Goal: Task Accomplishment & Management: Use online tool/utility

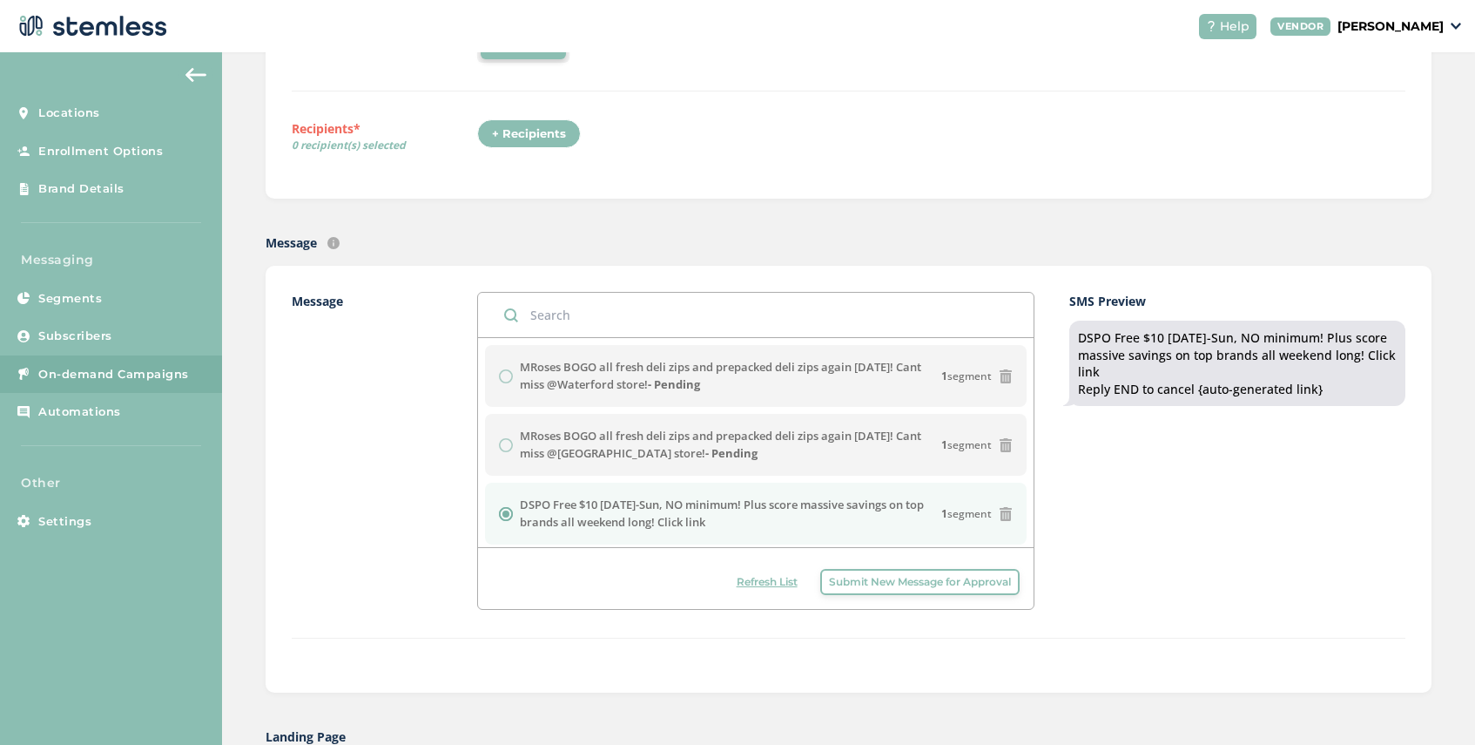
scroll to position [328, 0]
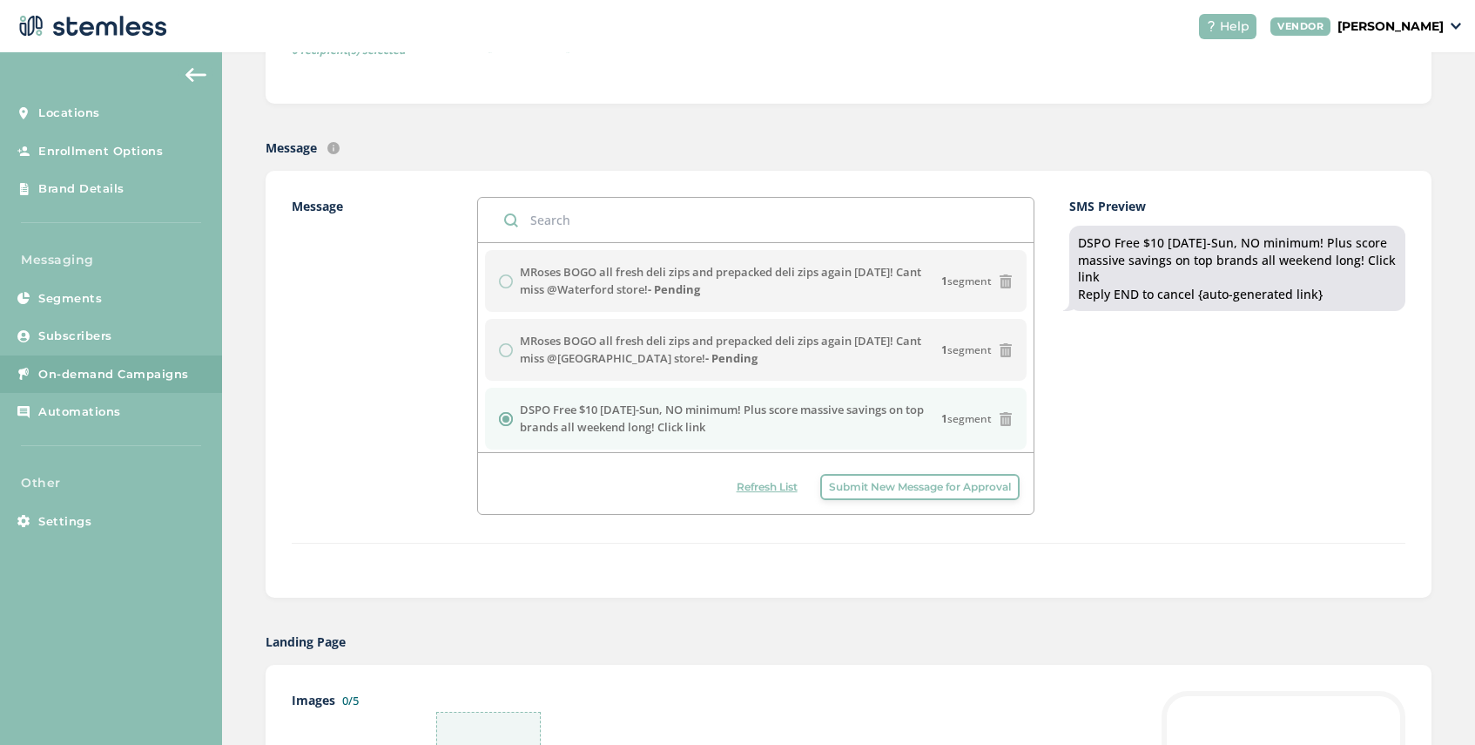
click at [766, 488] on span "Refresh List" at bounding box center [767, 487] width 61 height 16
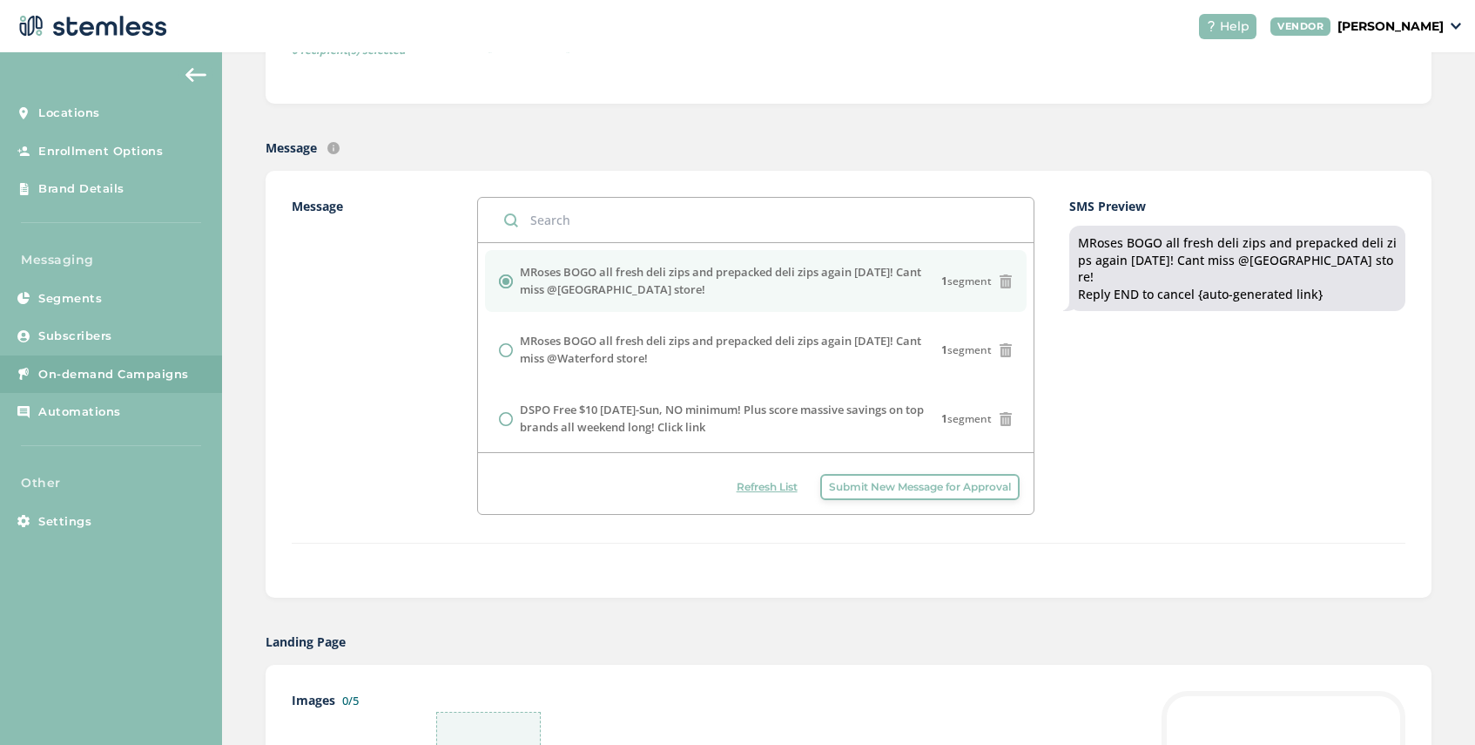
scroll to position [0, 0]
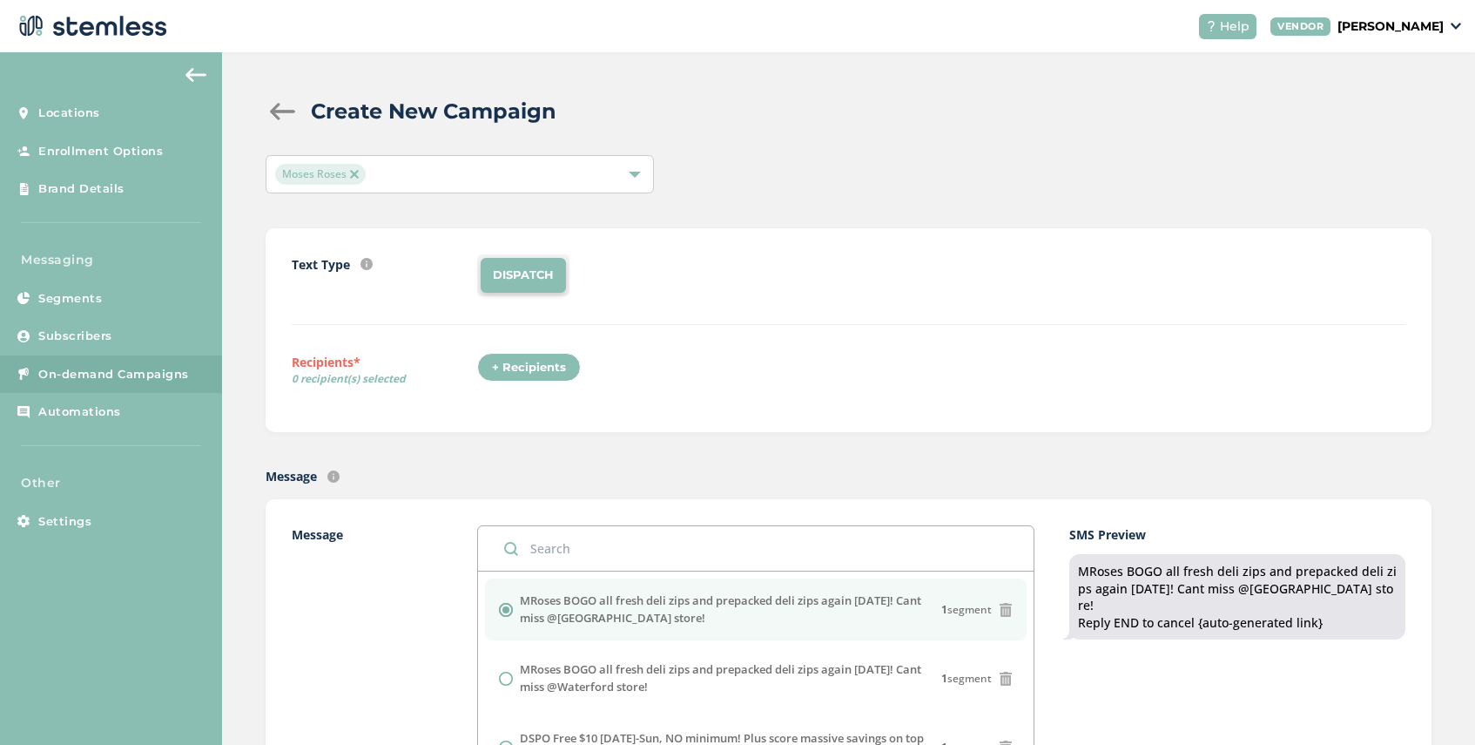
click at [529, 367] on div "+ Recipients" at bounding box center [529, 368] width 104 height 30
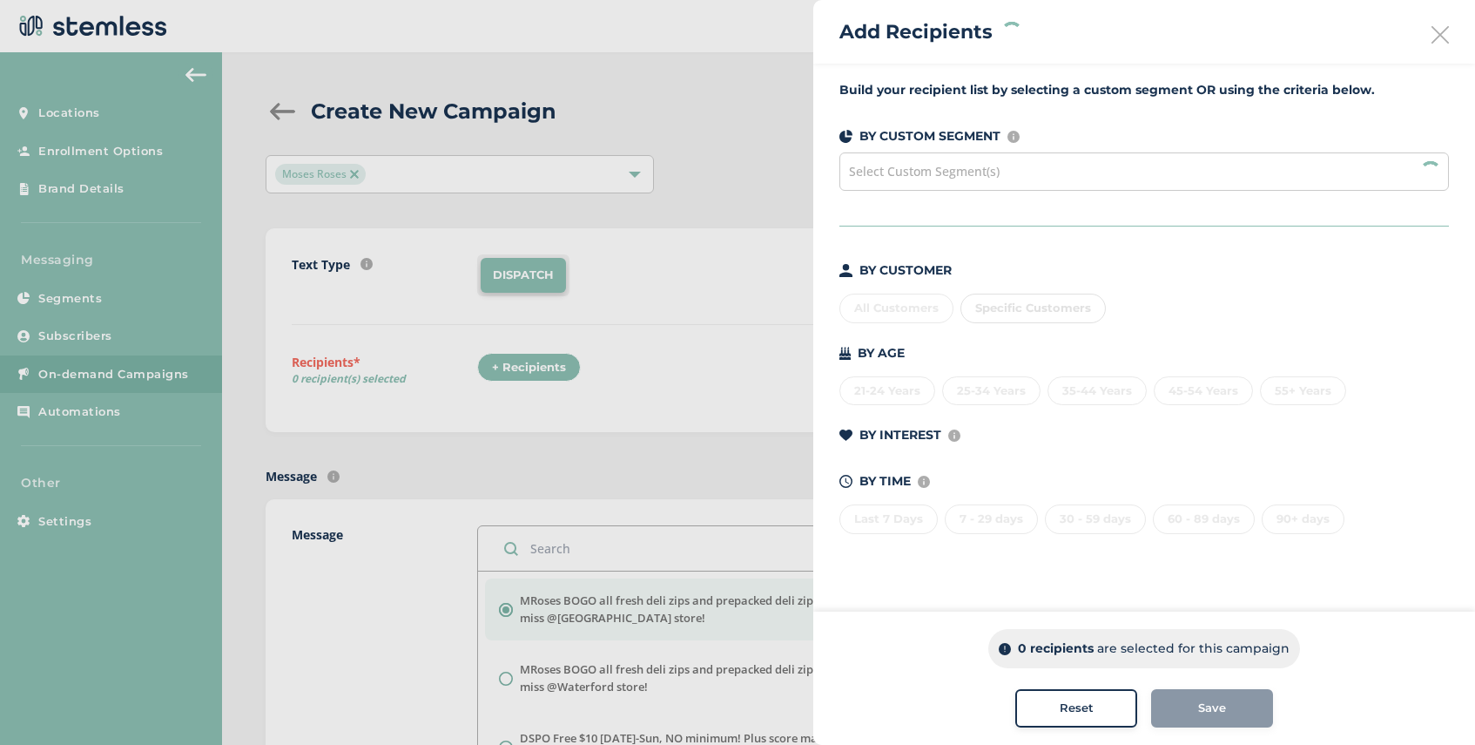
click at [950, 174] on span "Select Custom Segment(s)" at bounding box center [924, 171] width 151 height 17
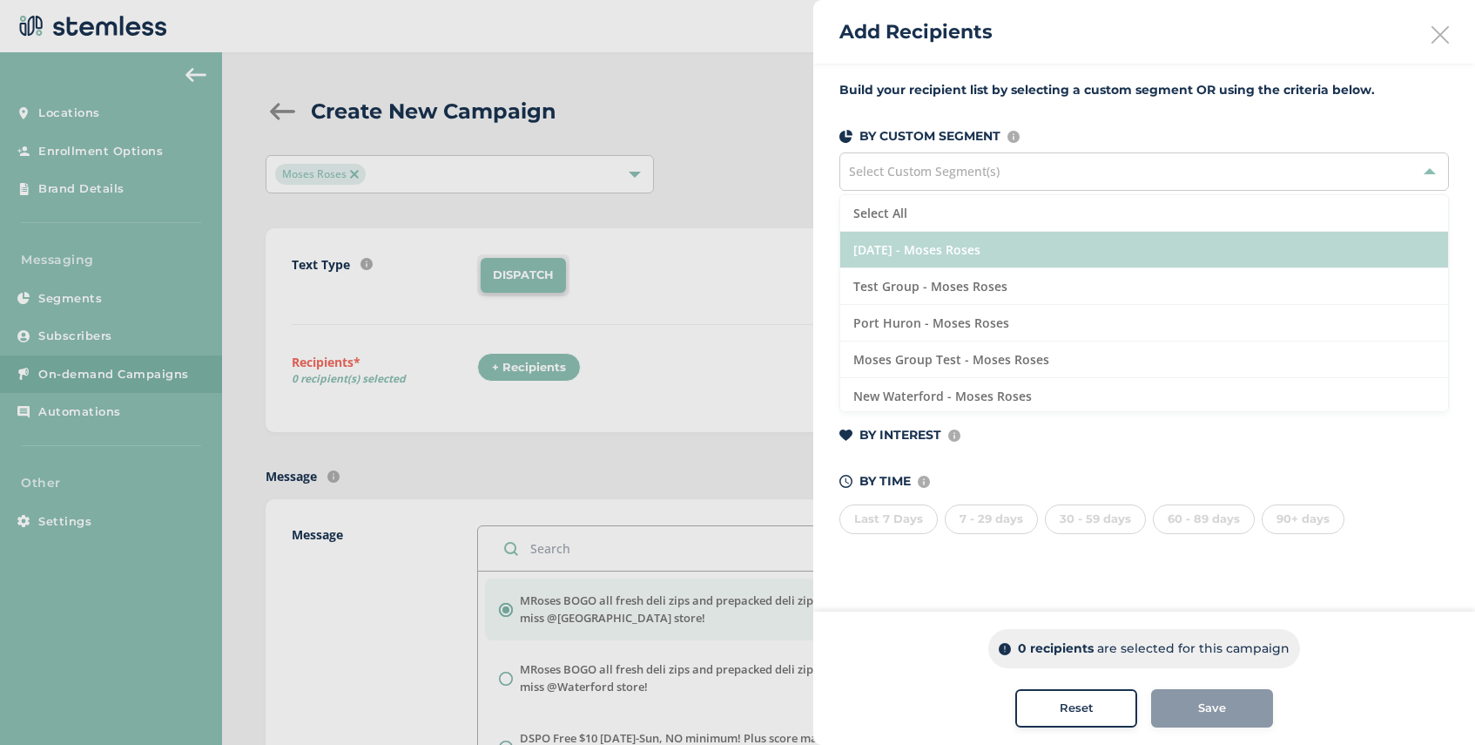
click at [1010, 250] on li "[DATE] - Moses Roses" at bounding box center [1144, 250] width 608 height 37
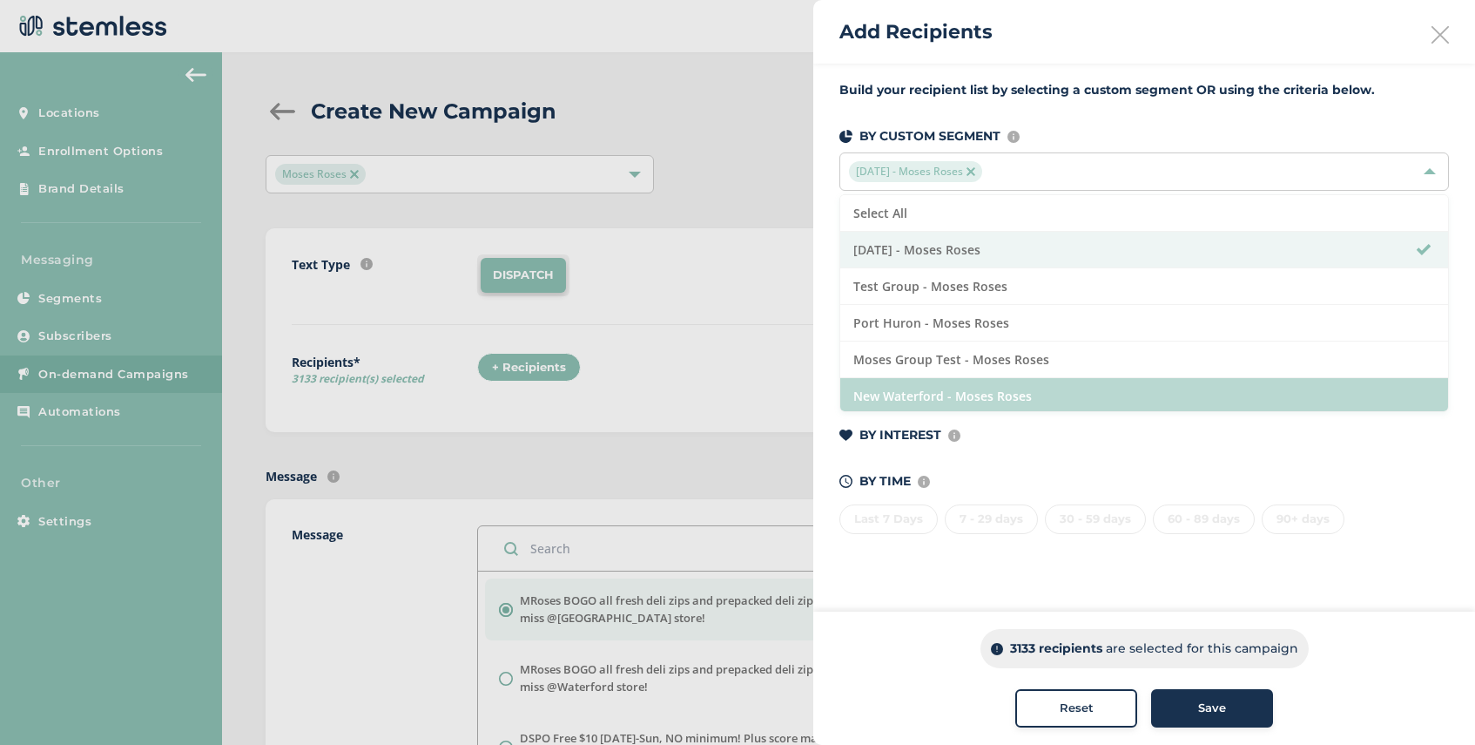
click at [1012, 402] on li "New Waterford - Moses Roses" at bounding box center [1144, 396] width 608 height 37
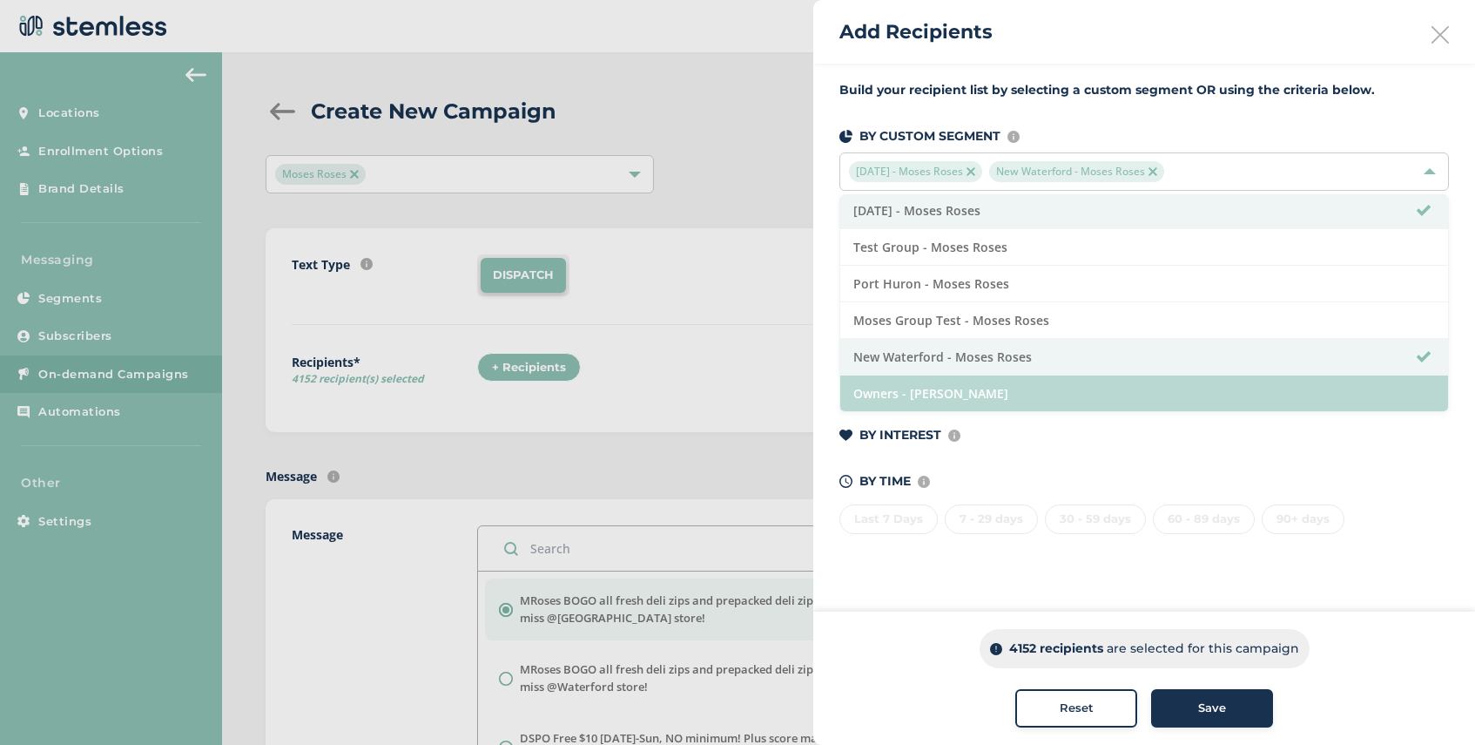
click at [1004, 388] on li "Owners - [PERSON_NAME]" at bounding box center [1144, 393] width 608 height 36
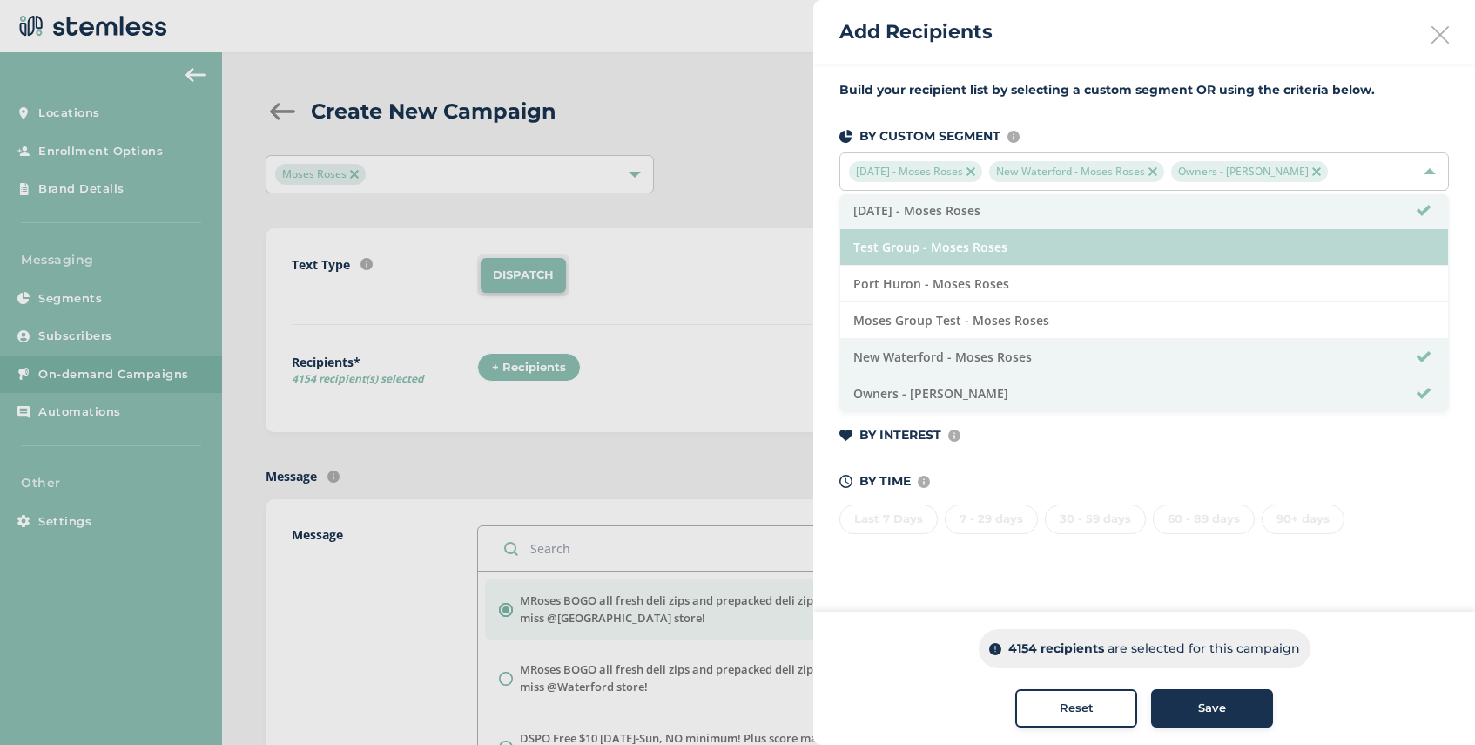
click at [1009, 252] on li "Test Group - Moses Roses" at bounding box center [1144, 247] width 608 height 37
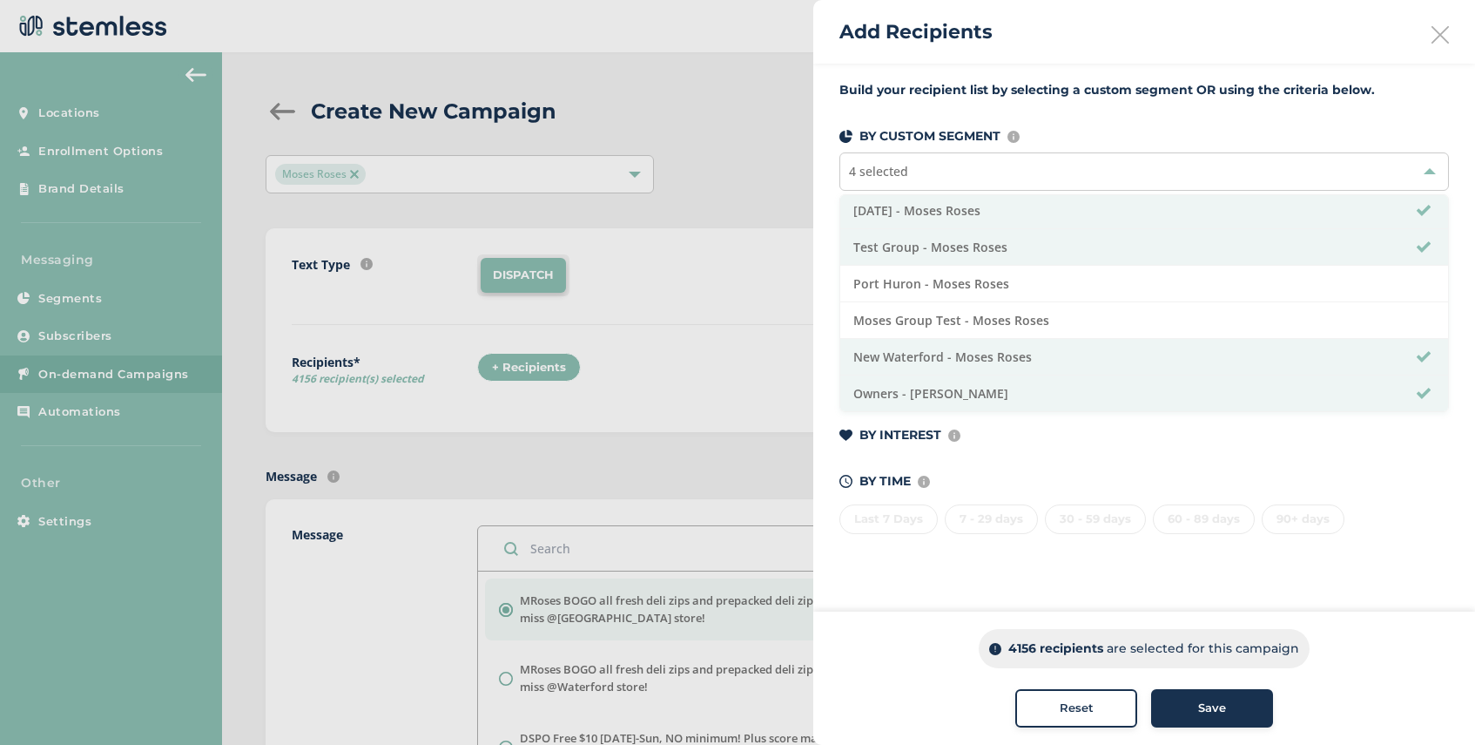
click at [1194, 712] on div "Save" at bounding box center [1212, 707] width 94 height 17
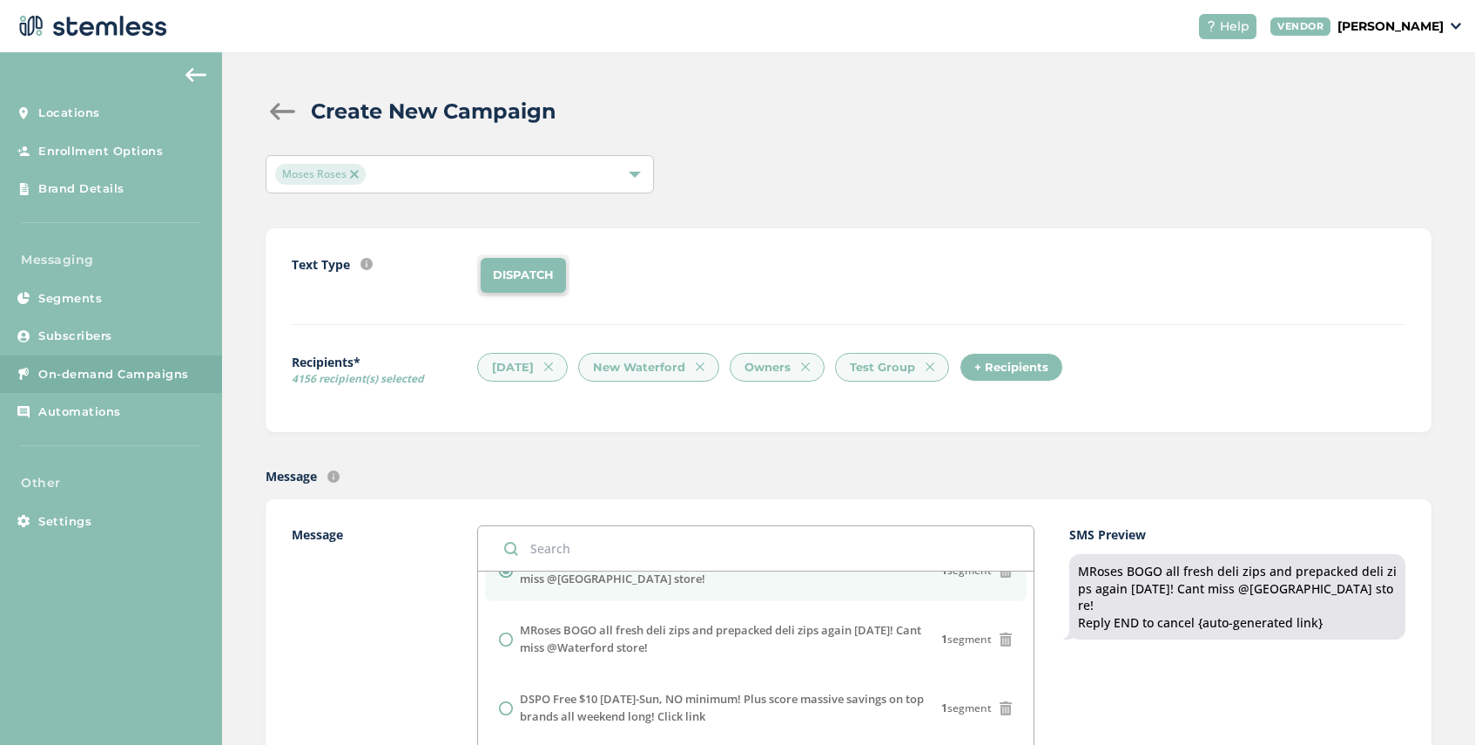
scroll to position [44, 0]
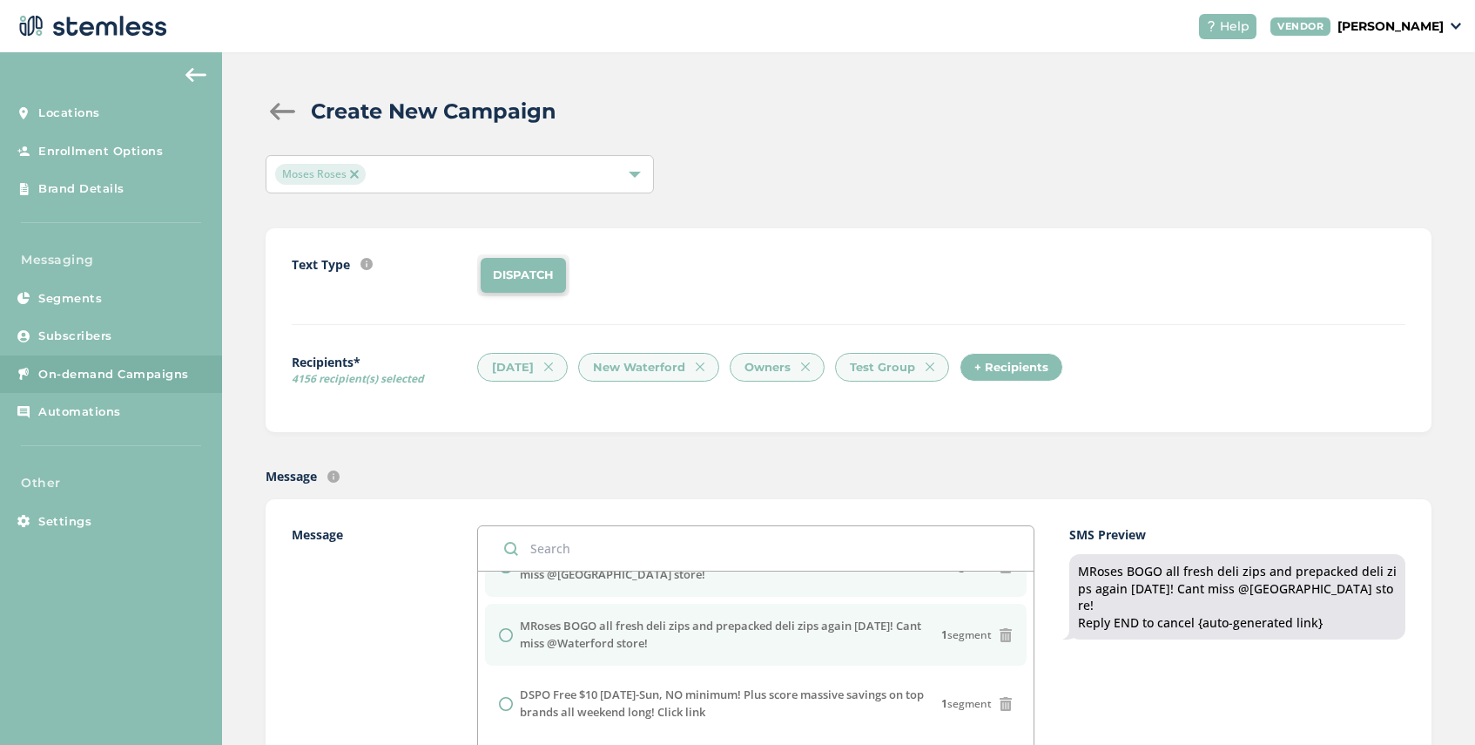
click at [509, 638] on input "radio" at bounding box center [506, 635] width 14 height 14
radio input "true"
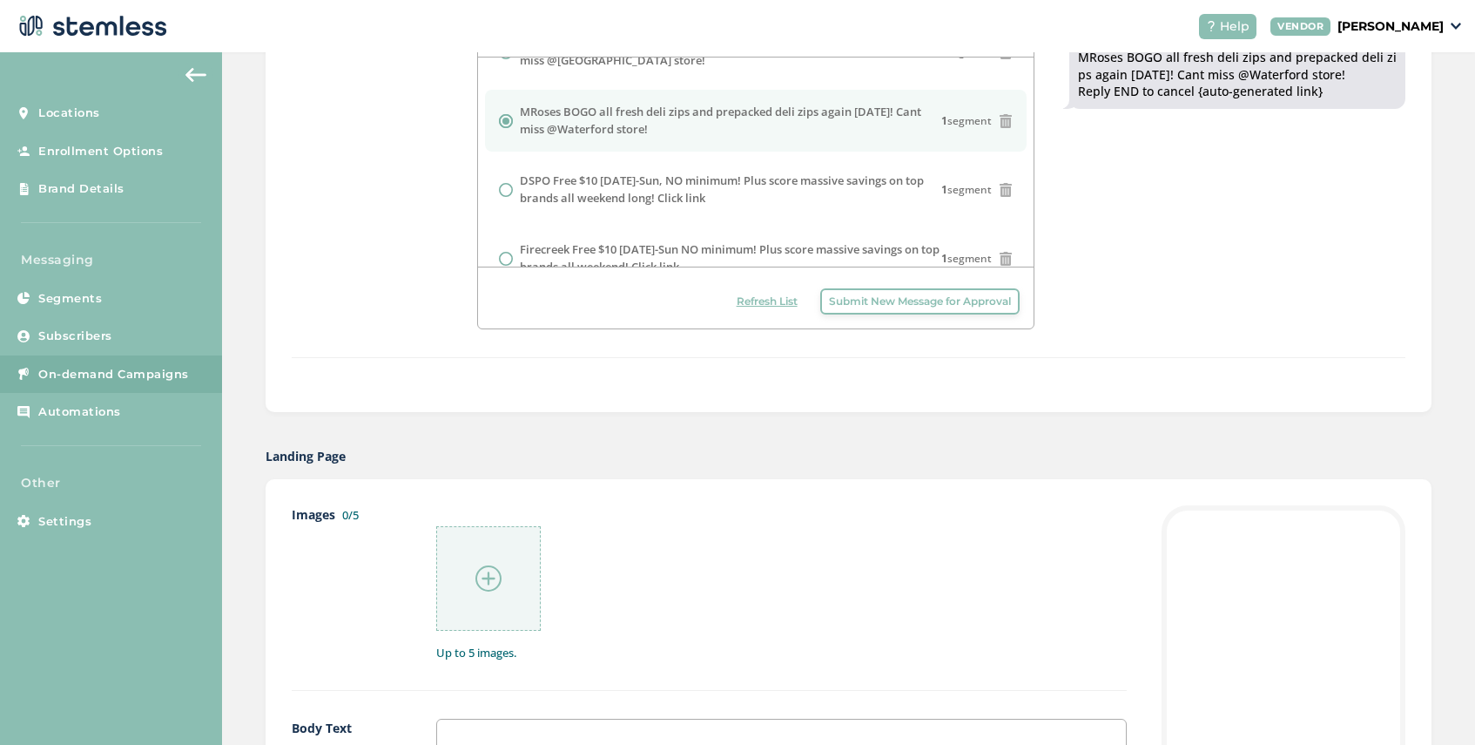
scroll to position [577, 0]
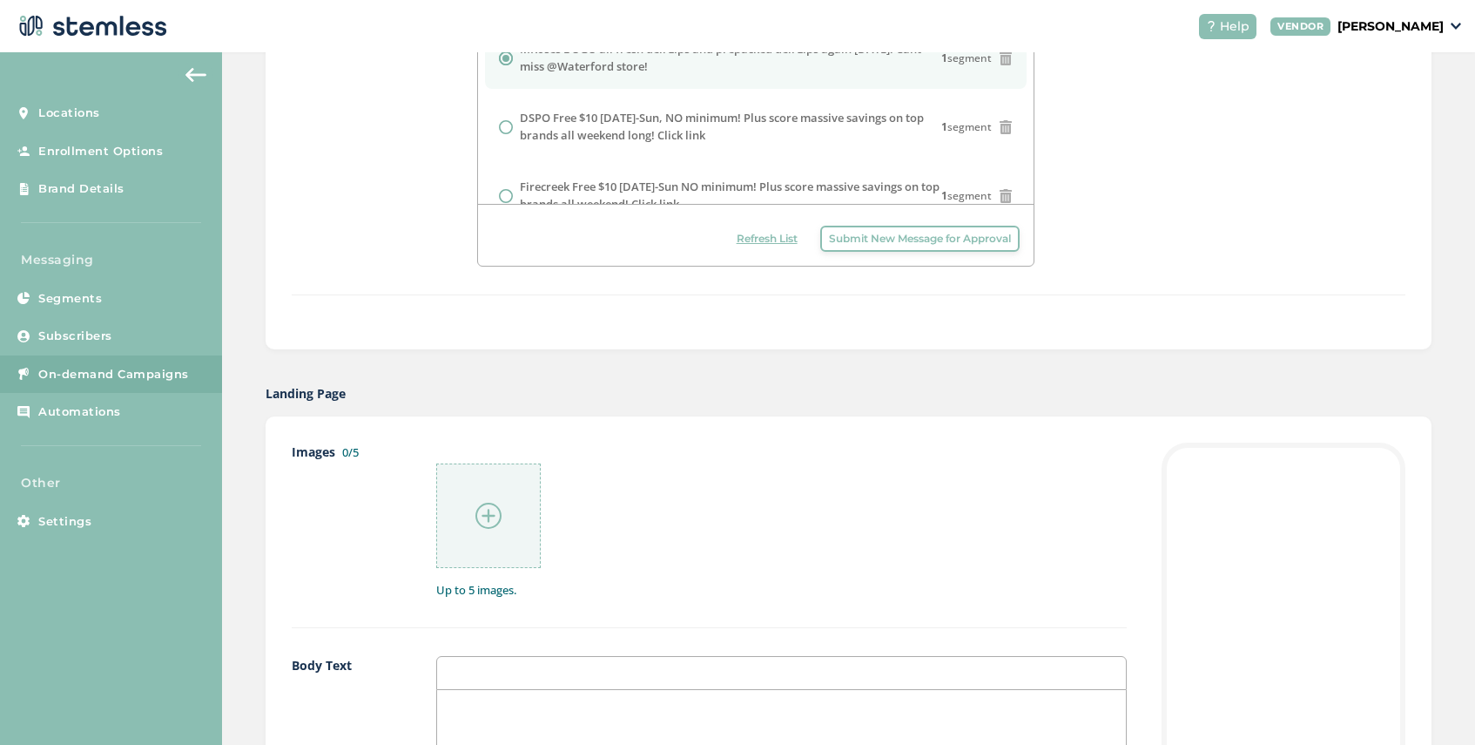
click at [489, 517] on img at bounding box center [488, 515] width 26 height 26
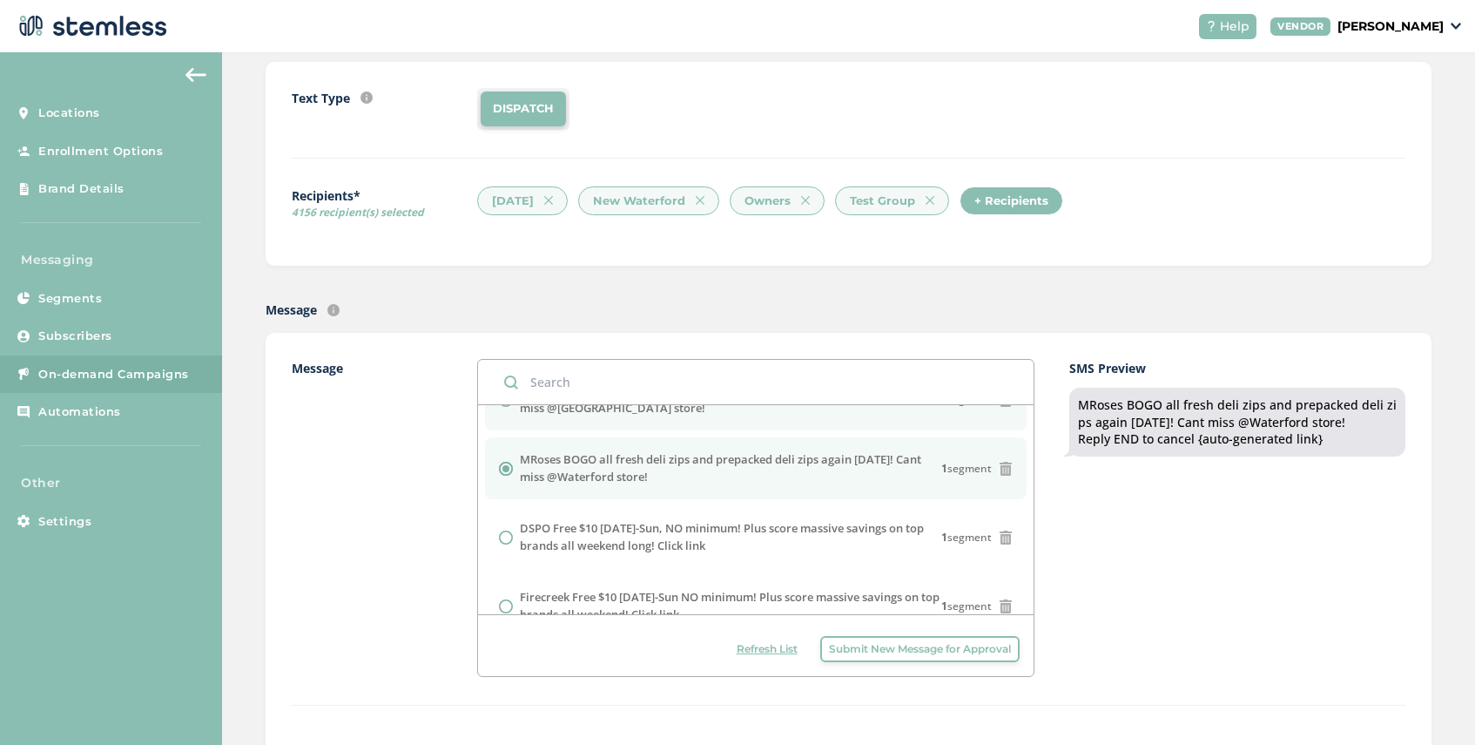
scroll to position [0, 0]
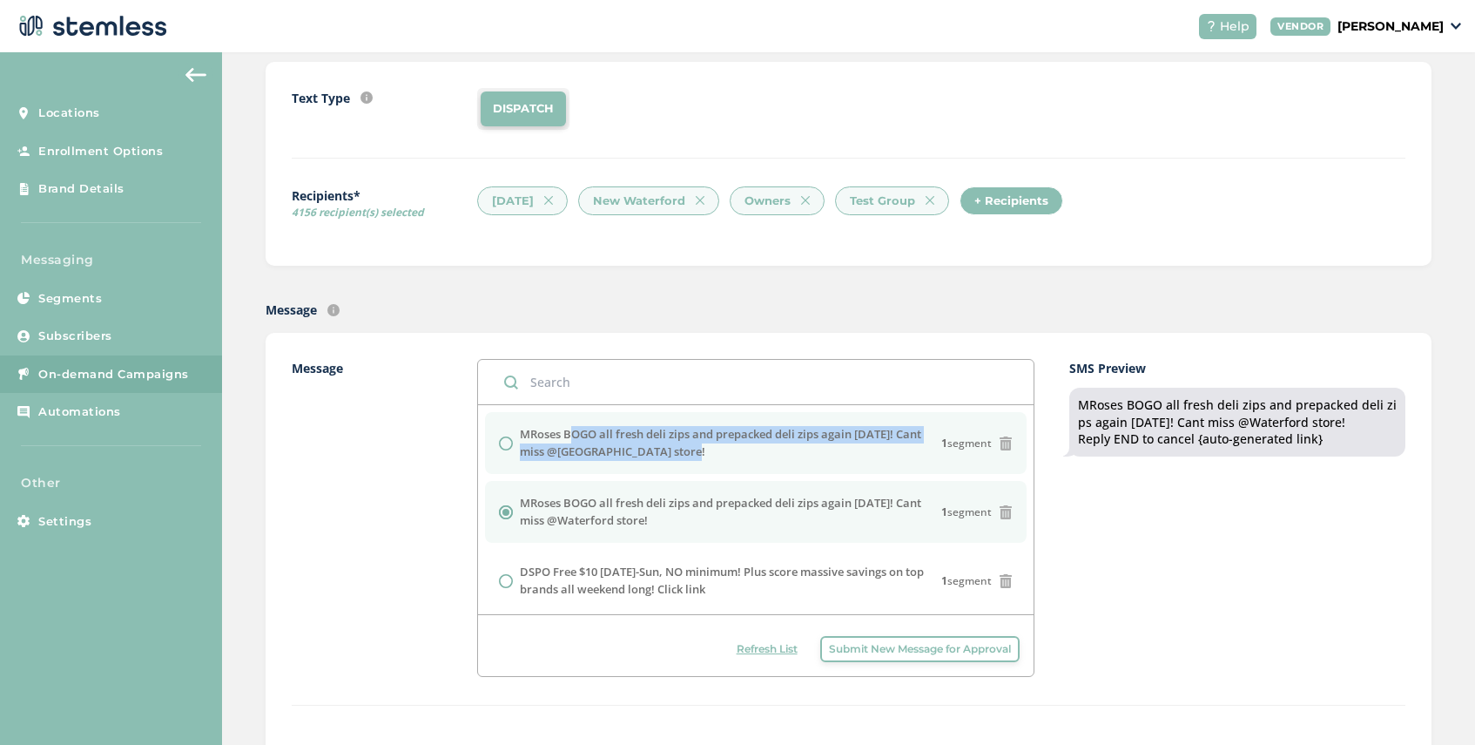
drag, startPoint x: 689, startPoint y: 454, endPoint x: 565, endPoint y: 435, distance: 125.0
click at [565, 435] on label "MRoses BOGO all fresh deli zips and prepacked deli zips again [DATE]! Cant miss…" at bounding box center [731, 443] width 422 height 34
radio input "true"
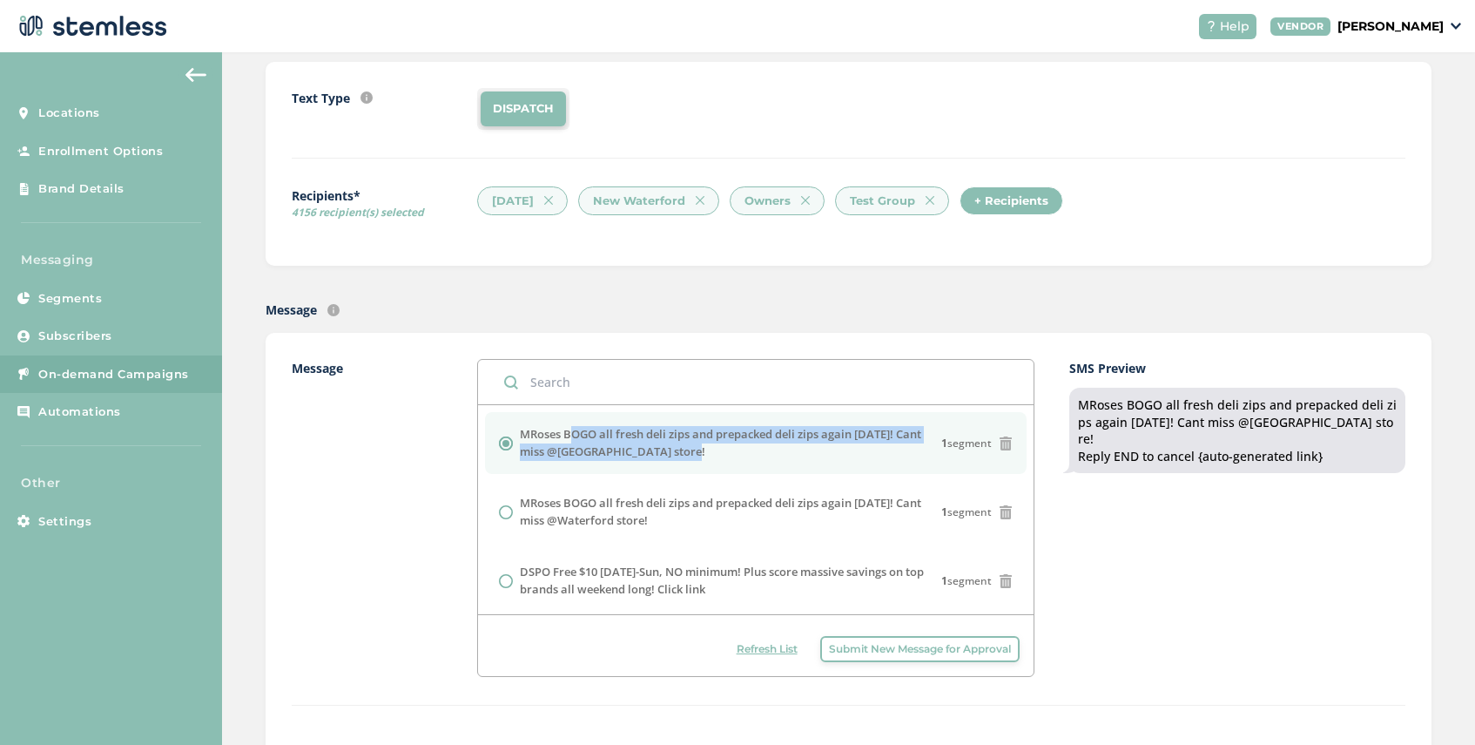
copy label "BOGO all fresh deli zips and prepacked deli zips again [DATE]! Cant miss @[GEOG…"
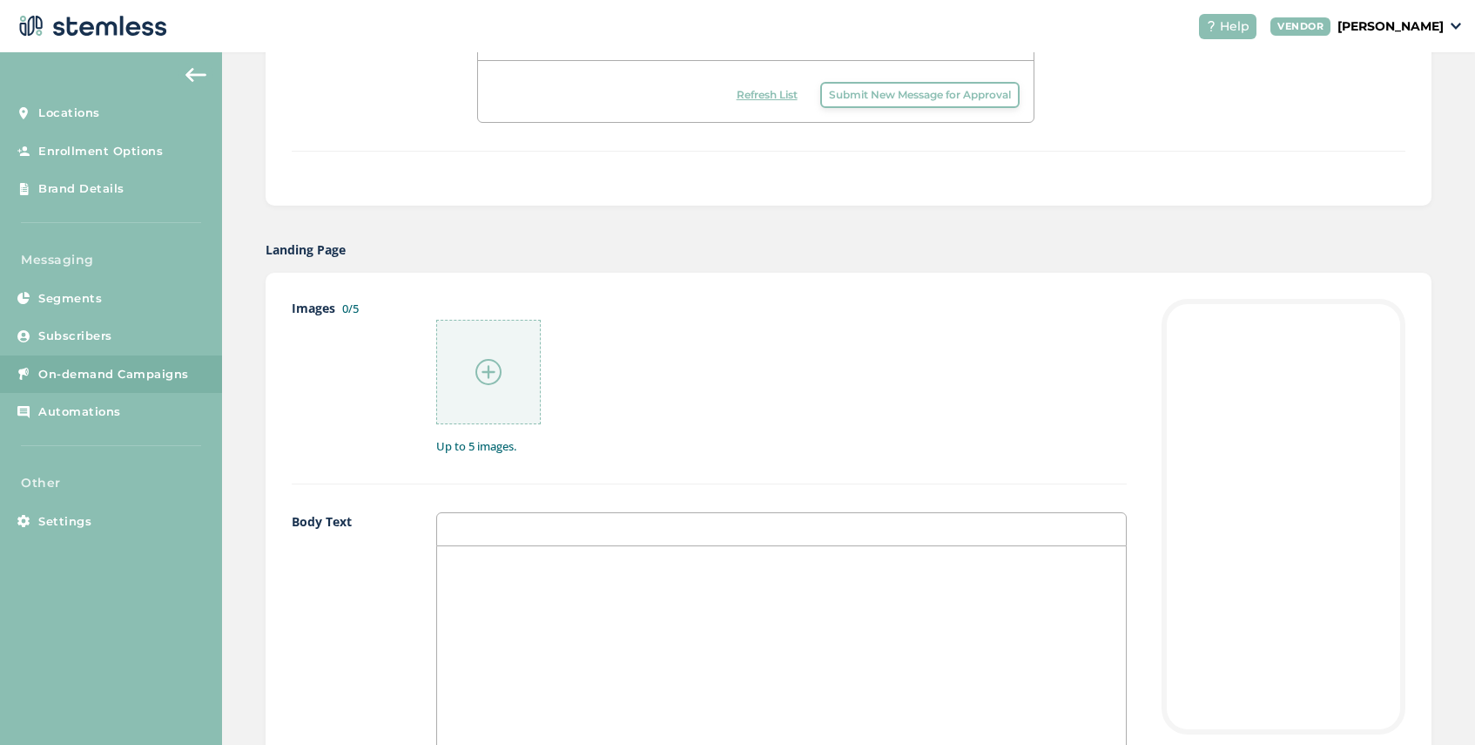
scroll to position [885, 0]
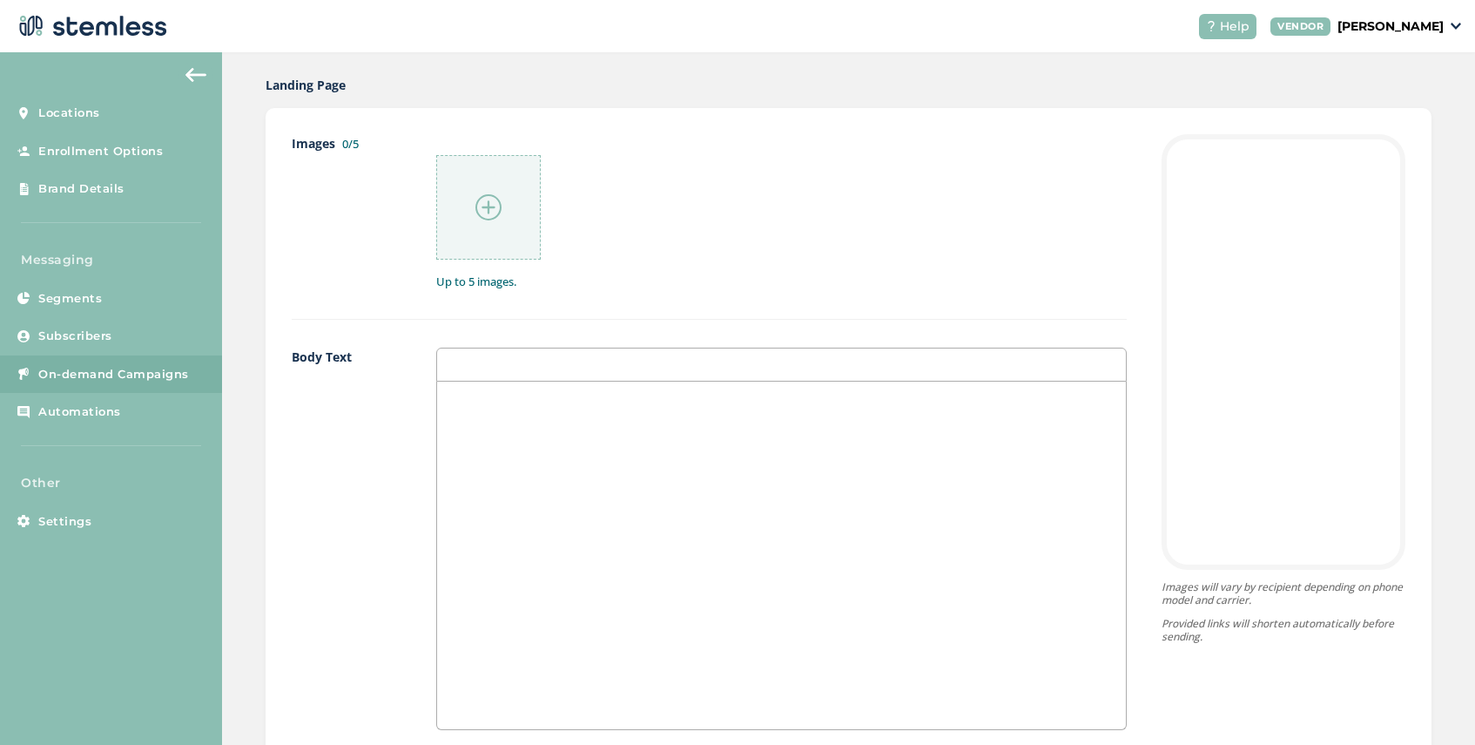
click at [508, 408] on div at bounding box center [781, 554] width 689 height 347
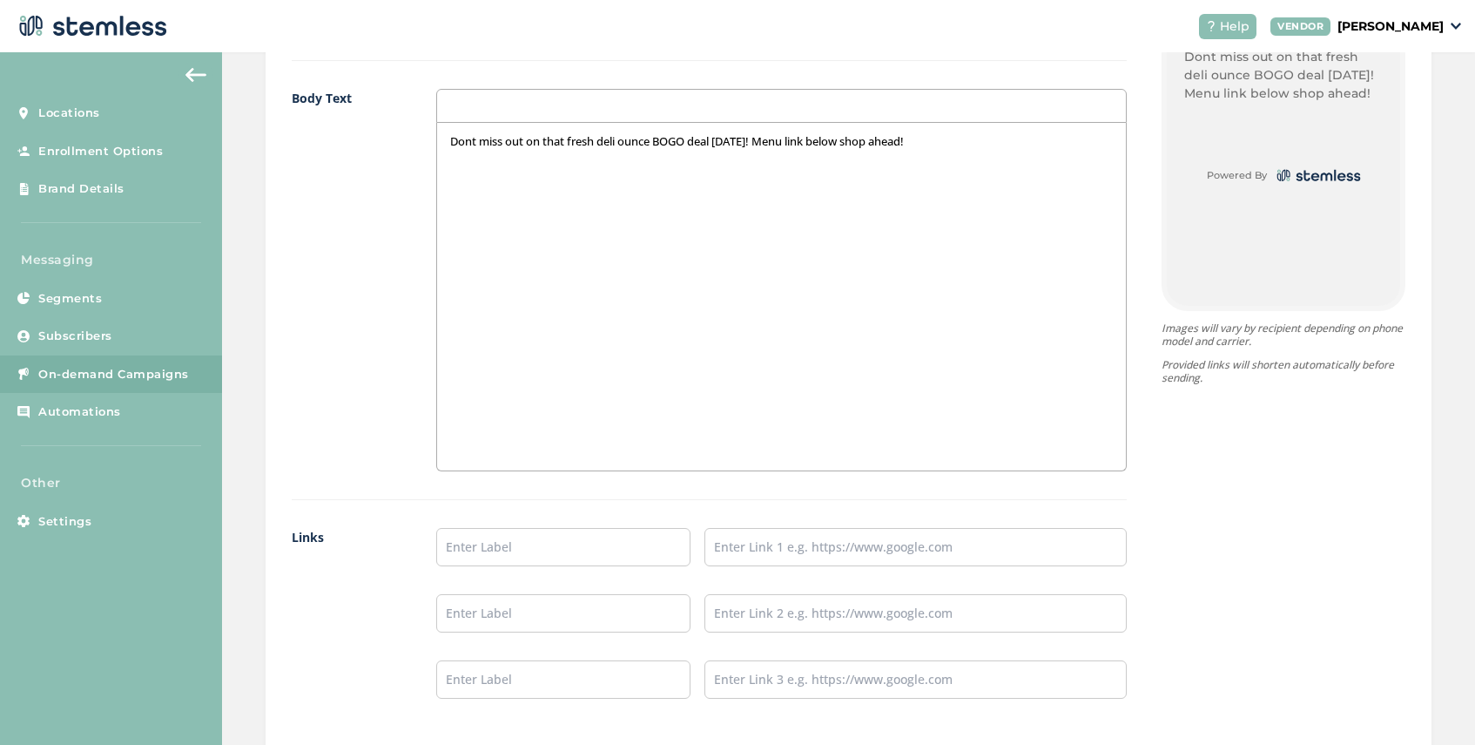
scroll to position [1306, 0]
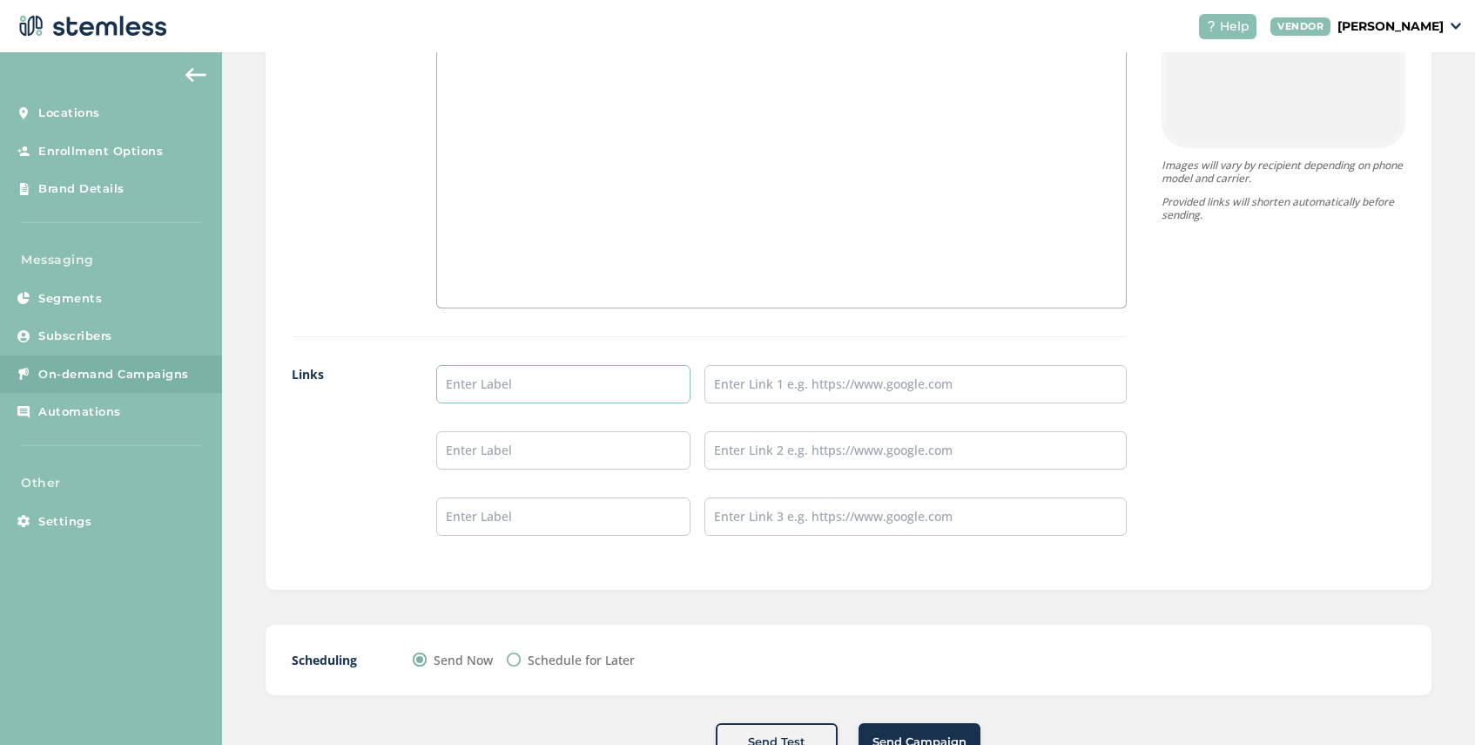
click at [529, 383] on input "text" at bounding box center [562, 384] width 253 height 38
type input "SHOP [GEOGRAPHIC_DATA]"
click at [759, 381] on input "text" at bounding box center [916, 384] width 422 height 38
click at [746, 453] on input "text" at bounding box center [916, 450] width 422 height 38
type input "[URL][DOMAIN_NAME]"
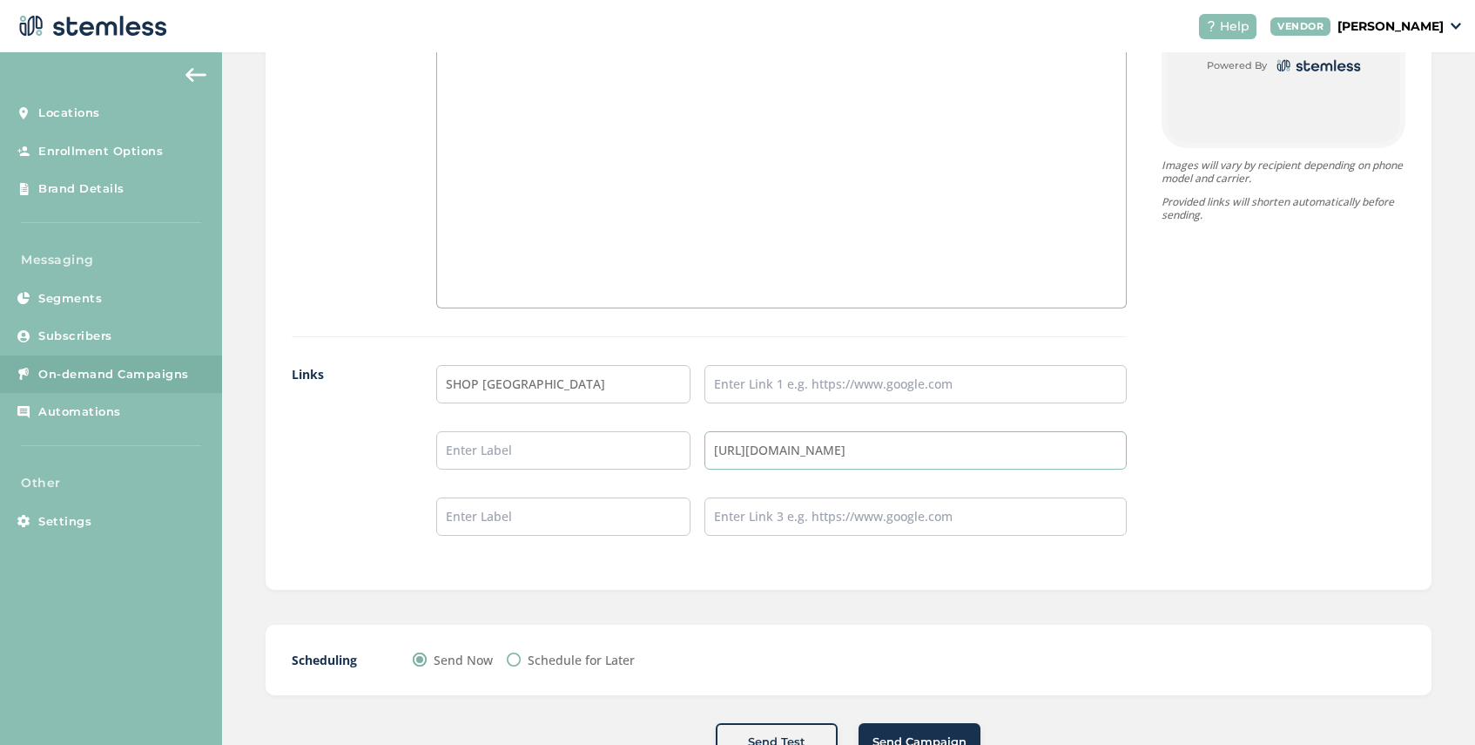
drag, startPoint x: 1030, startPoint y: 453, endPoint x: 698, endPoint y: 449, distance: 331.8
click at [705, 449] on input "[URL][DOMAIN_NAME]" at bounding box center [916, 450] width 422 height 38
click at [732, 388] on input "text" at bounding box center [916, 384] width 422 height 38
paste input "[URL][DOMAIN_NAME]"
type input "[URL][DOMAIN_NAME]"
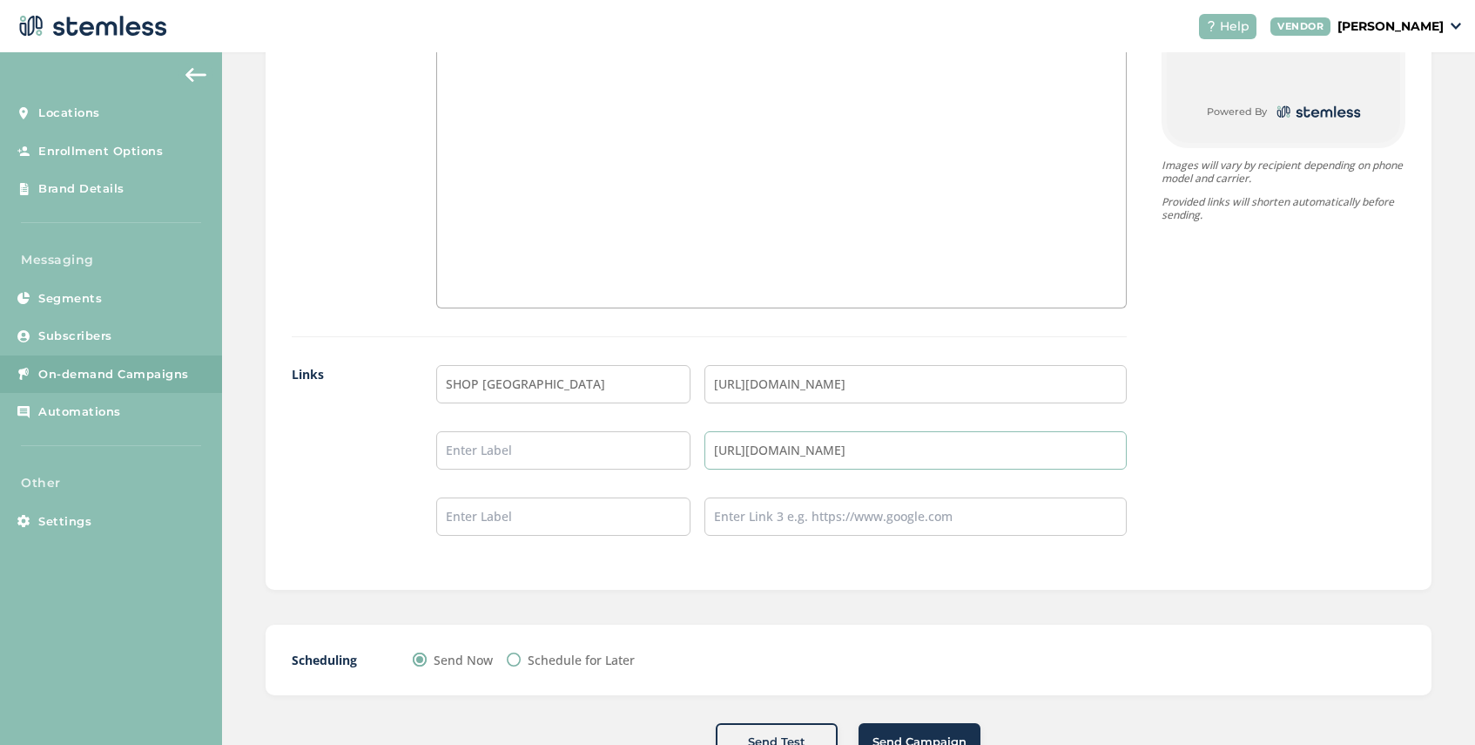
click at [1072, 440] on input "[URL][DOMAIN_NAME]" at bounding box center [916, 450] width 422 height 38
drag, startPoint x: 1044, startPoint y: 449, endPoint x: 689, endPoint y: 455, distance: 355.4
click at [689, 455] on li "[URL][DOMAIN_NAME]" at bounding box center [781, 450] width 691 height 38
click at [513, 660] on input "Schedule for Later" at bounding box center [514, 659] width 14 height 14
radio input "true"
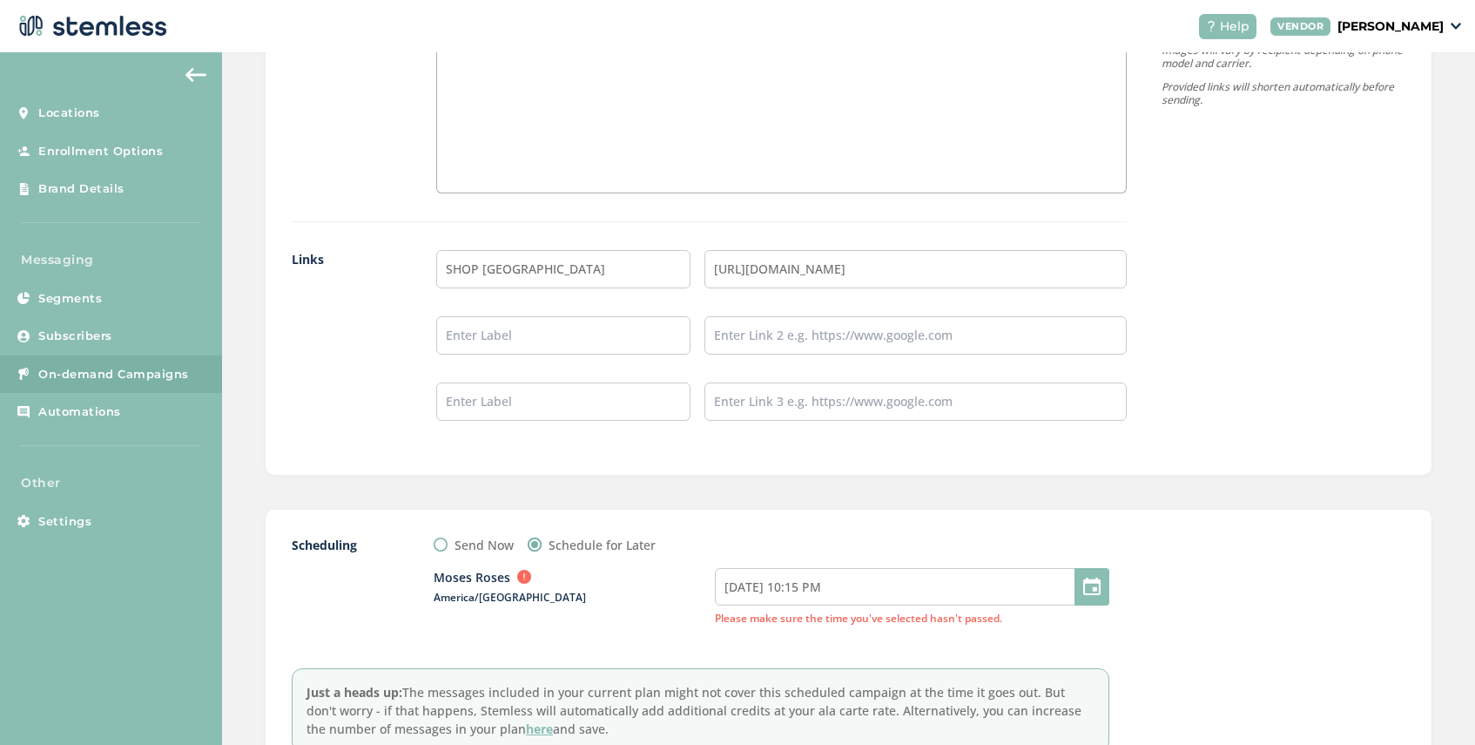
scroll to position [1487, 0]
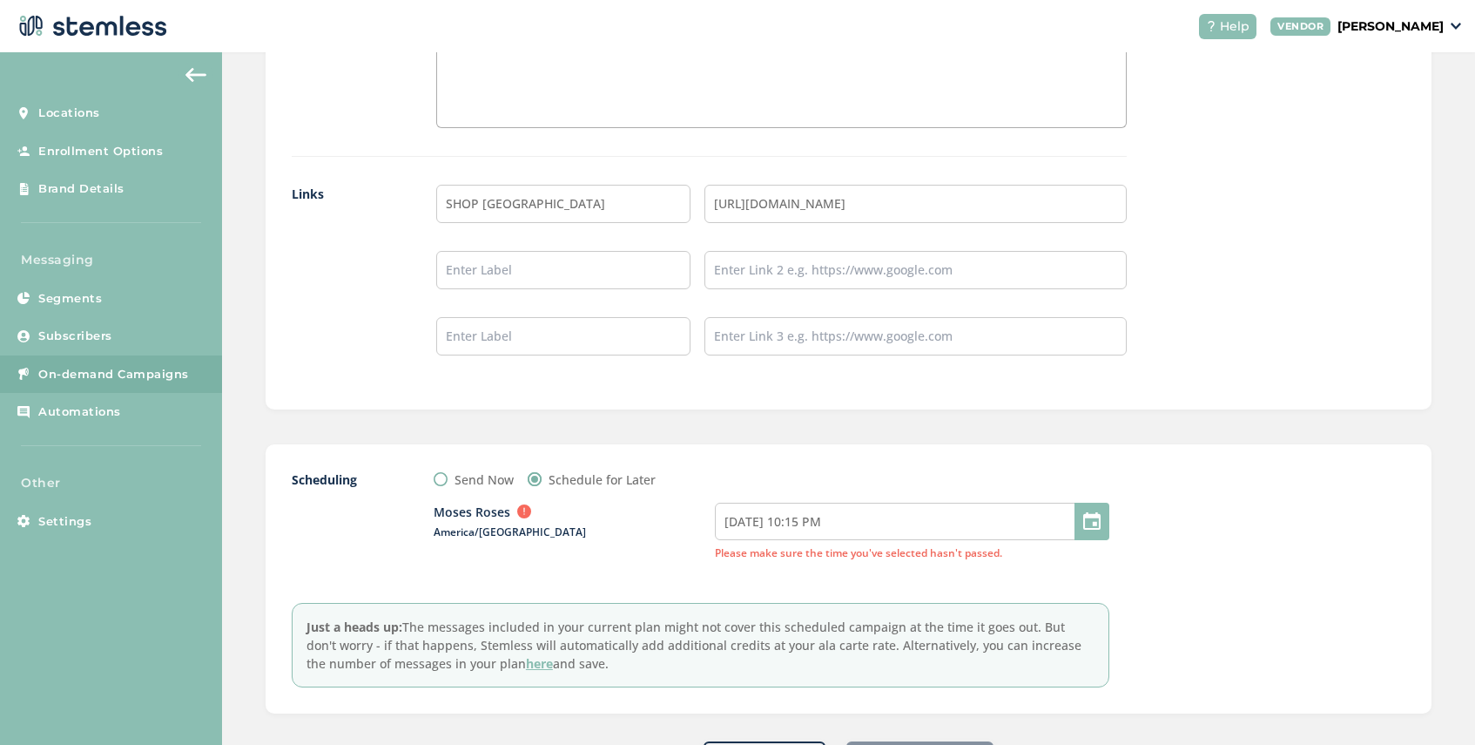
click at [1093, 522] on div at bounding box center [1092, 520] width 35 height 37
click at [853, 523] on input "[DATE] 10:15 PM" at bounding box center [912, 520] width 395 height 37
select select "1"
select select "15"
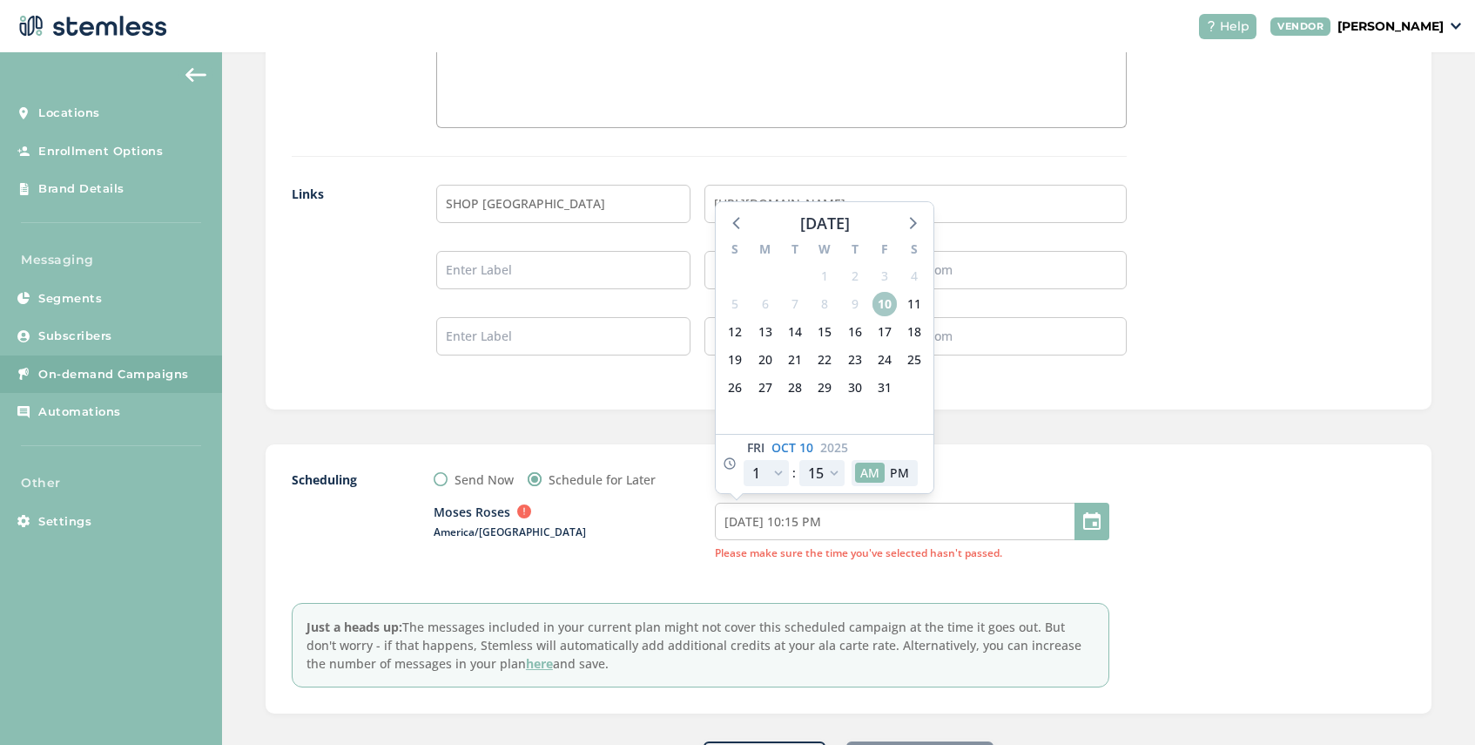
click at [883, 307] on span "10" at bounding box center [885, 304] width 24 height 24
click at [773, 471] on select "12 1 2 3 4 5 6 7 8 9 10 11" at bounding box center [766, 473] width 45 height 26
select select "8"
click at [744, 460] on select "12 1 2 3 4 5 6 7 8 9 10 11" at bounding box center [766, 473] width 45 height 26
type input "[DATE] 5:15 AM"
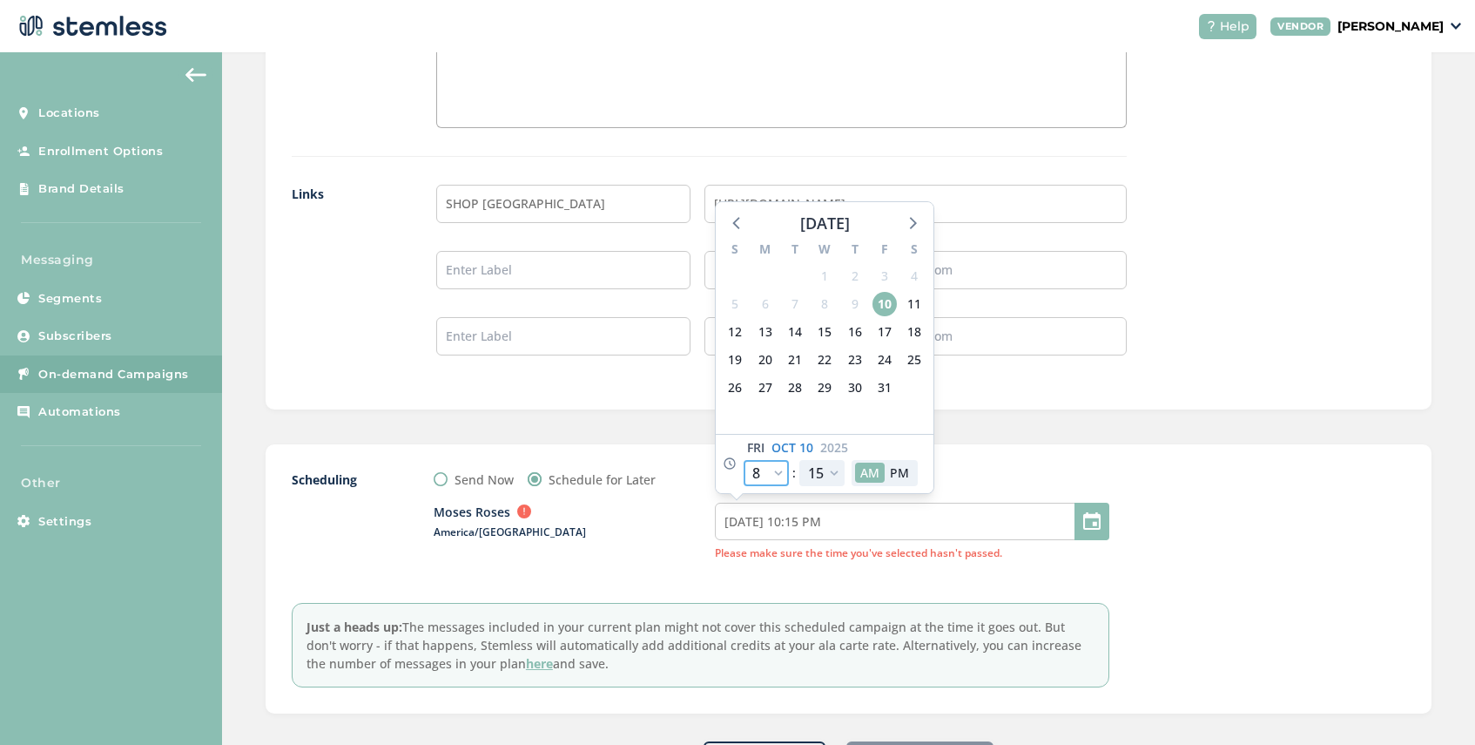
select select "8"
click at [996, 472] on div "Send Now Schedule for Later" at bounding box center [772, 479] width 676 height 18
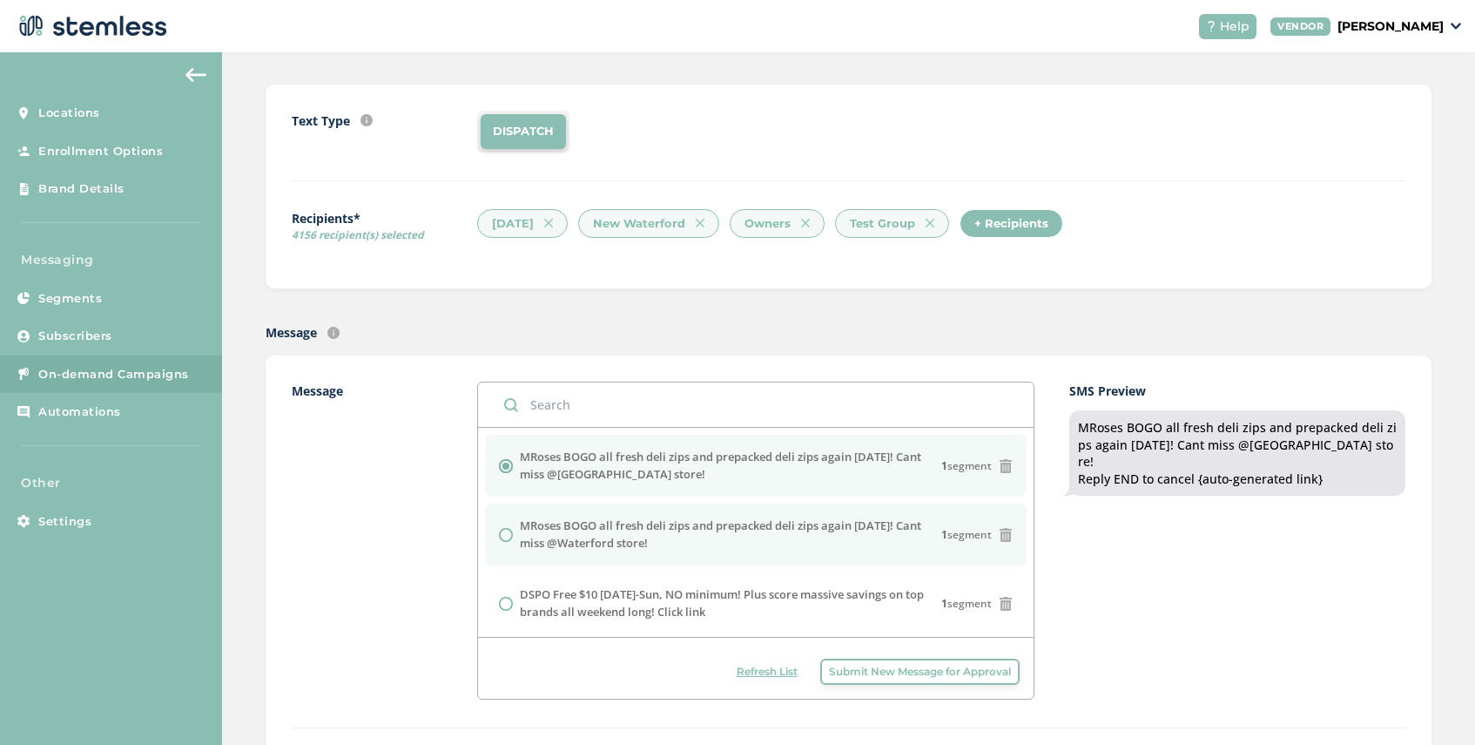
scroll to position [141, 0]
click at [509, 539] on input "radio" at bounding box center [506, 537] width 14 height 14
radio input "true"
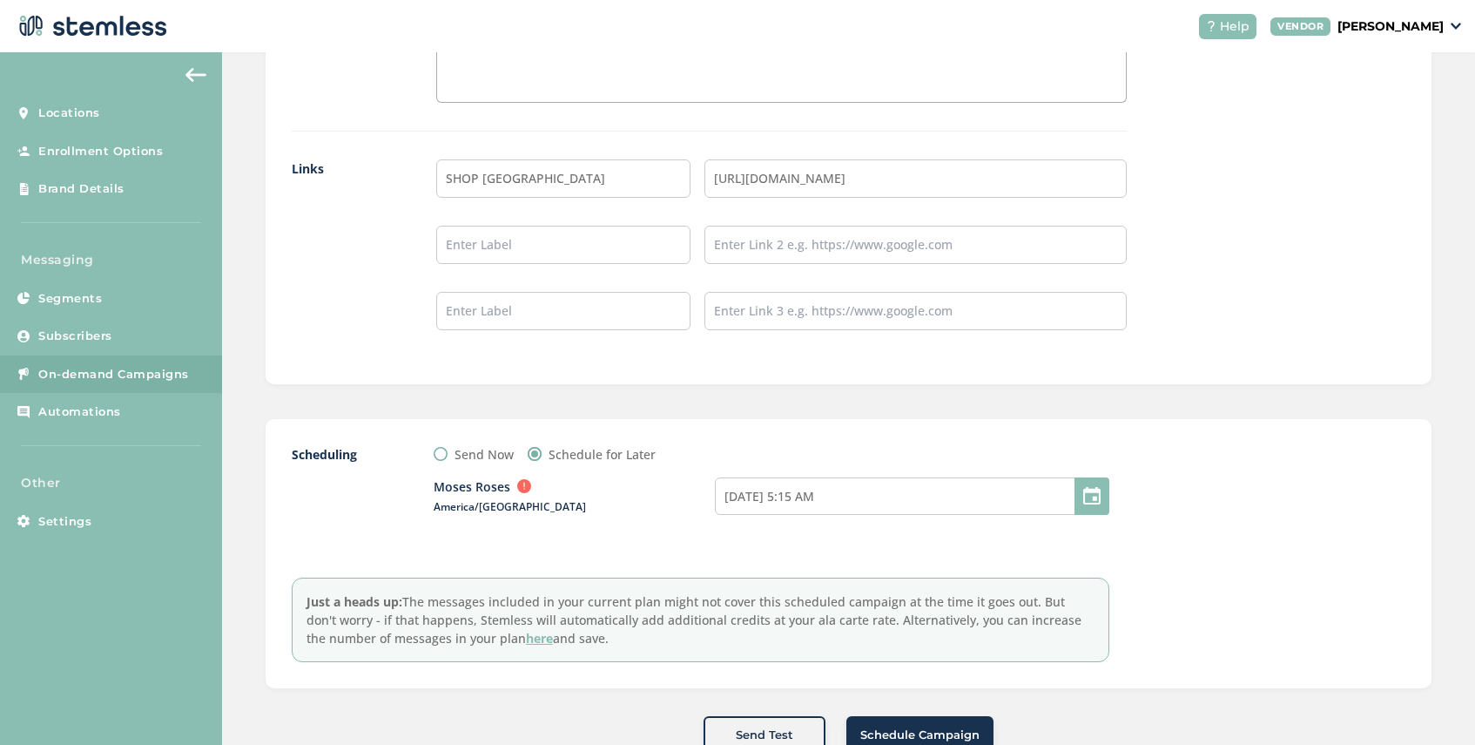
scroll to position [1532, 0]
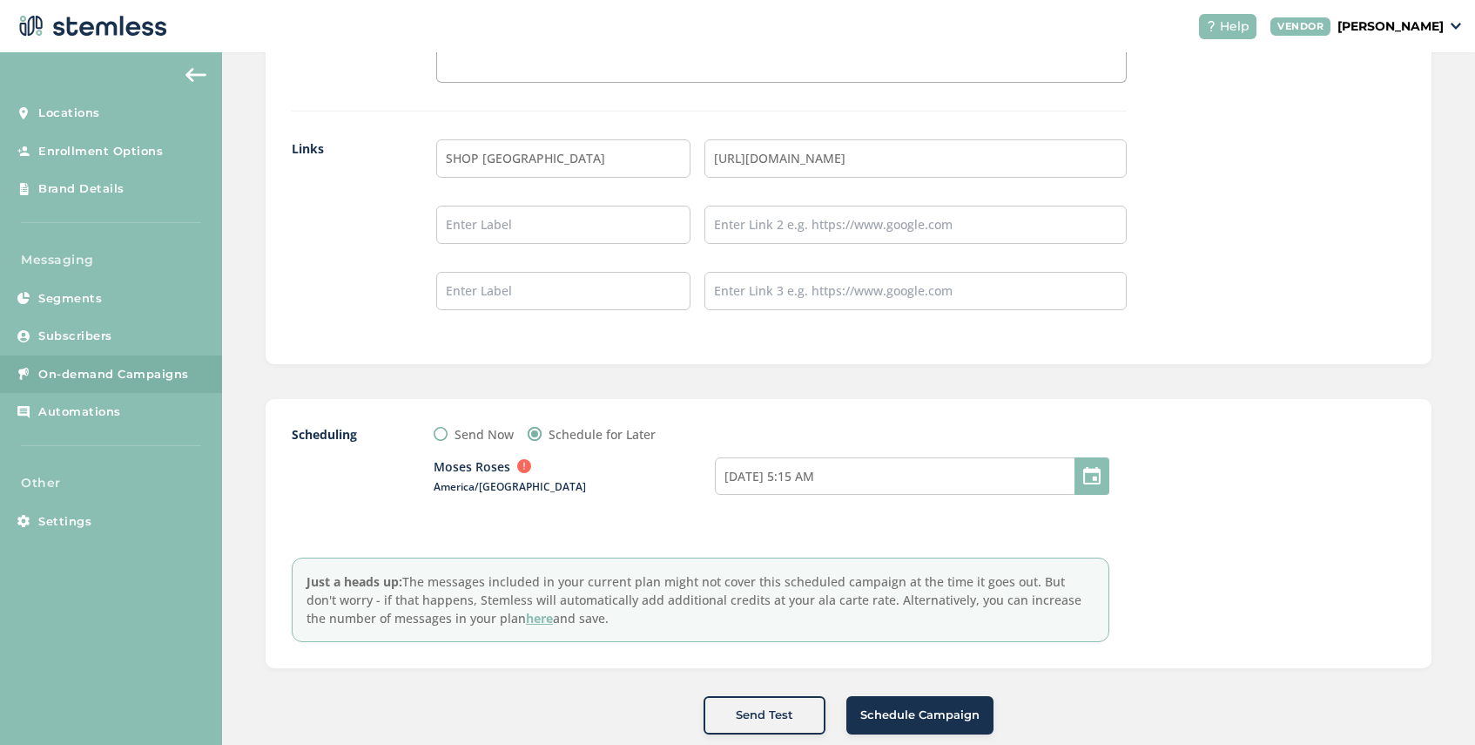
click at [913, 716] on span "Schedule Campaign" at bounding box center [919, 714] width 119 height 17
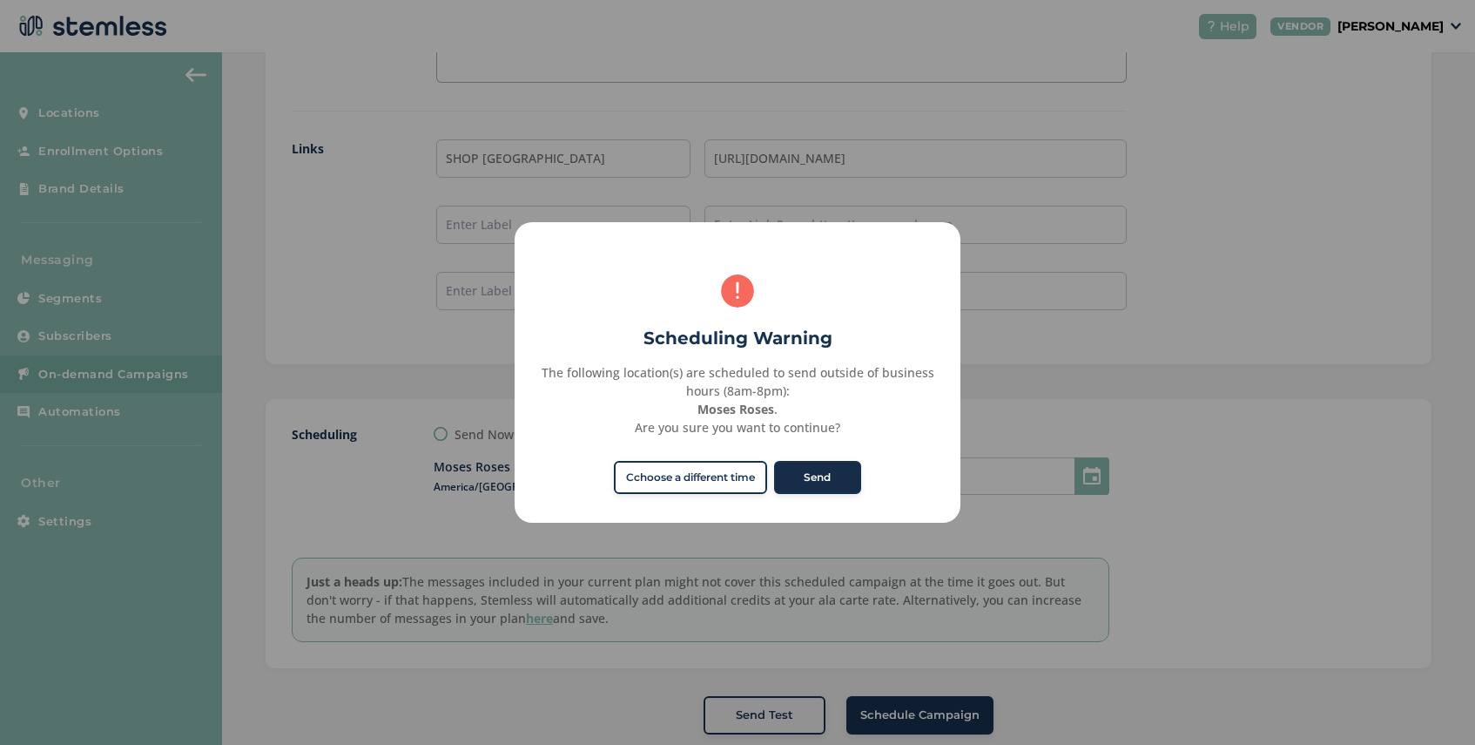
click at [813, 481] on button "Send" at bounding box center [817, 477] width 87 height 33
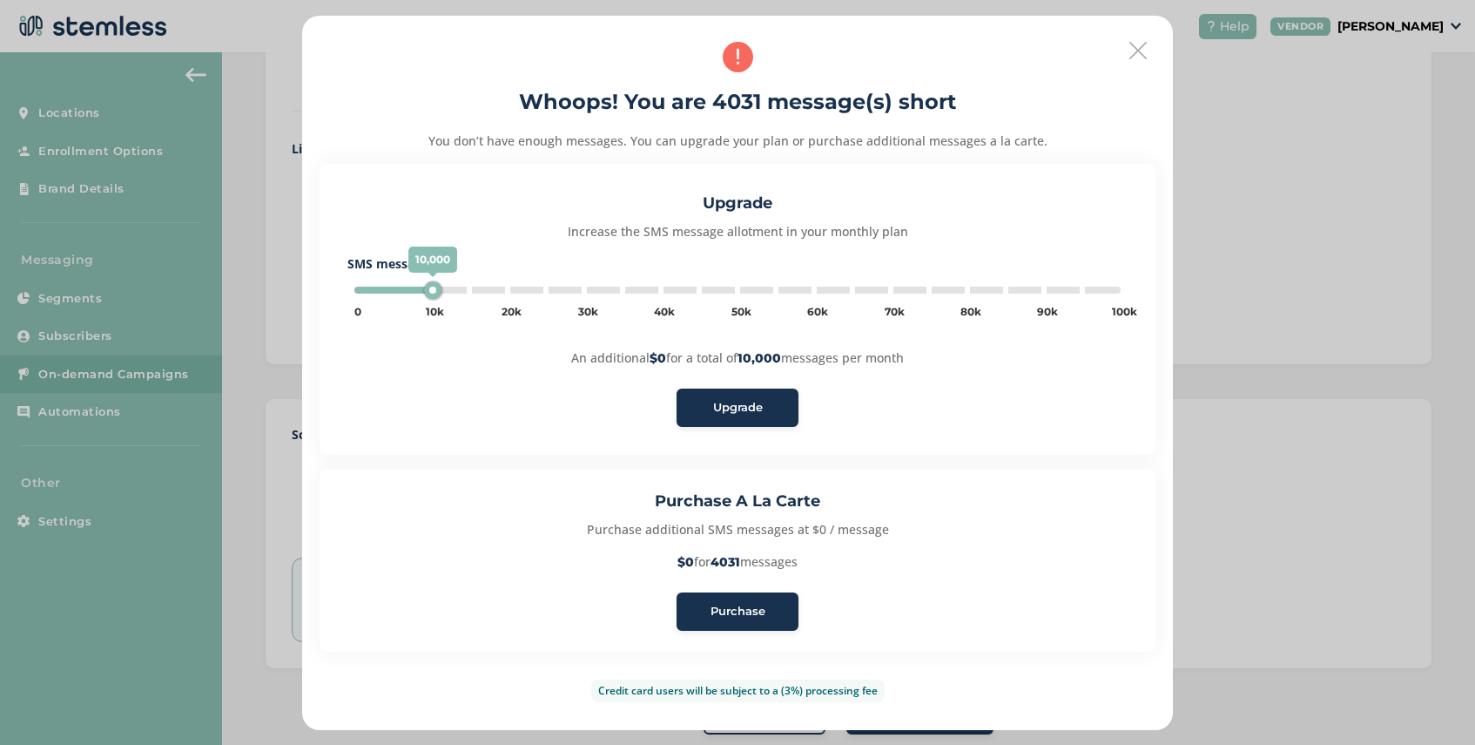
type input "5000"
click at [750, 618] on span "Purchase" at bounding box center [738, 611] width 55 height 17
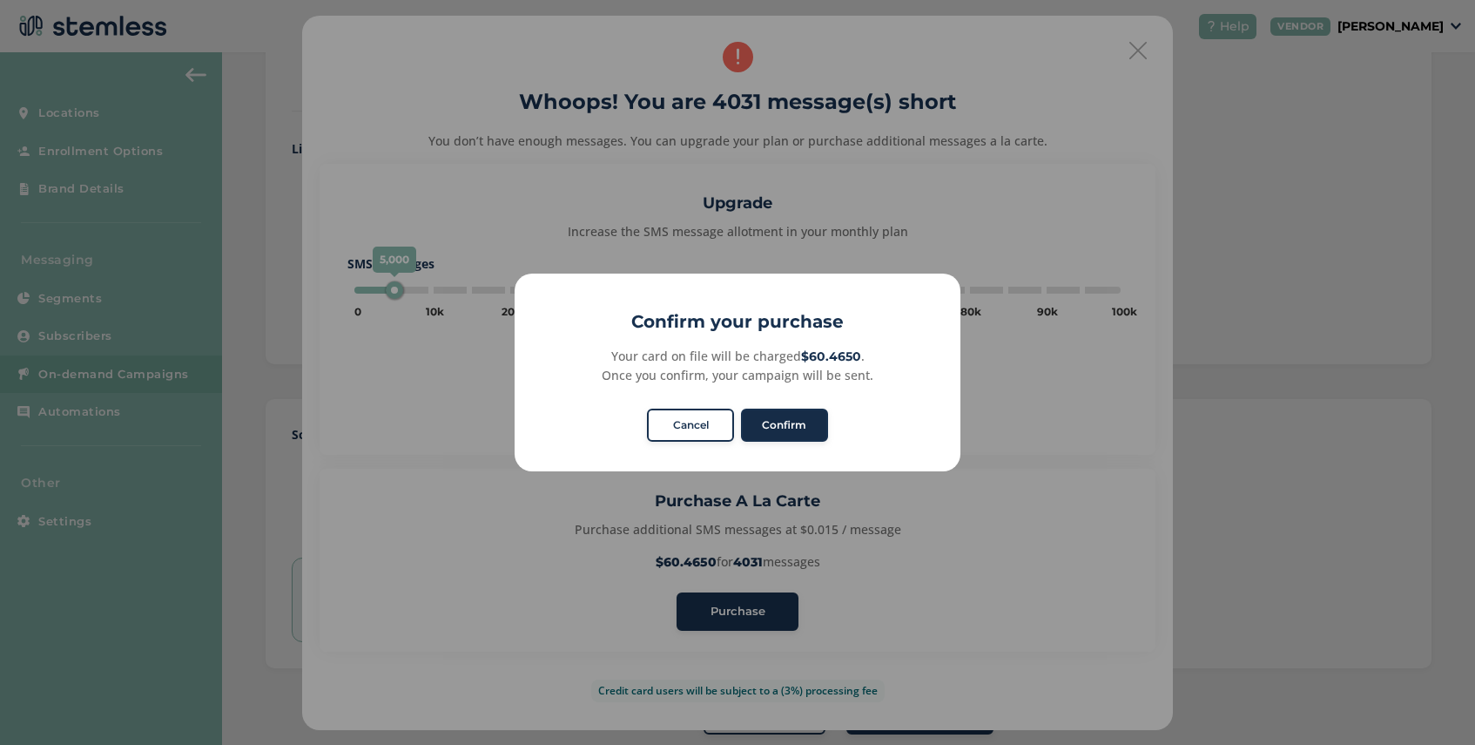
click at [787, 429] on button "Confirm" at bounding box center [784, 424] width 87 height 33
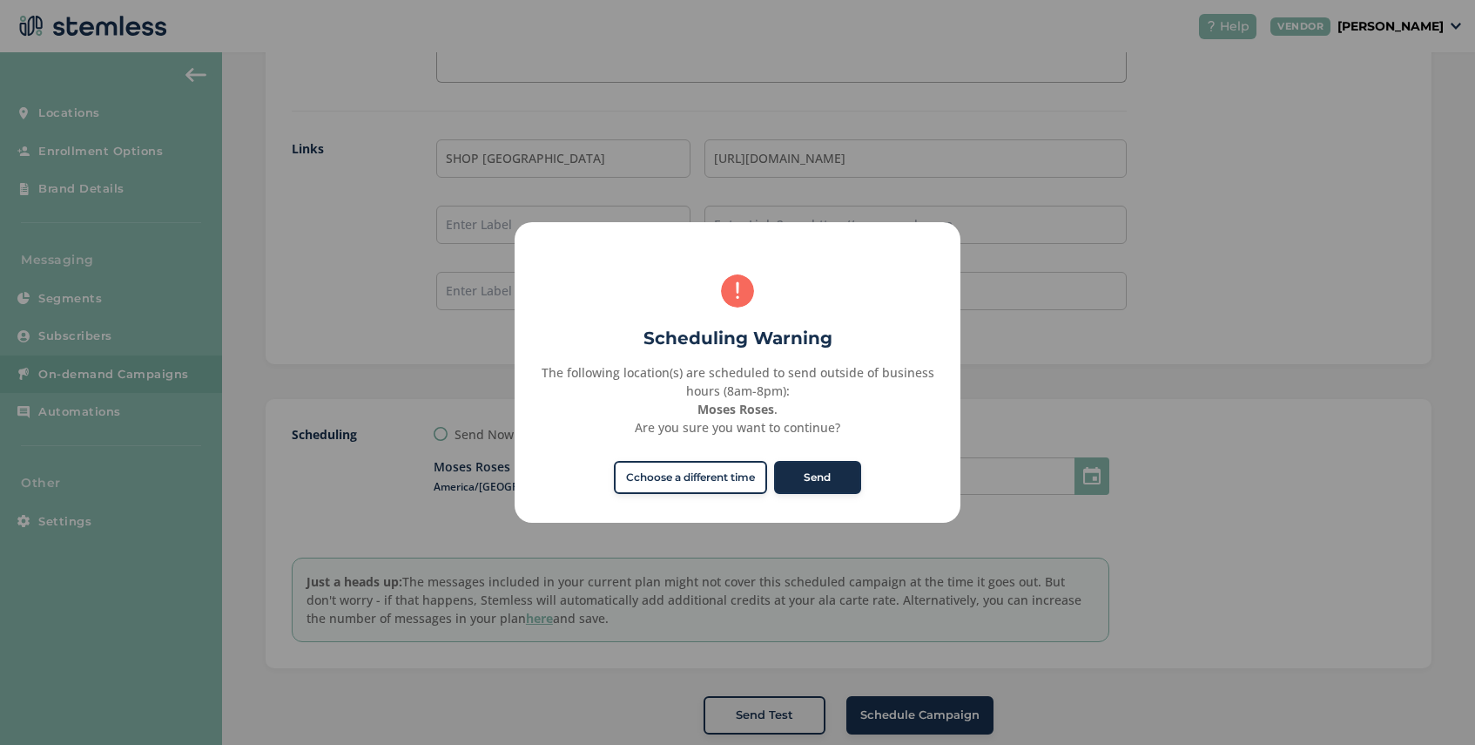
click at [811, 472] on button "Send" at bounding box center [817, 477] width 87 height 33
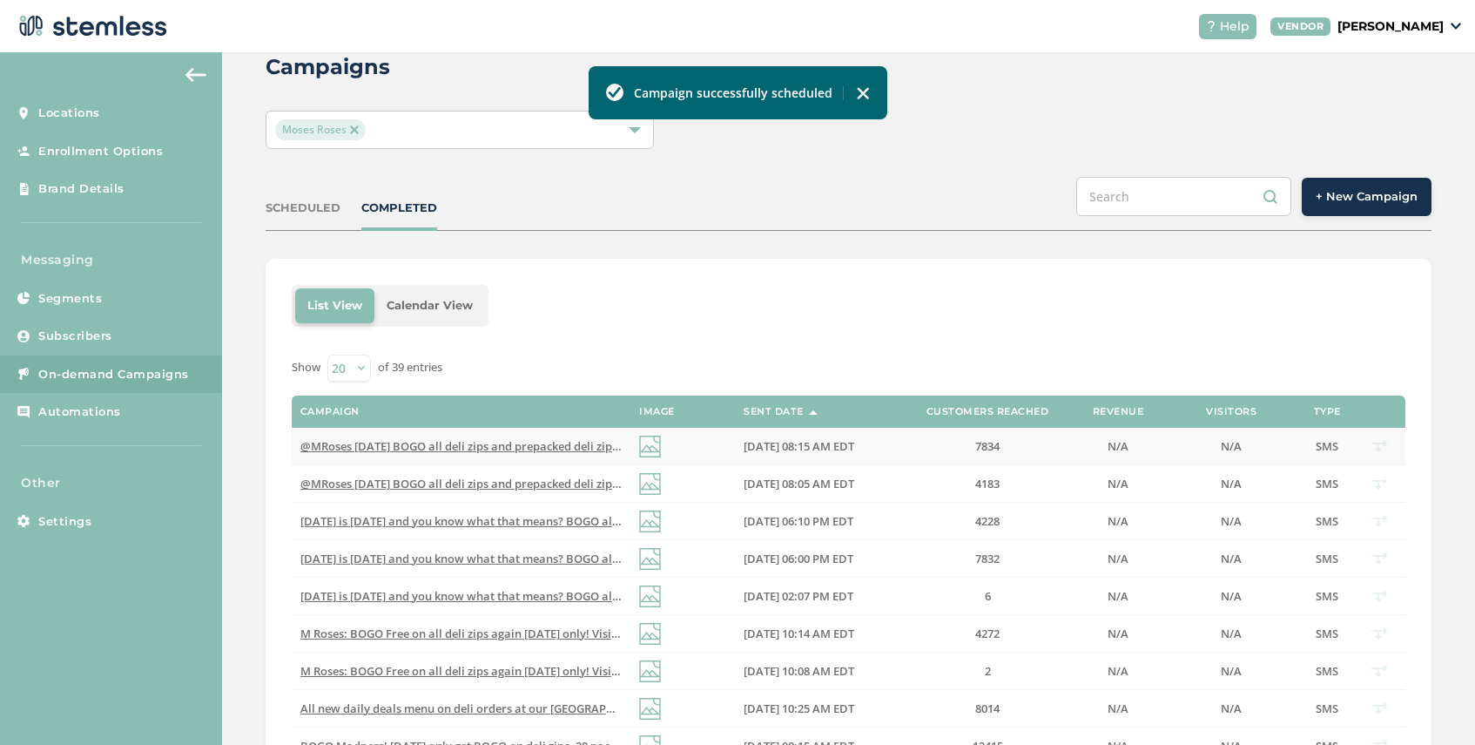
scroll to position [44, 0]
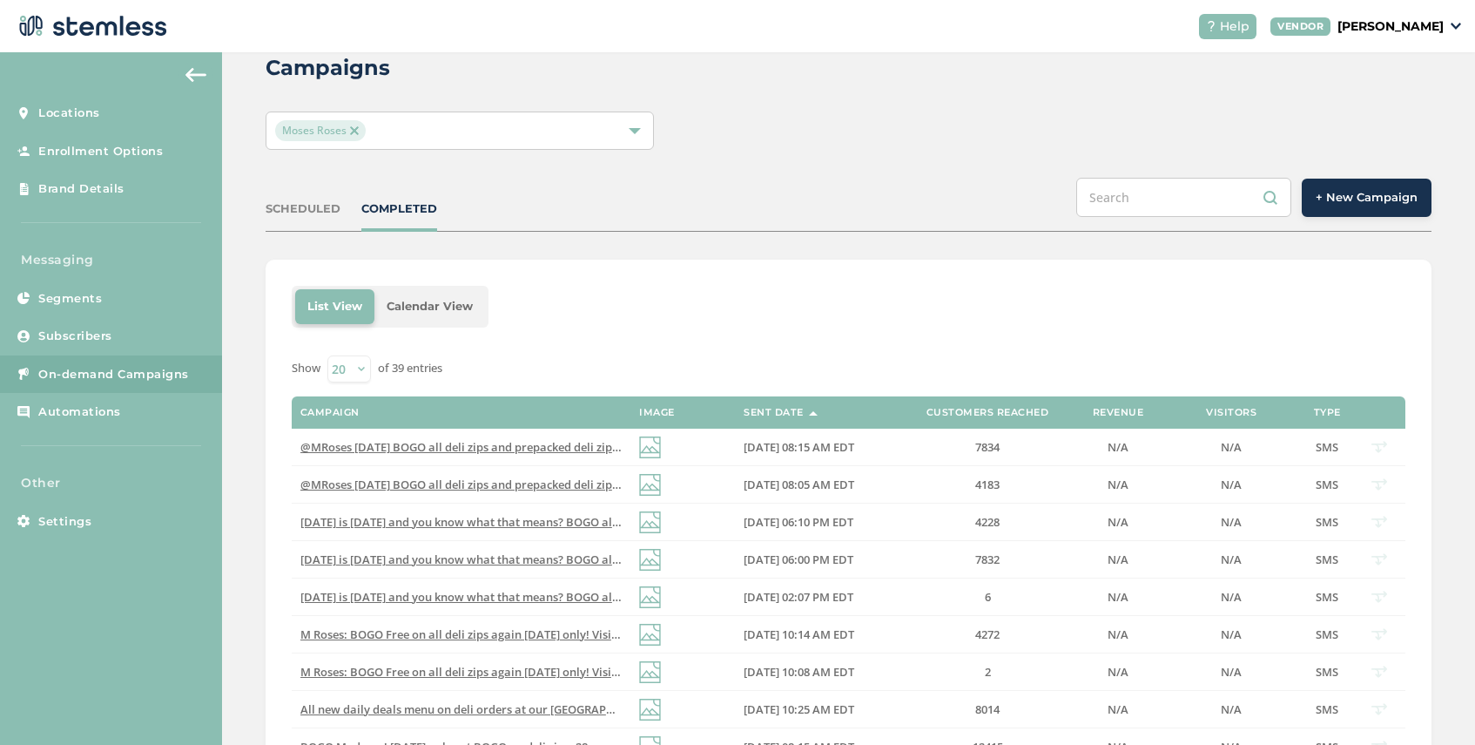
click at [320, 218] on div "SCHEDULED COMPLETED + New Campaign" at bounding box center [849, 205] width 1166 height 54
click at [310, 210] on div "SCHEDULED" at bounding box center [303, 208] width 75 height 17
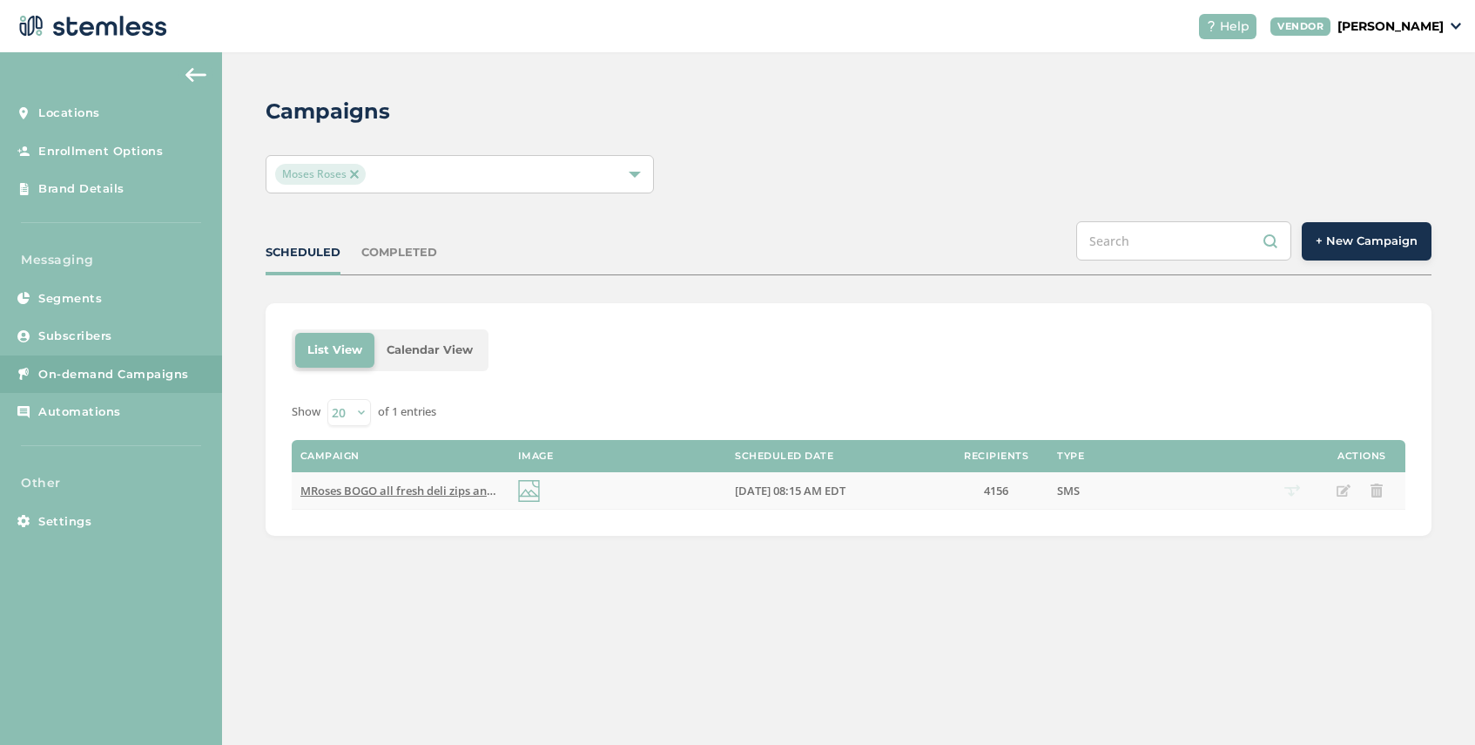
click at [465, 489] on span "MRoses BOGO all fresh deli zips and prepacked deli zips again [DATE]! Cant miss…" at bounding box center [620, 490] width 641 height 16
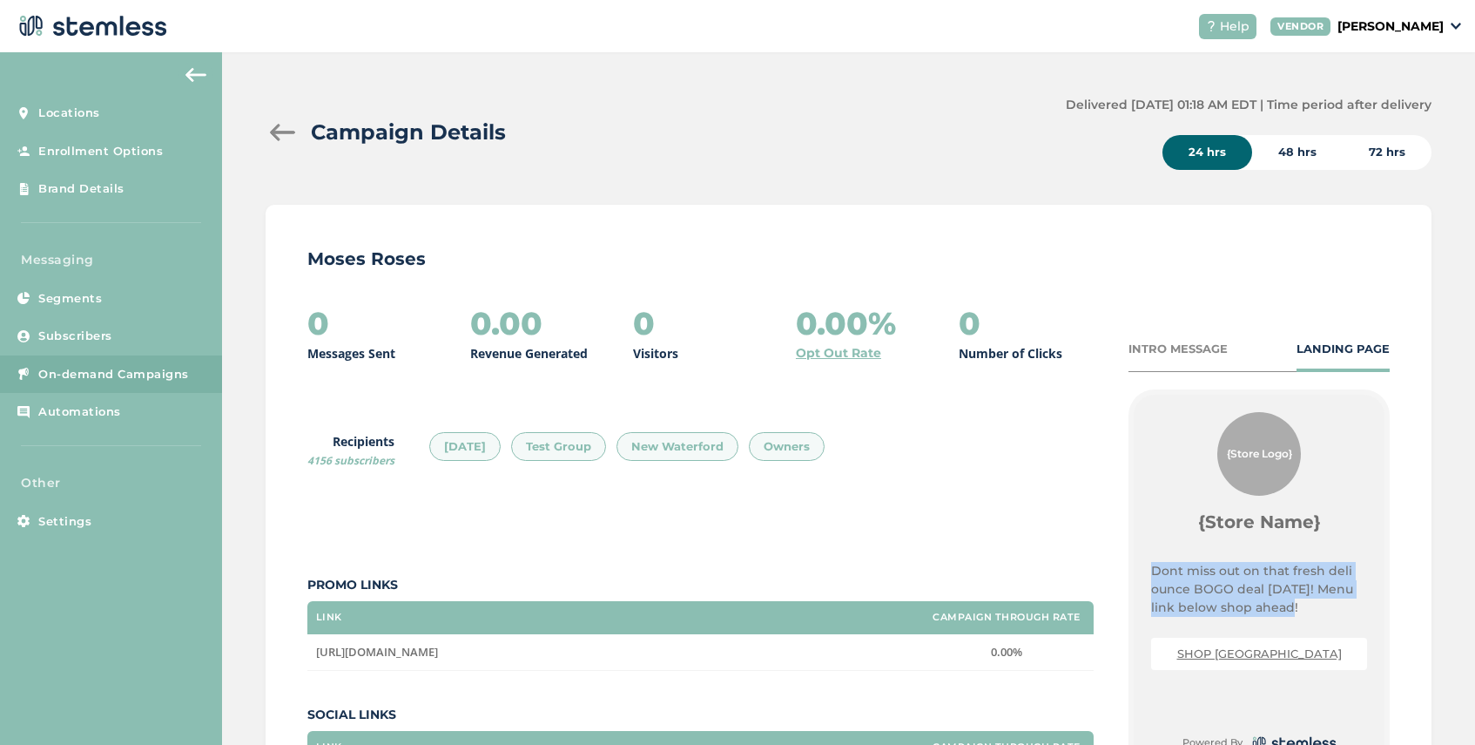
drag, startPoint x: 1302, startPoint y: 616, endPoint x: 1140, endPoint y: 578, distance: 166.3
click at [1140, 578] on div "{Store Logo} {Store Name} Dont miss out on that fresh deli ounce BOGO deal [DAT…" at bounding box center [1259, 582] width 251 height 375
copy p "Dont miss out on that fresh deli ounce BOGO deal [DATE]! Menu link below shop a…"
click at [276, 124] on div at bounding box center [283, 132] width 35 height 17
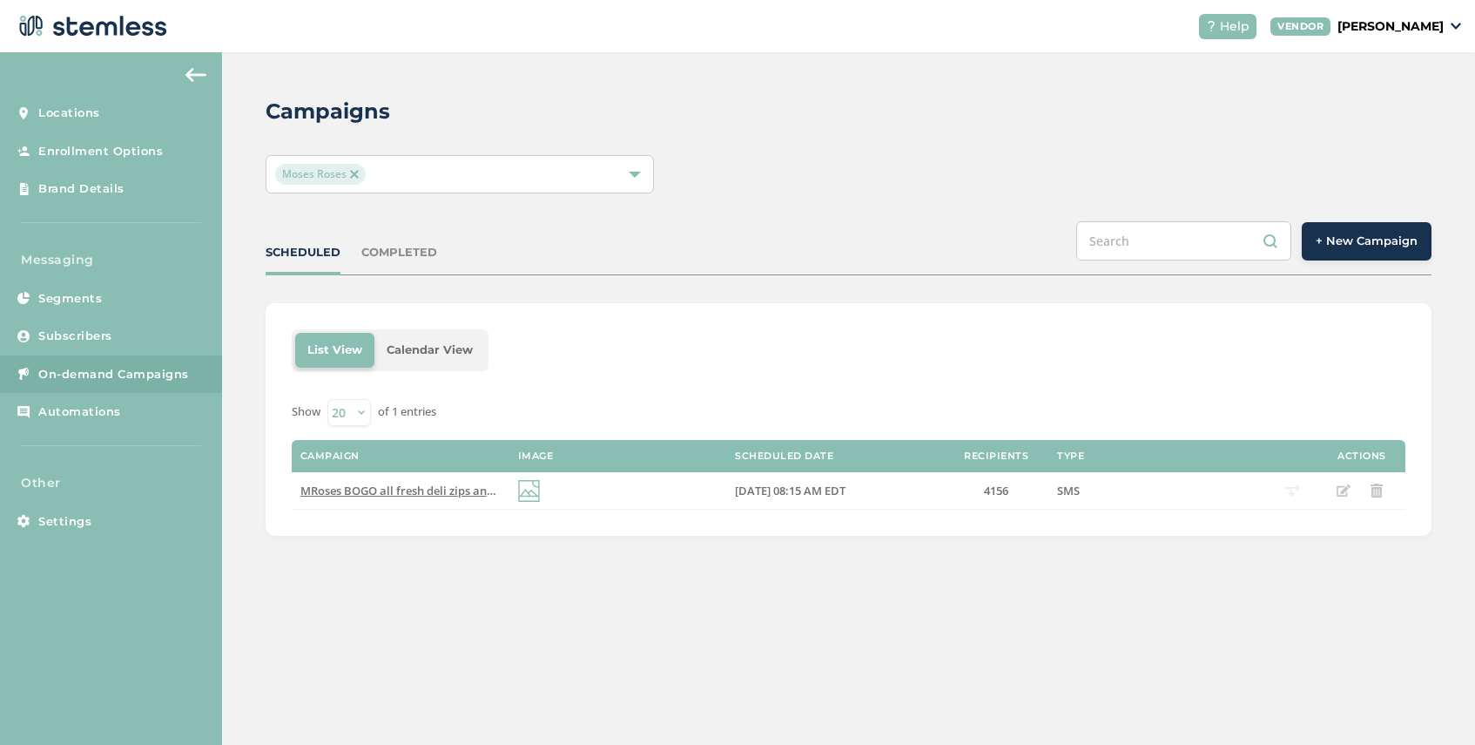
click at [1353, 248] on span "+ New Campaign" at bounding box center [1367, 241] width 102 height 17
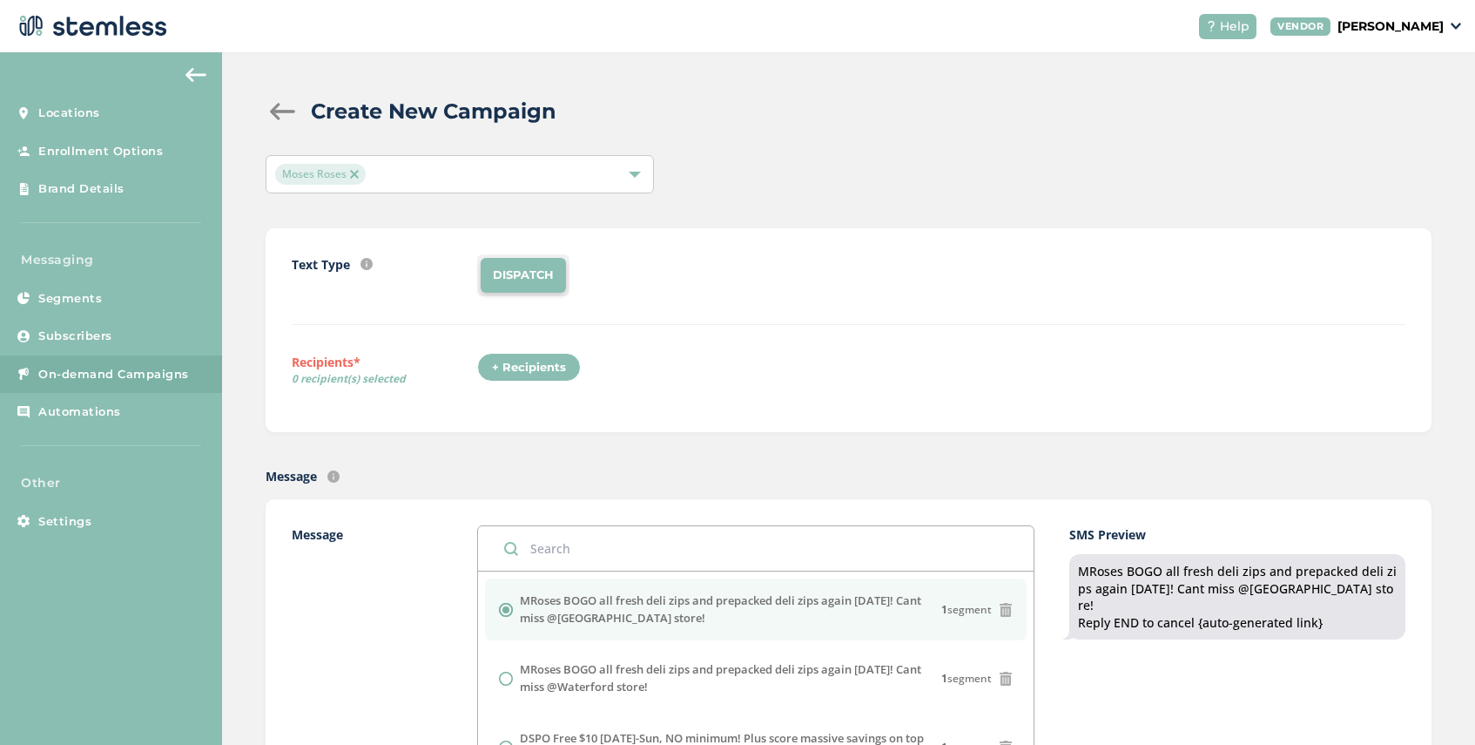
click at [542, 368] on div "+ Recipients" at bounding box center [529, 368] width 104 height 30
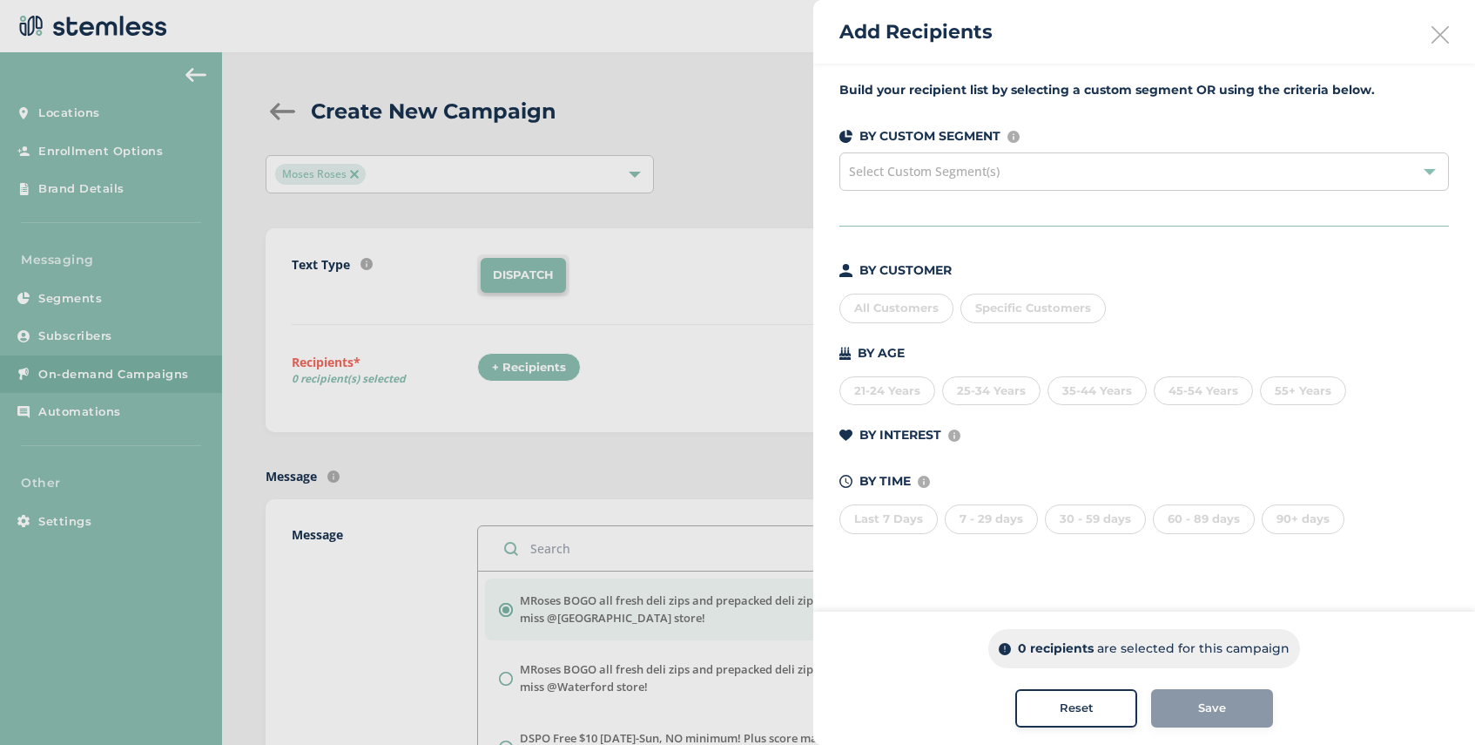
click at [1022, 174] on div "Select Custom Segment(s)" at bounding box center [1145, 171] width 610 height 38
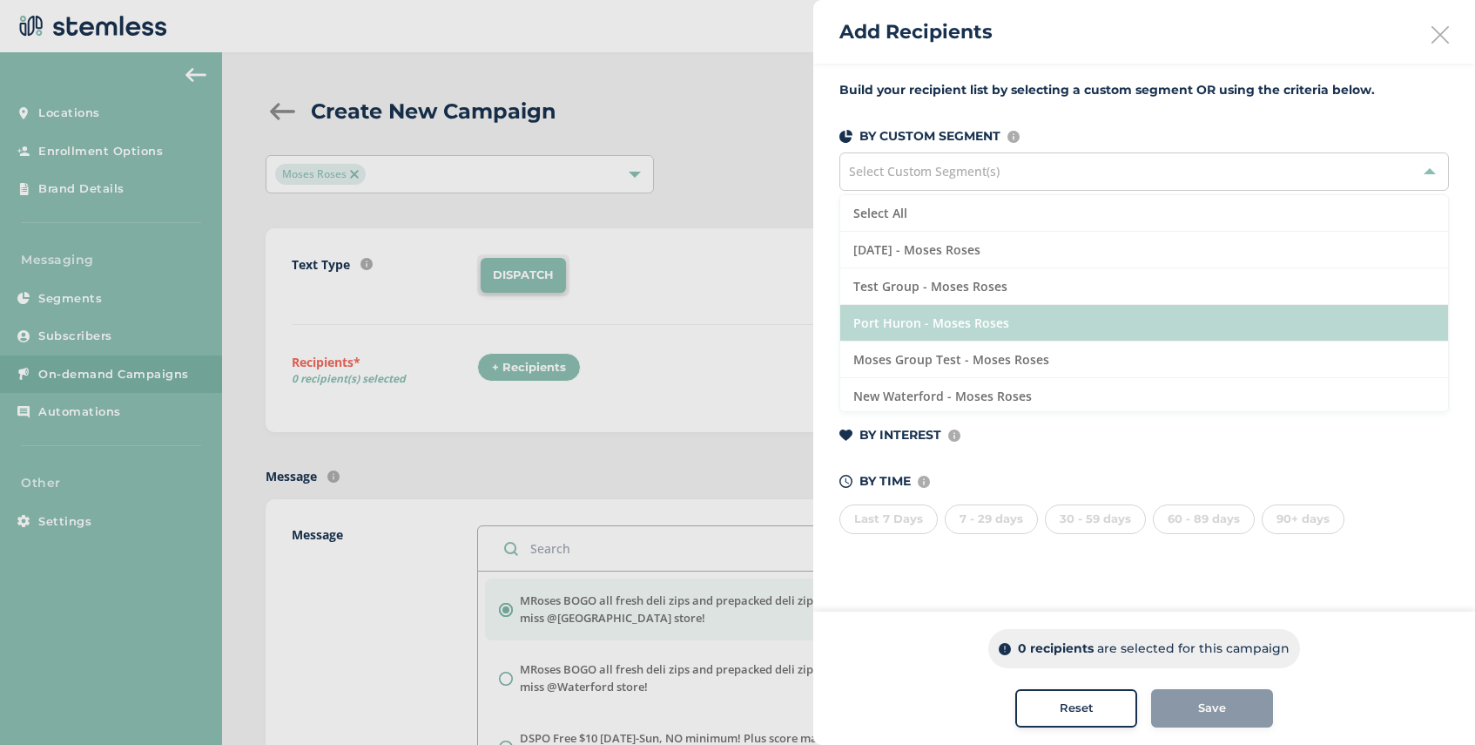
click at [982, 305] on li "Port Huron - Moses Roses" at bounding box center [1144, 323] width 608 height 37
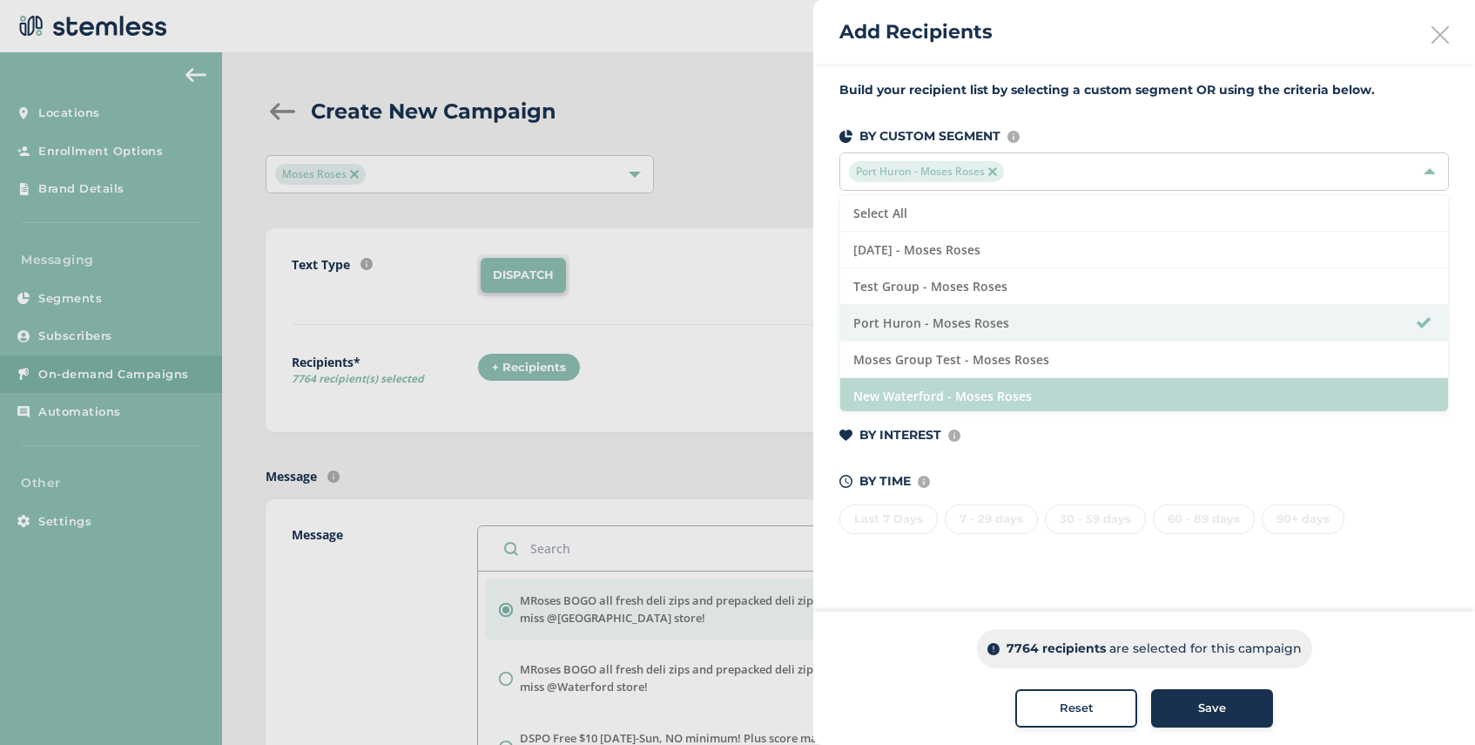
click at [995, 385] on li "New Waterford - Moses Roses" at bounding box center [1144, 396] width 608 height 37
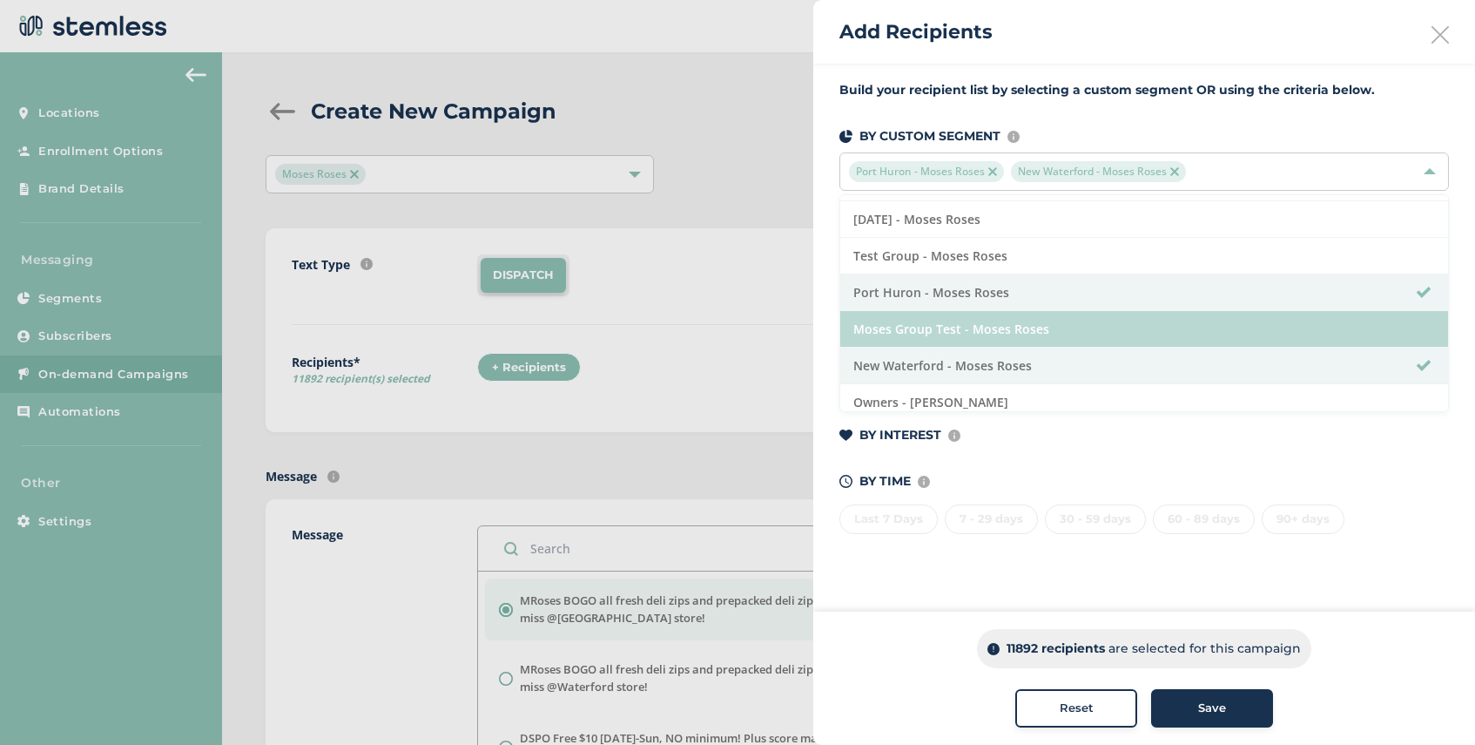
scroll to position [39, 0]
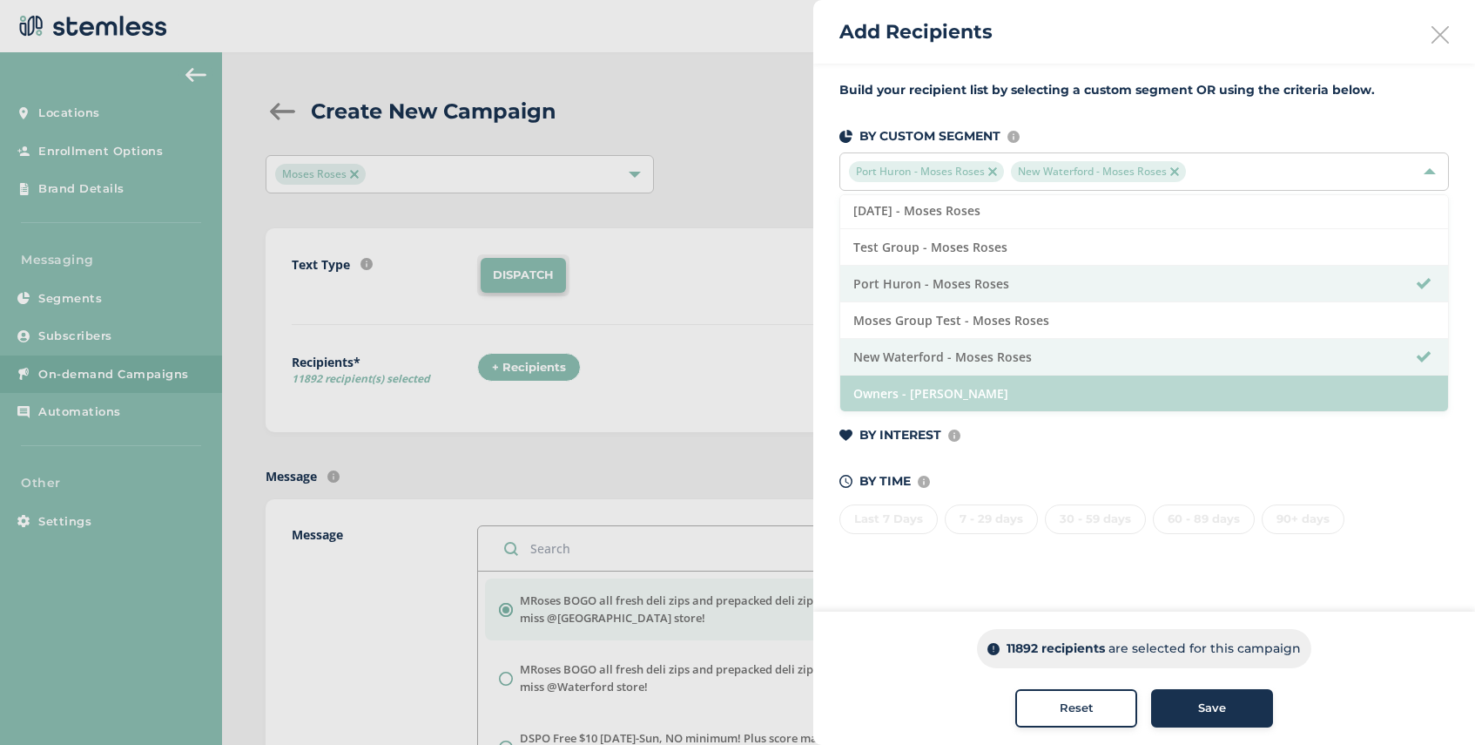
click at [1004, 389] on li "Owners - [PERSON_NAME]" at bounding box center [1144, 393] width 608 height 36
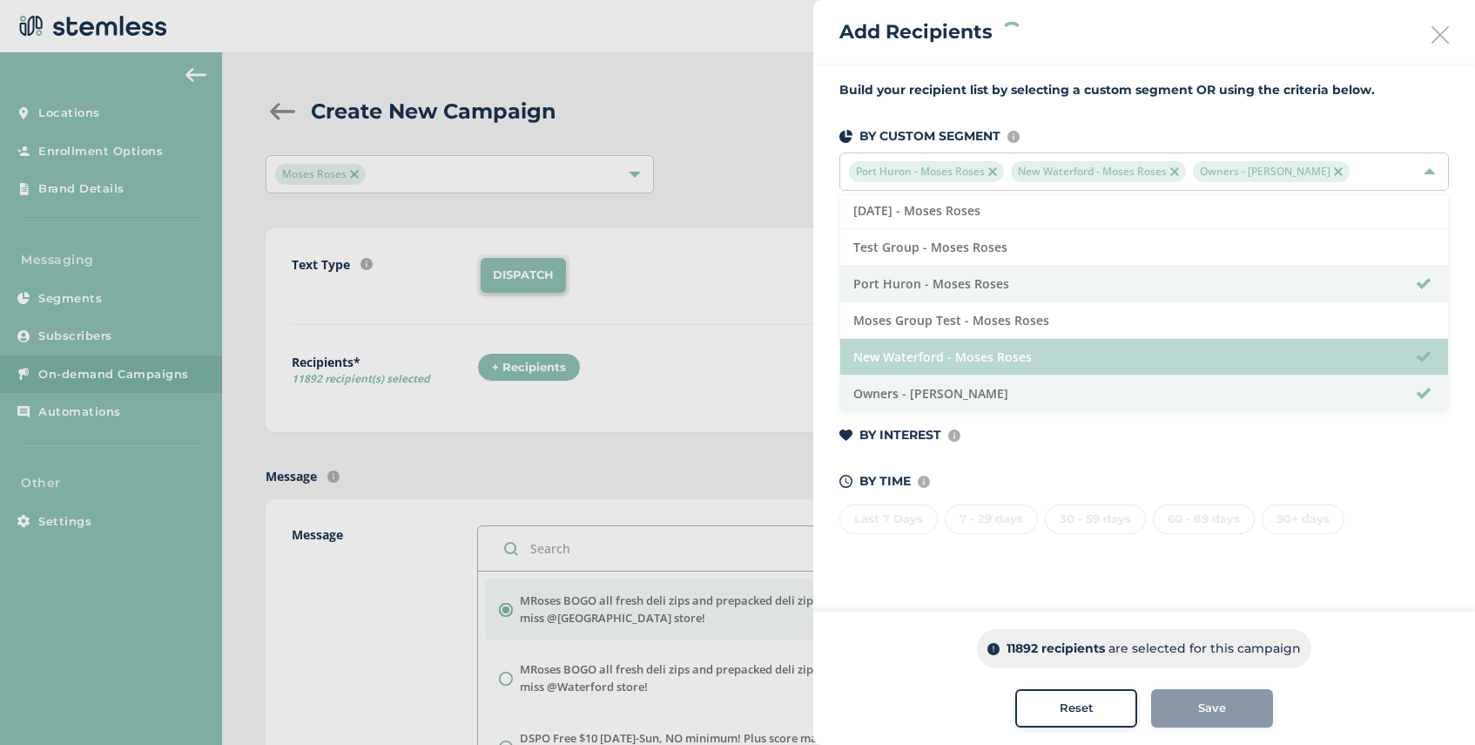
click at [1019, 361] on li "New Waterford - Moses Roses" at bounding box center [1144, 357] width 608 height 37
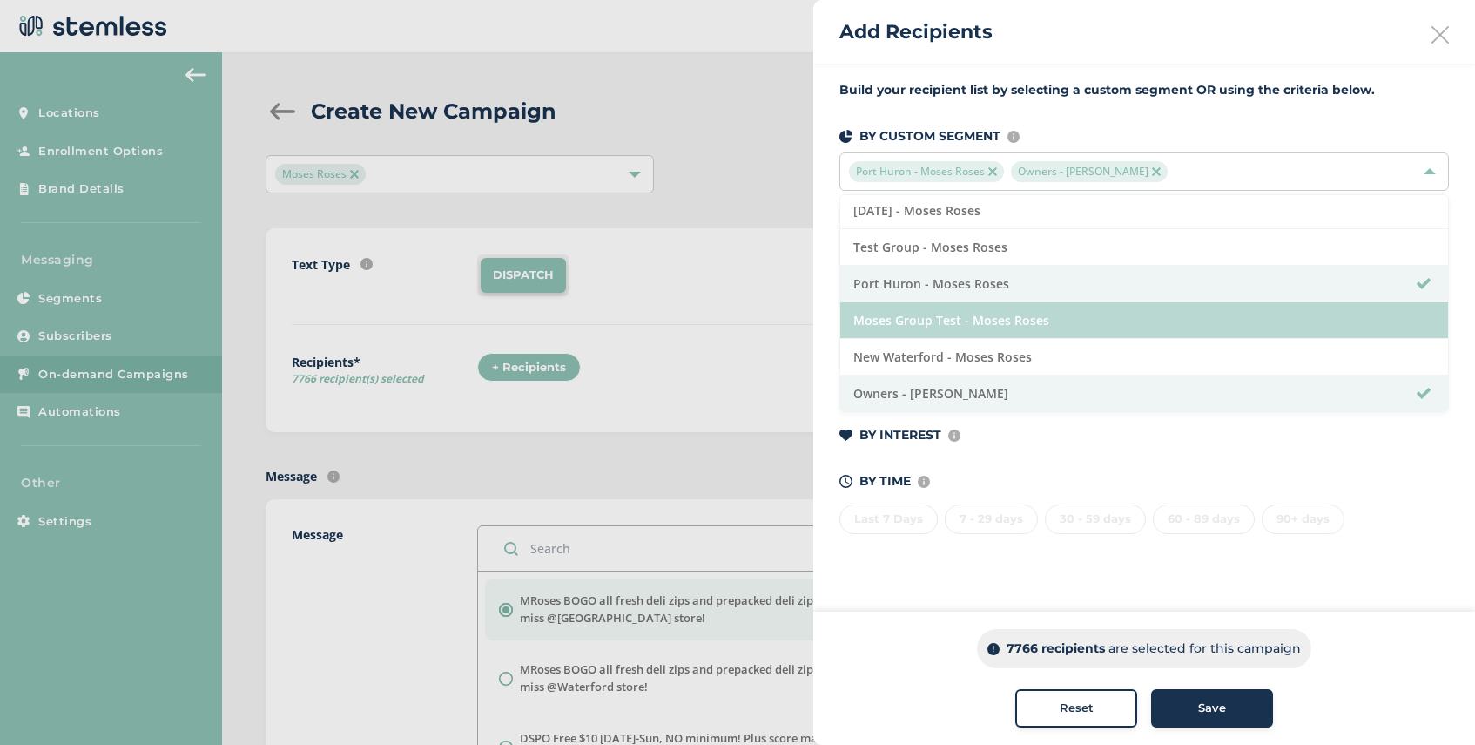
click at [1043, 321] on li "Moses Group Test - Moses Roses" at bounding box center [1144, 320] width 608 height 37
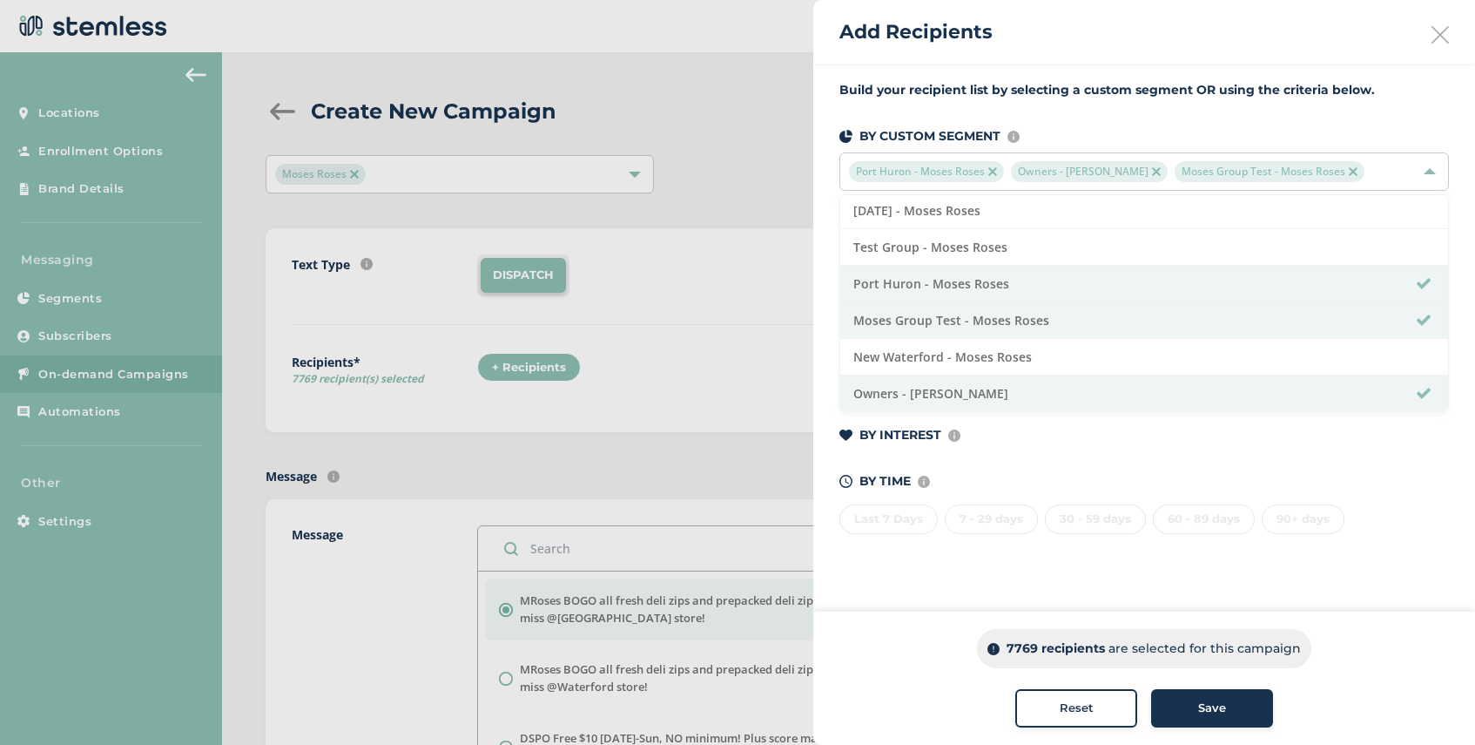
click at [1193, 708] on div "Save" at bounding box center [1212, 707] width 94 height 17
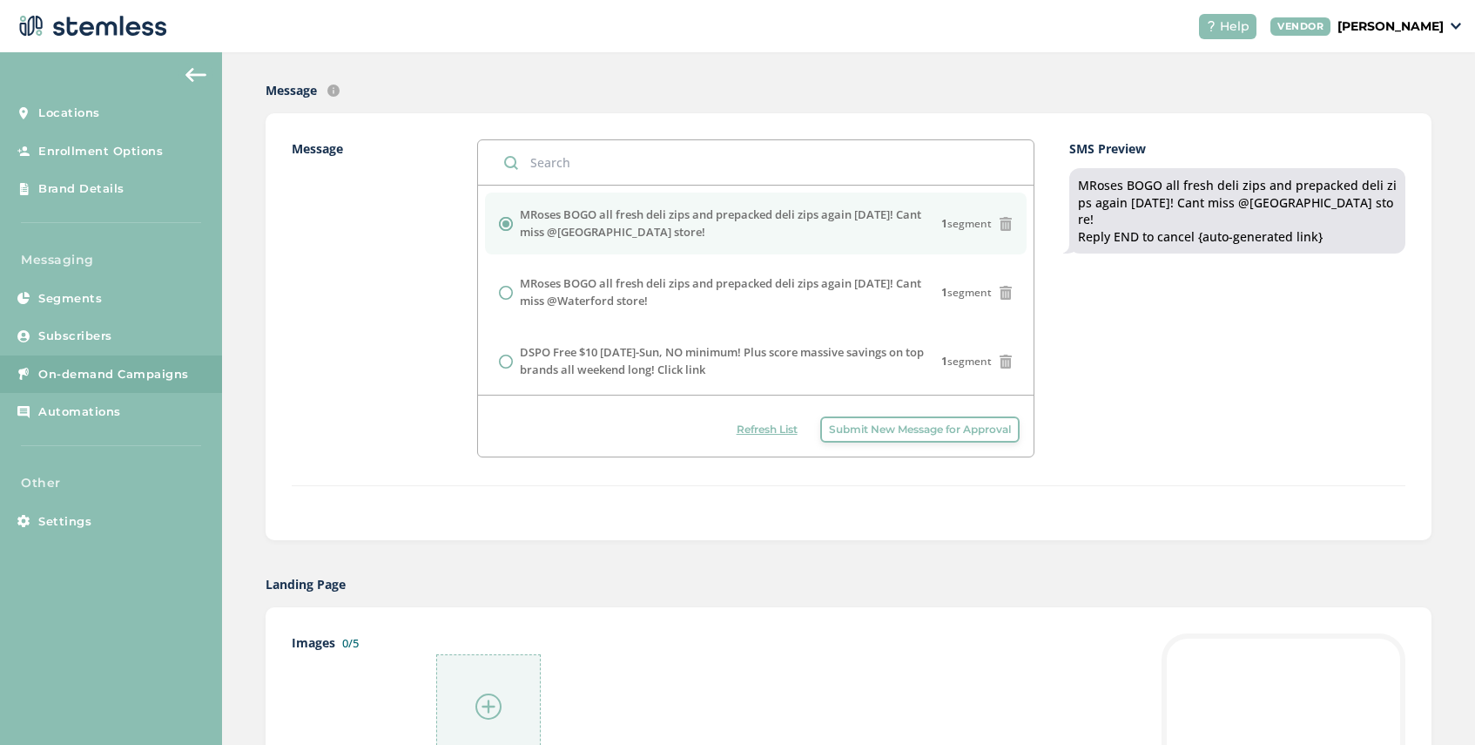
scroll to position [499, 0]
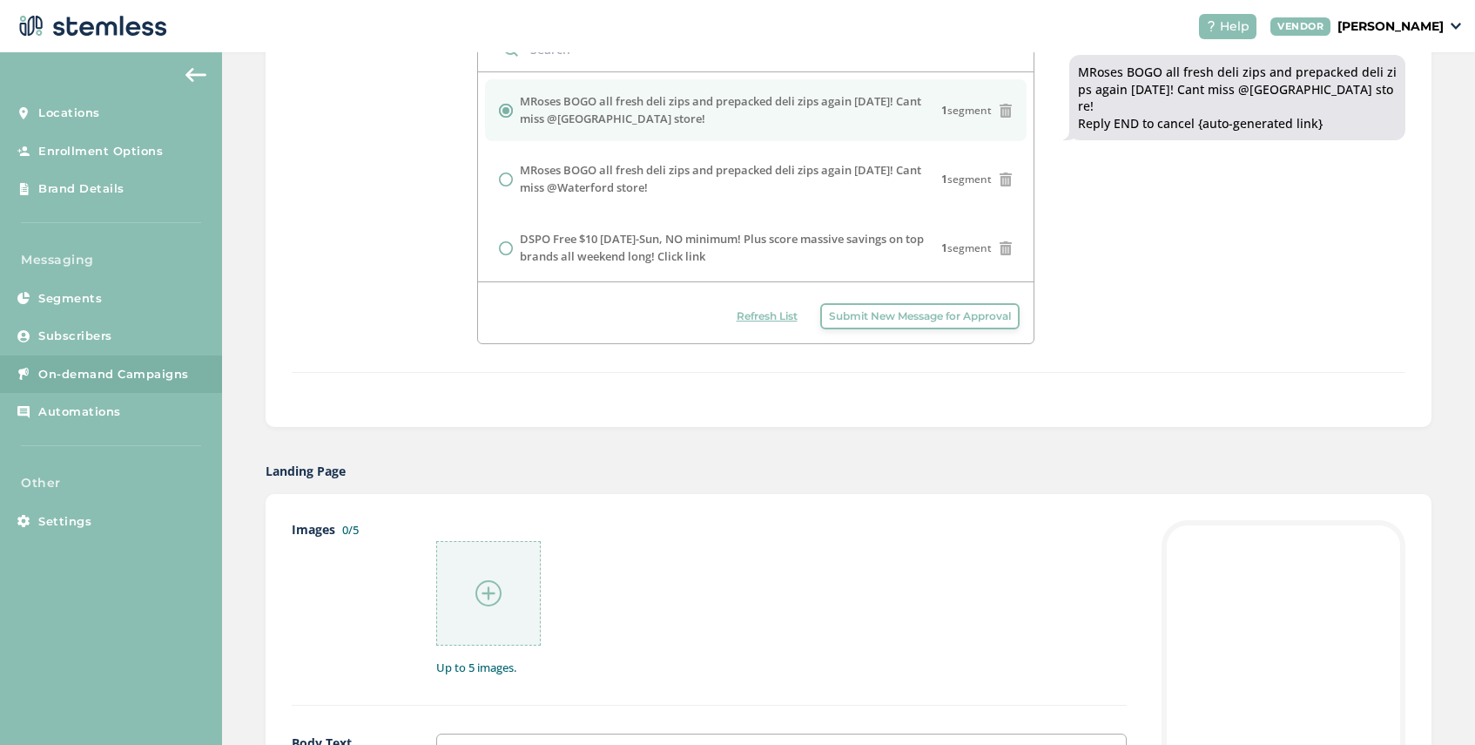
click at [481, 597] on img at bounding box center [488, 593] width 26 height 26
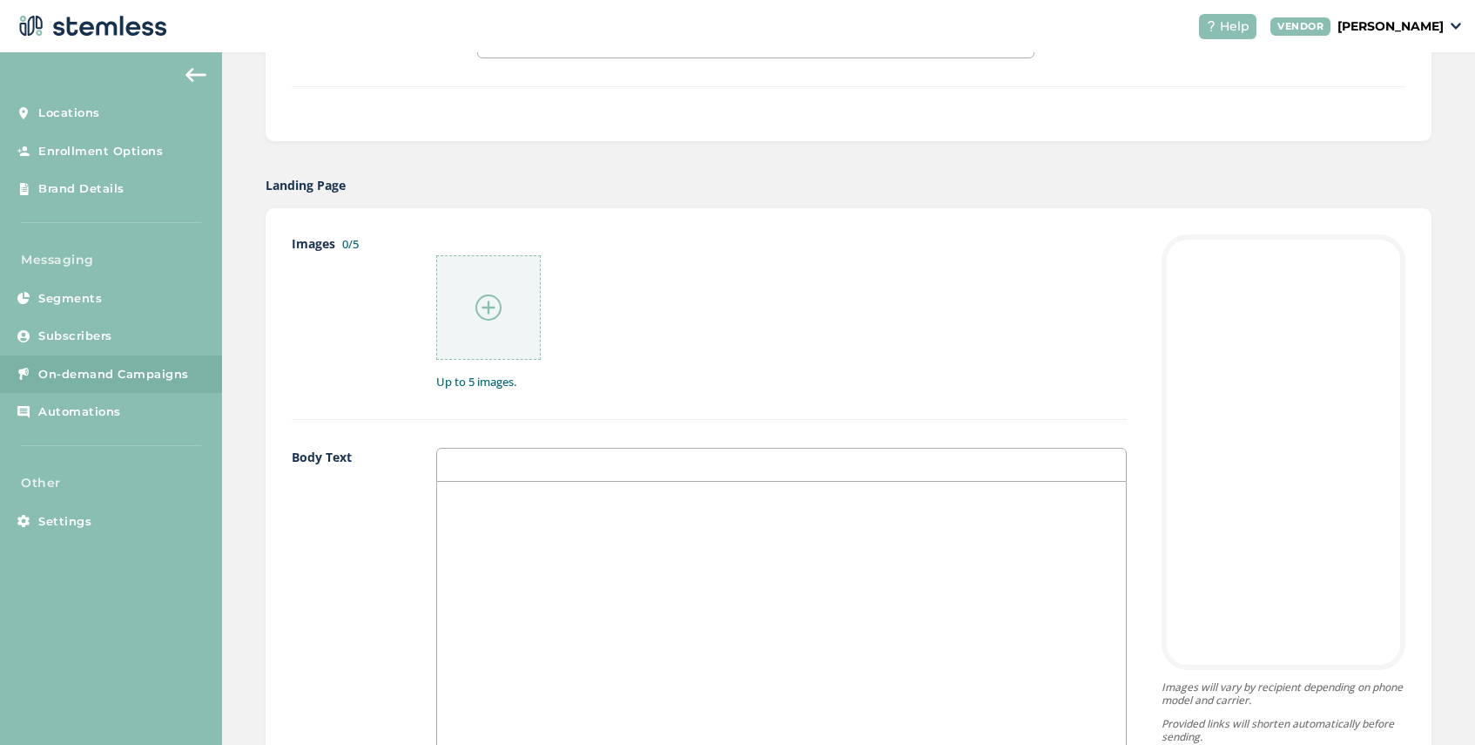
scroll to position [792, 0]
click at [512, 488] on p at bounding box center [781, 492] width 663 height 16
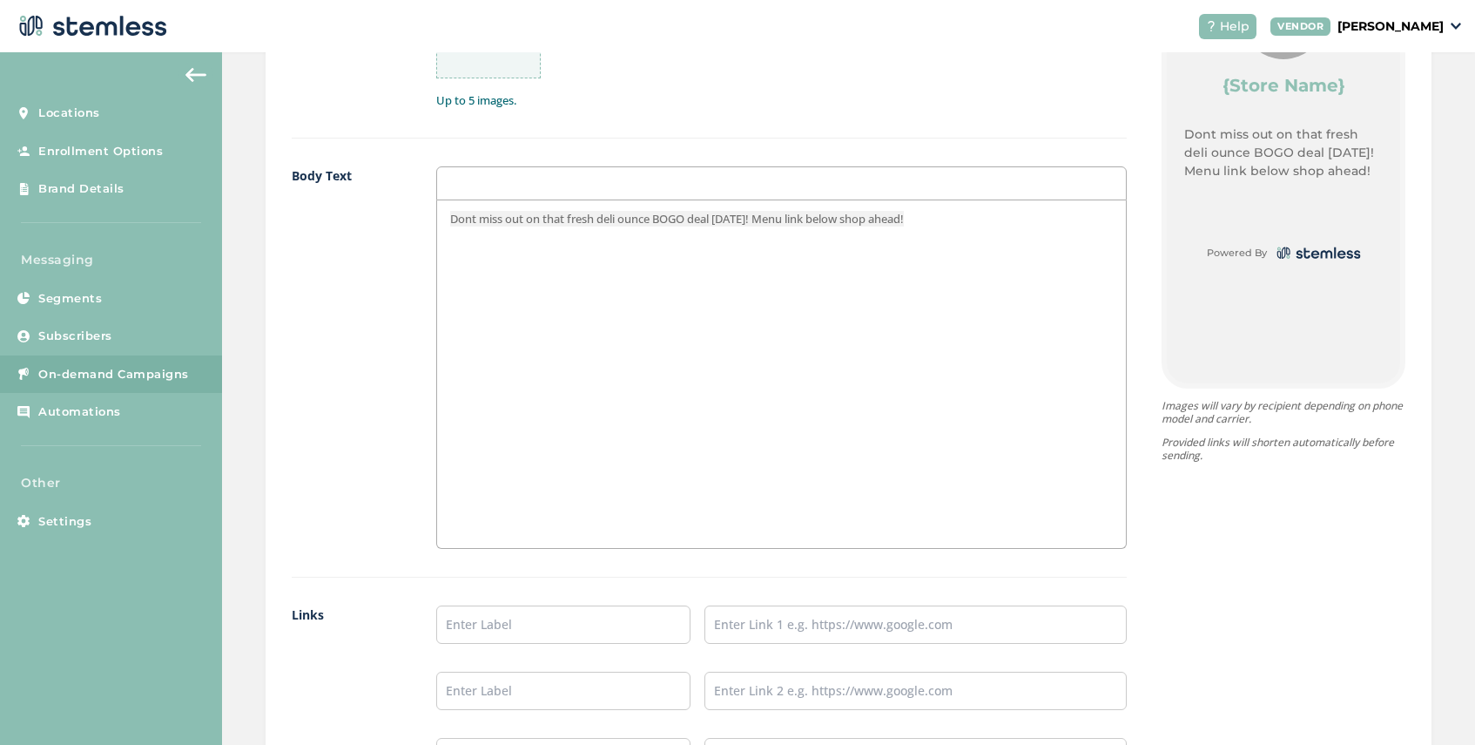
scroll to position [1211, 0]
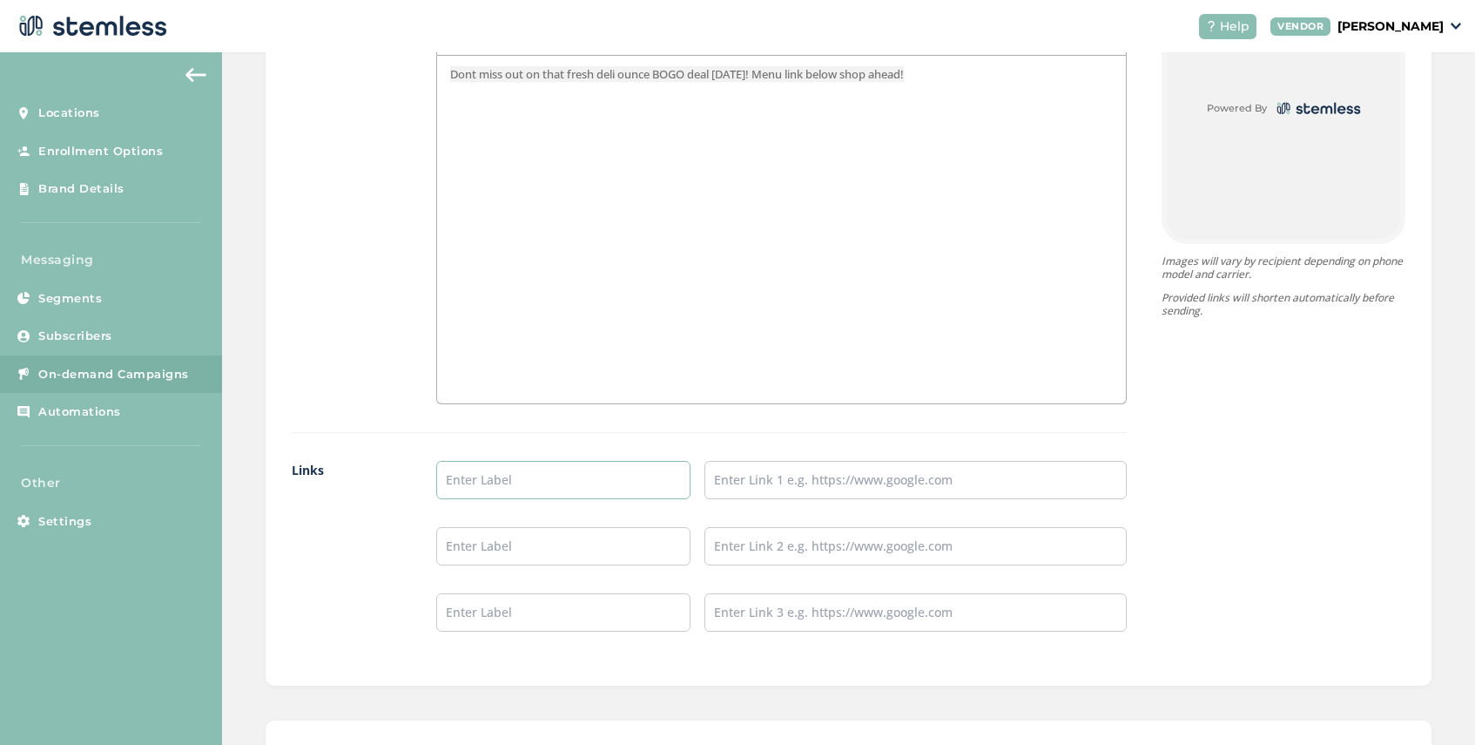
click at [509, 474] on input "text" at bounding box center [562, 480] width 253 height 38
type input "Port Huron Menu"
click at [776, 477] on input "text" at bounding box center [916, 480] width 422 height 38
type input "[URL][DOMAIN_NAME]"
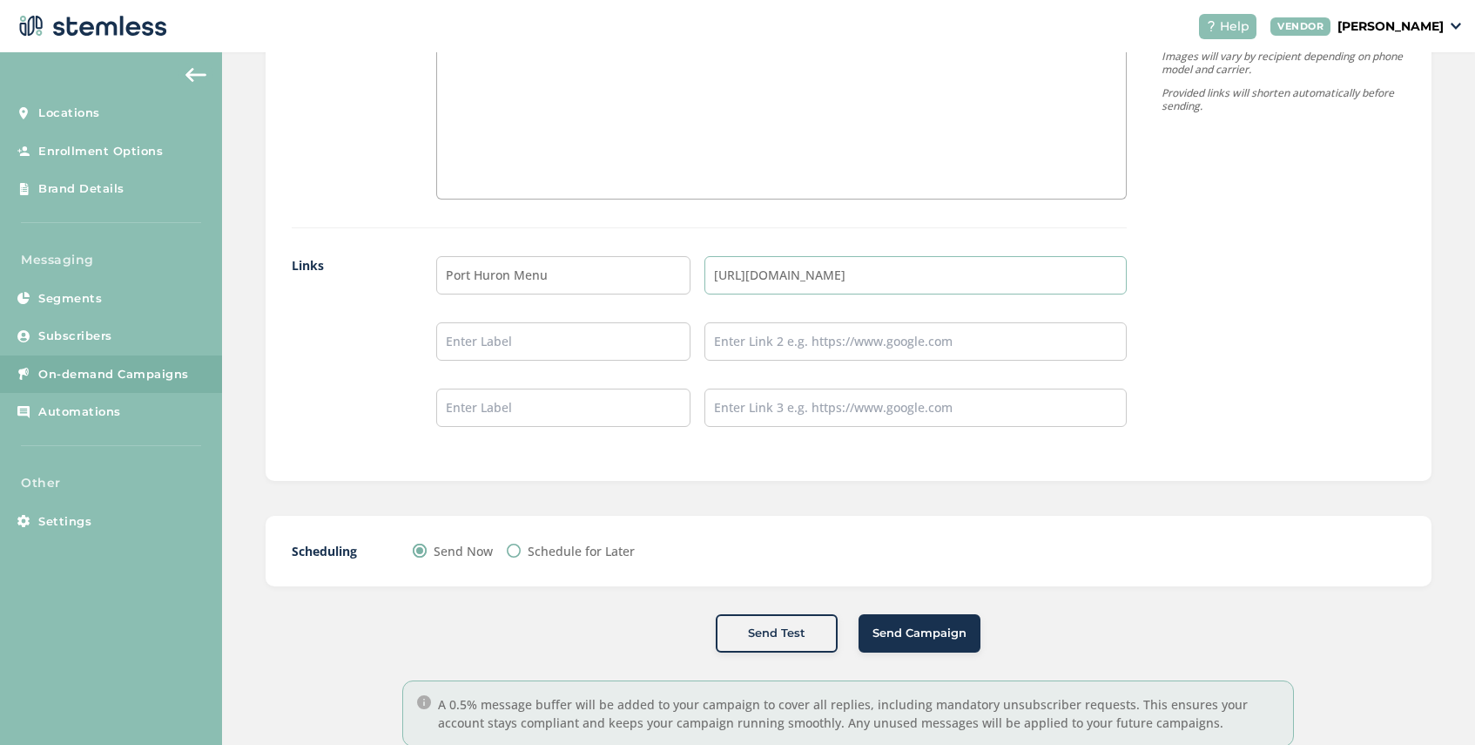
scroll to position [1460, 0]
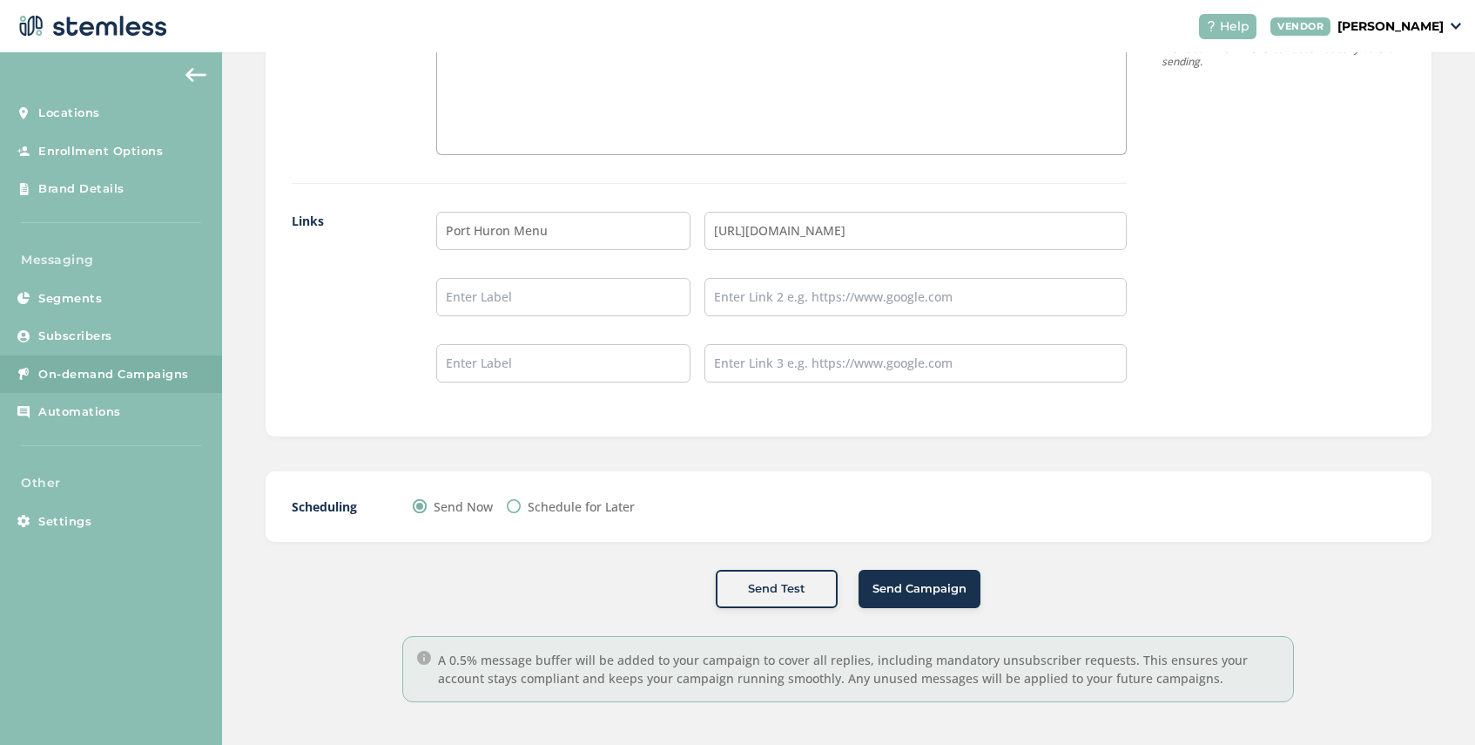
click at [516, 505] on input "Schedule for Later" at bounding box center [514, 506] width 14 height 14
radio input "true"
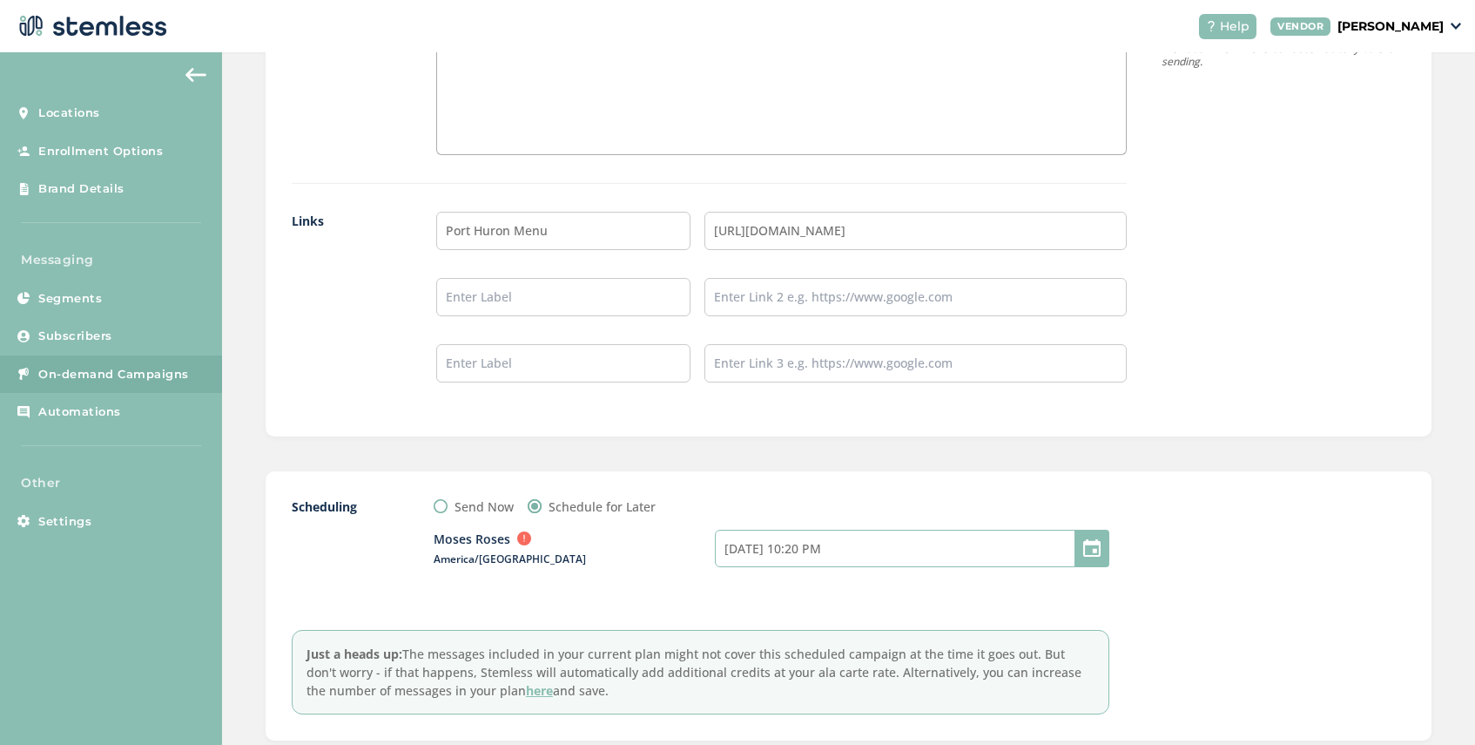
click at [819, 550] on input "[DATE] 10:20 PM" at bounding box center [912, 547] width 395 height 37
select select "1"
select select "20"
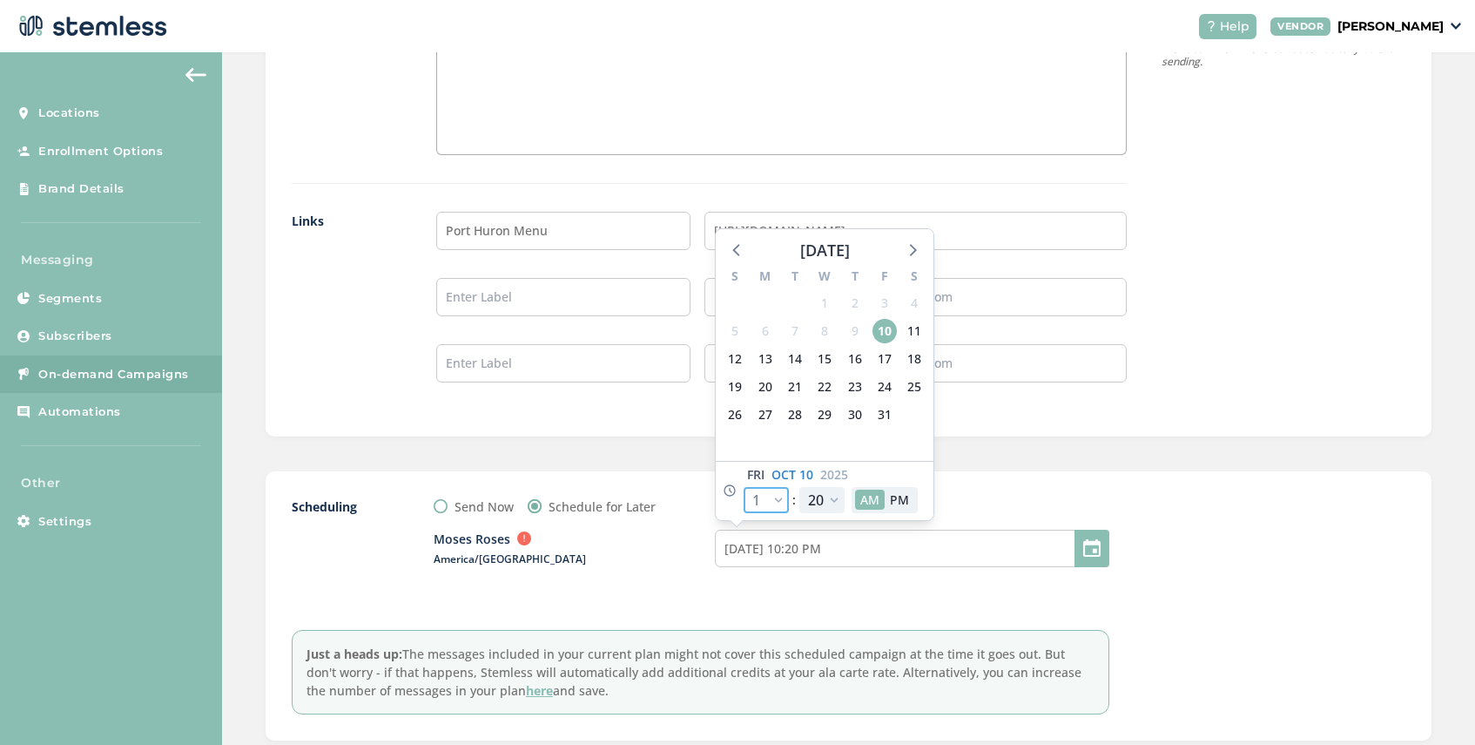
click at [782, 501] on select "12 1 2 3 4 5 6 7 8 9 10 11" at bounding box center [766, 500] width 45 height 26
select select "8"
click at [744, 487] on select "12 1 2 3 4 5 6 7 8 9 10 11" at bounding box center [766, 500] width 45 height 26
type input "[DATE] 5:20 AM"
select select "8"
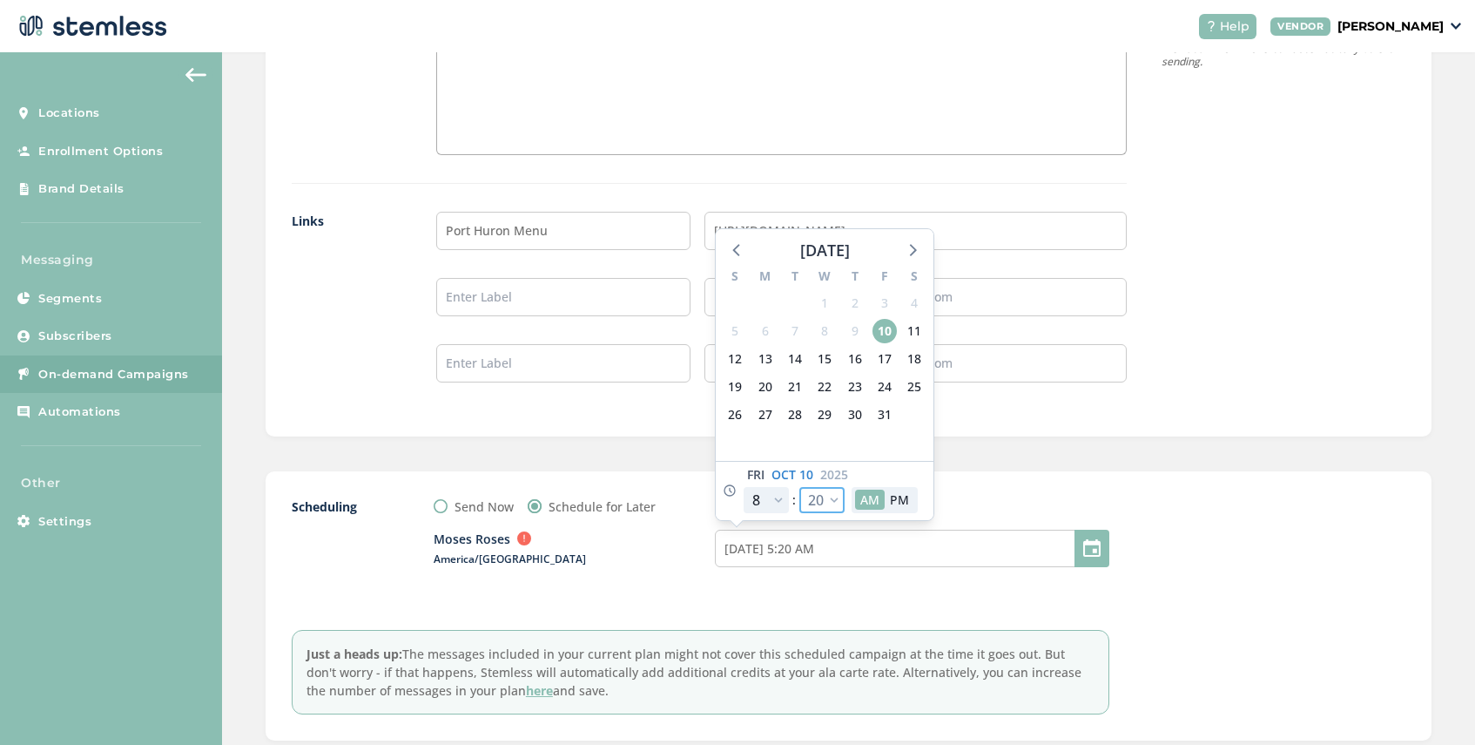
click at [833, 508] on select "00 05 10 15 20 25 30 35 40 45 50 55" at bounding box center [821, 500] width 45 height 26
select select "5"
click at [799, 487] on select "00 05 10 15 20 25 30 35 40 45 50 55" at bounding box center [821, 500] width 45 height 26
type input "[DATE] 5:05 AM"
select select "5"
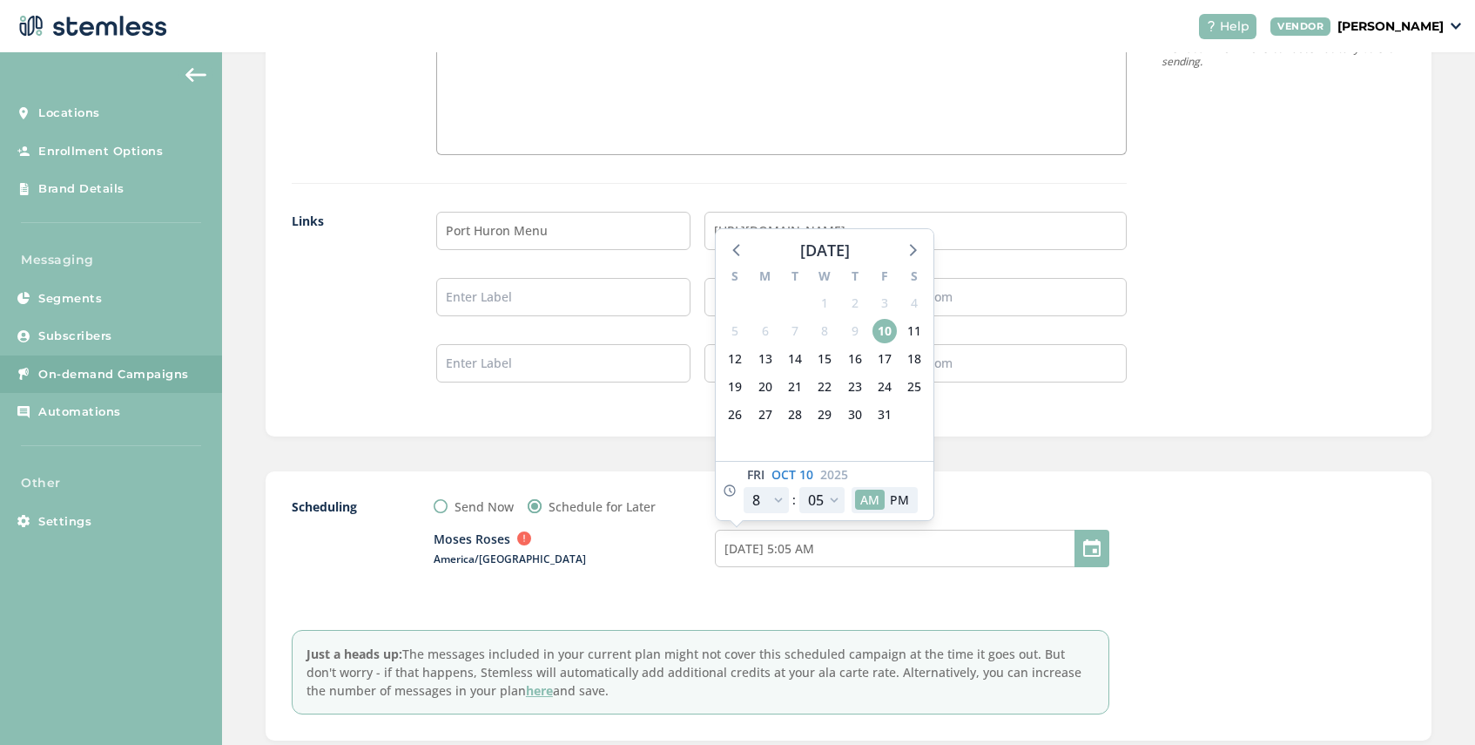
click at [1054, 496] on div "Scheduling Send Now Schedule for Later Moses Roses America/[GEOGRAPHIC_DATA] [D…" at bounding box center [849, 605] width 1166 height 269
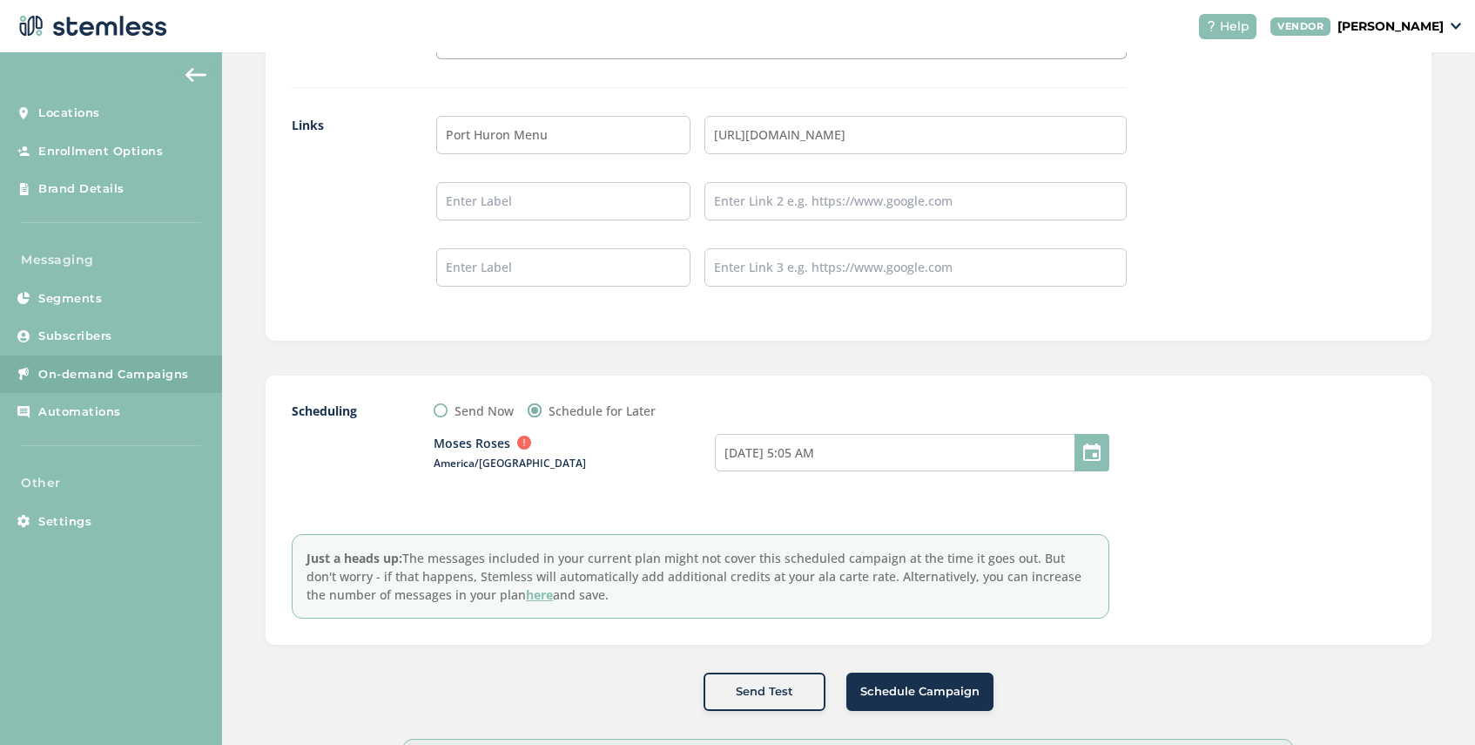
scroll to position [1658, 0]
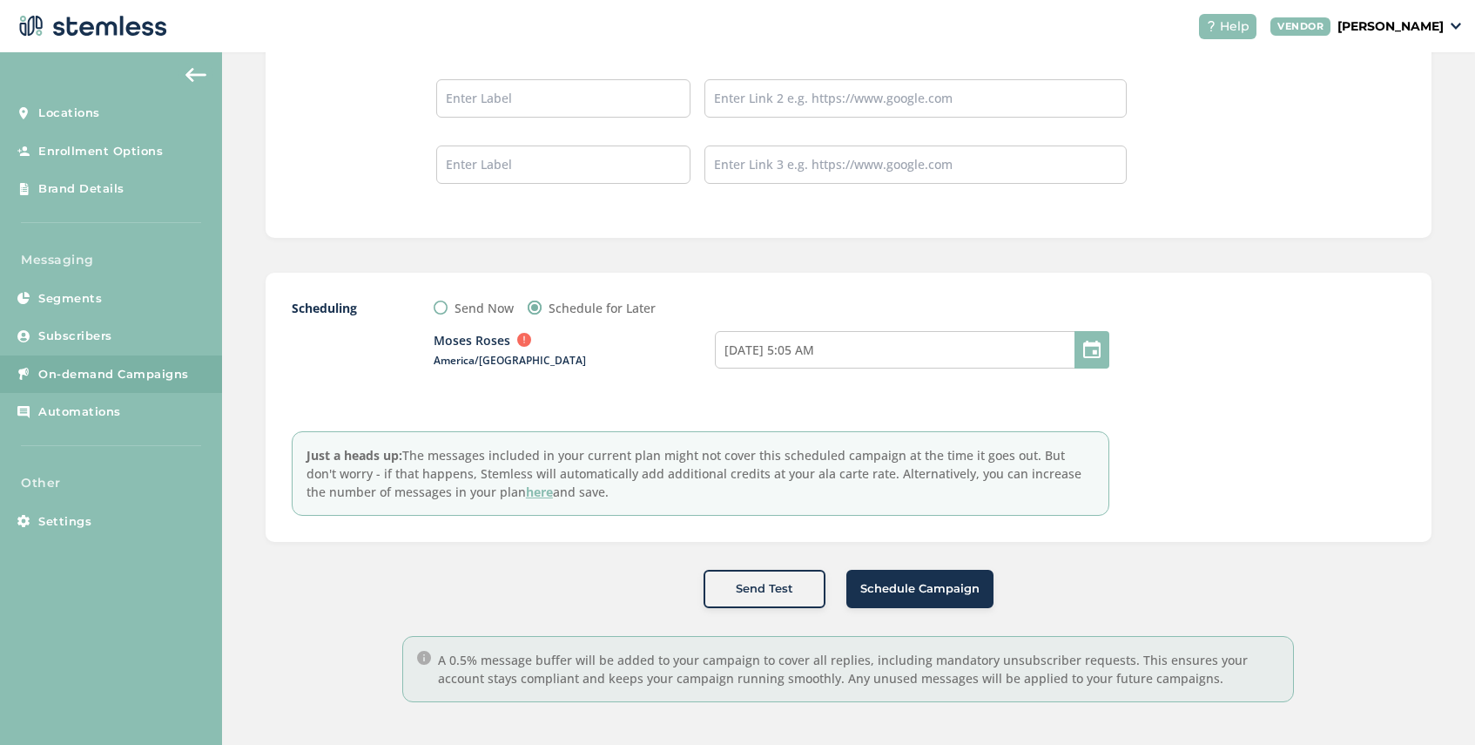
click at [922, 587] on span "Schedule Campaign" at bounding box center [919, 588] width 119 height 17
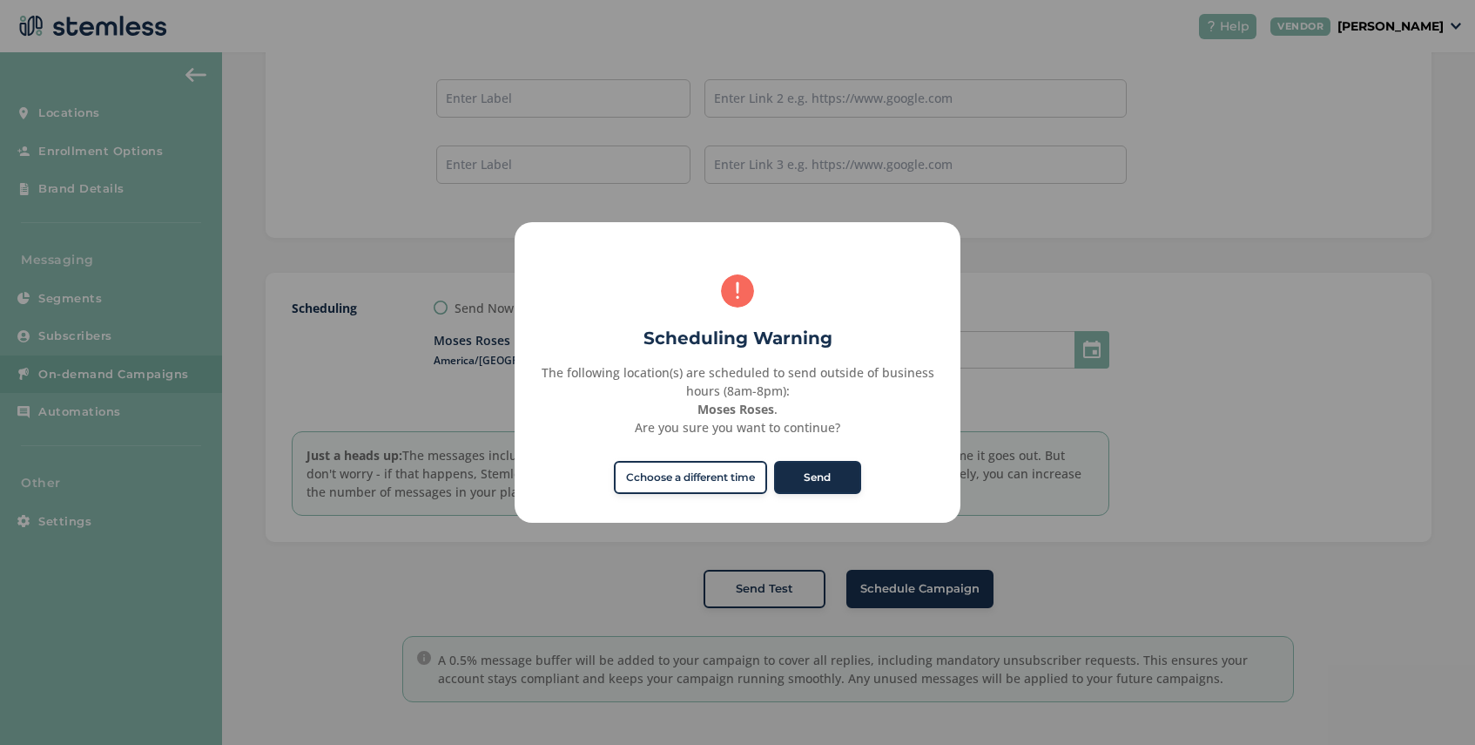
click at [828, 473] on button "Send" at bounding box center [817, 477] width 87 height 33
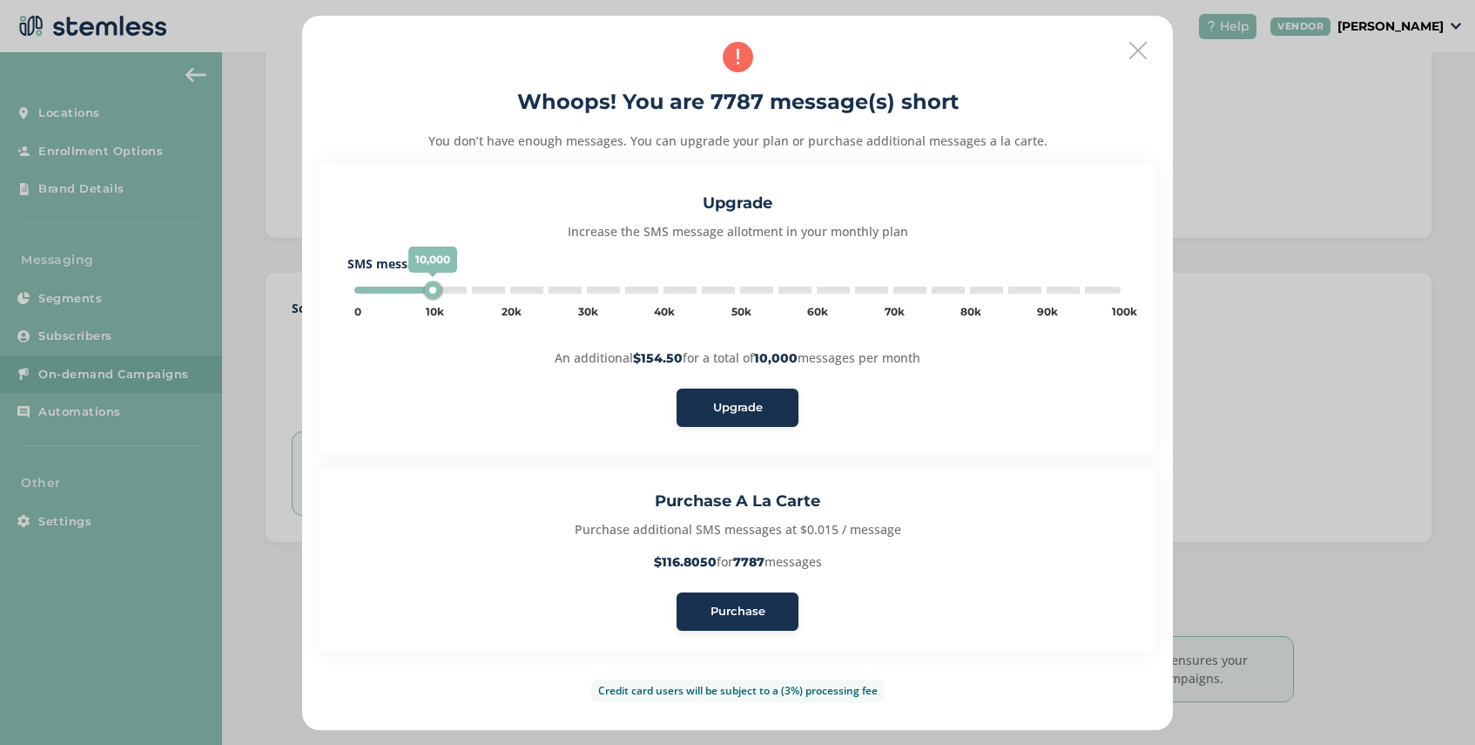
click at [745, 610] on span "Purchase" at bounding box center [738, 611] width 55 height 17
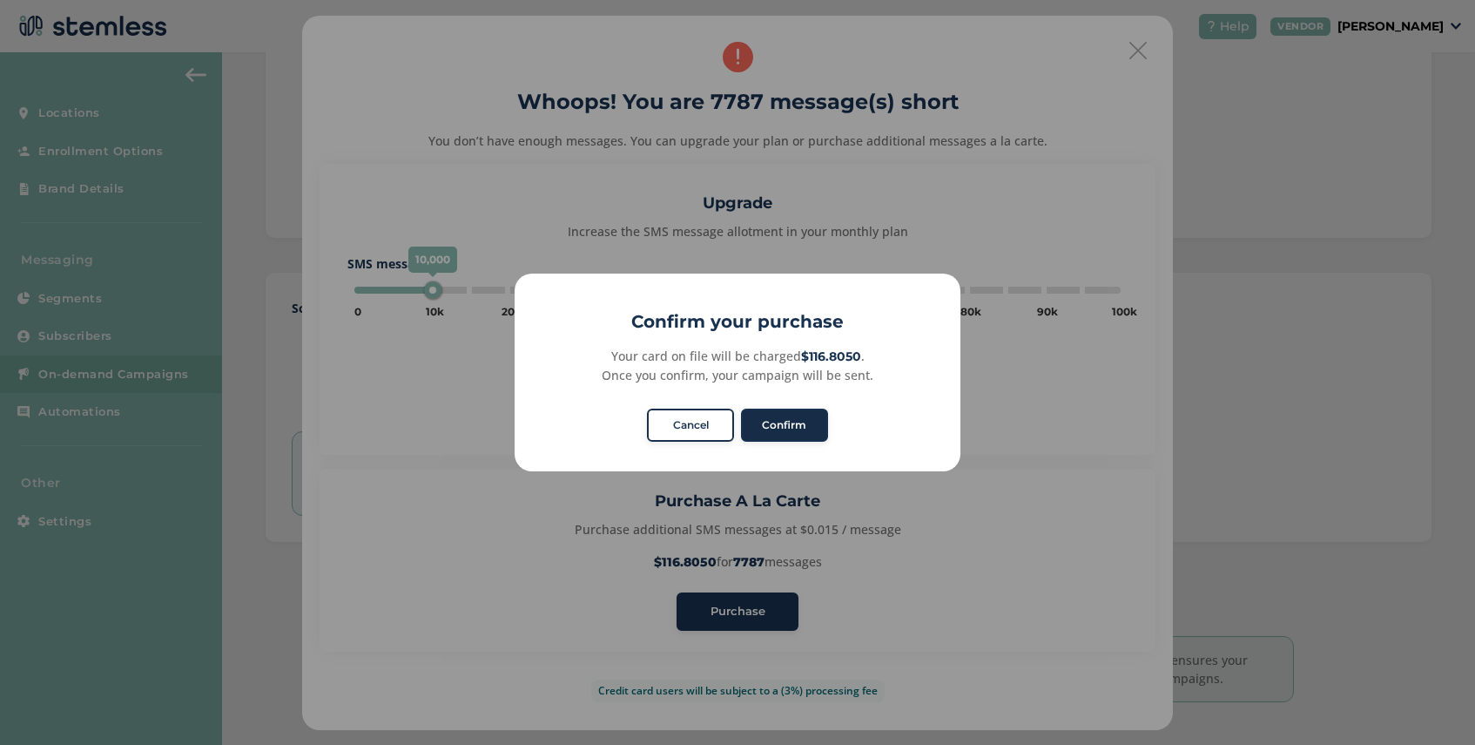
click at [794, 422] on button "Confirm" at bounding box center [784, 424] width 87 height 33
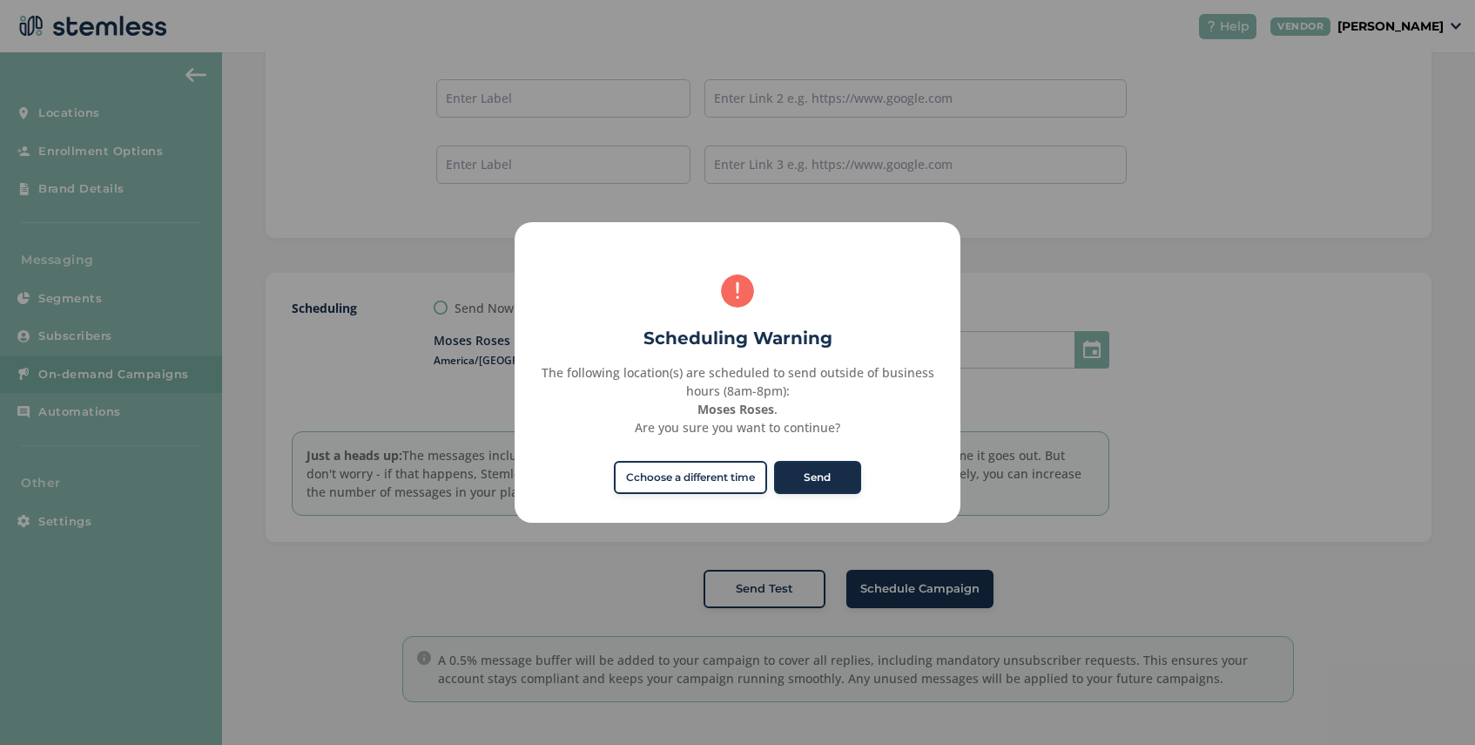
click at [819, 470] on button "Send" at bounding box center [817, 477] width 87 height 33
